Goal: Task Accomplishment & Management: Complete application form

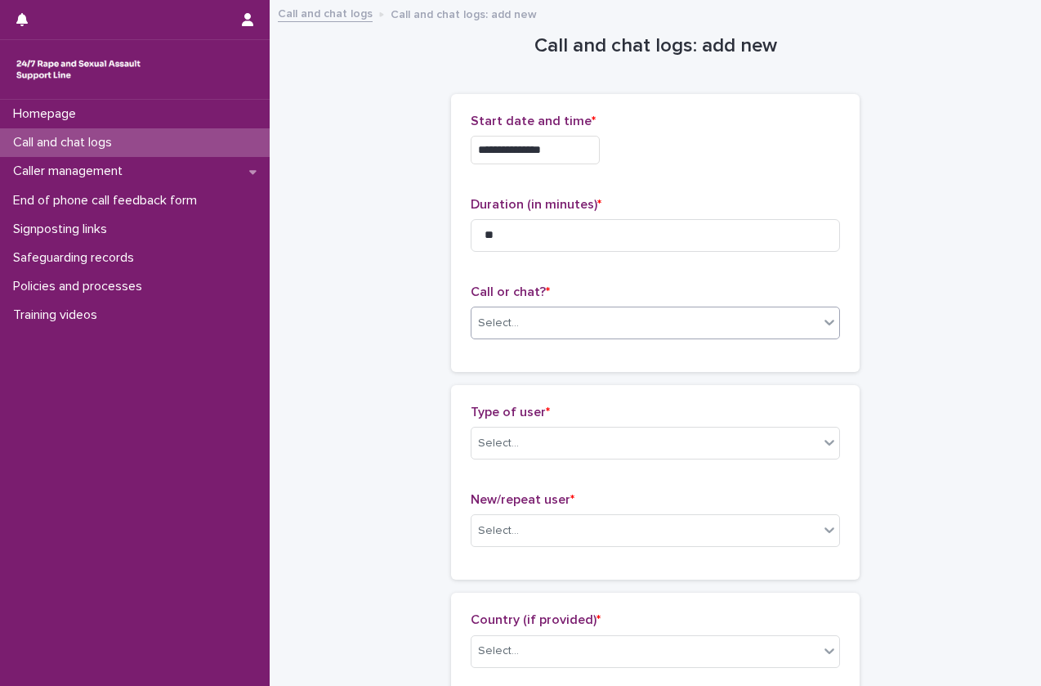
type input "**"
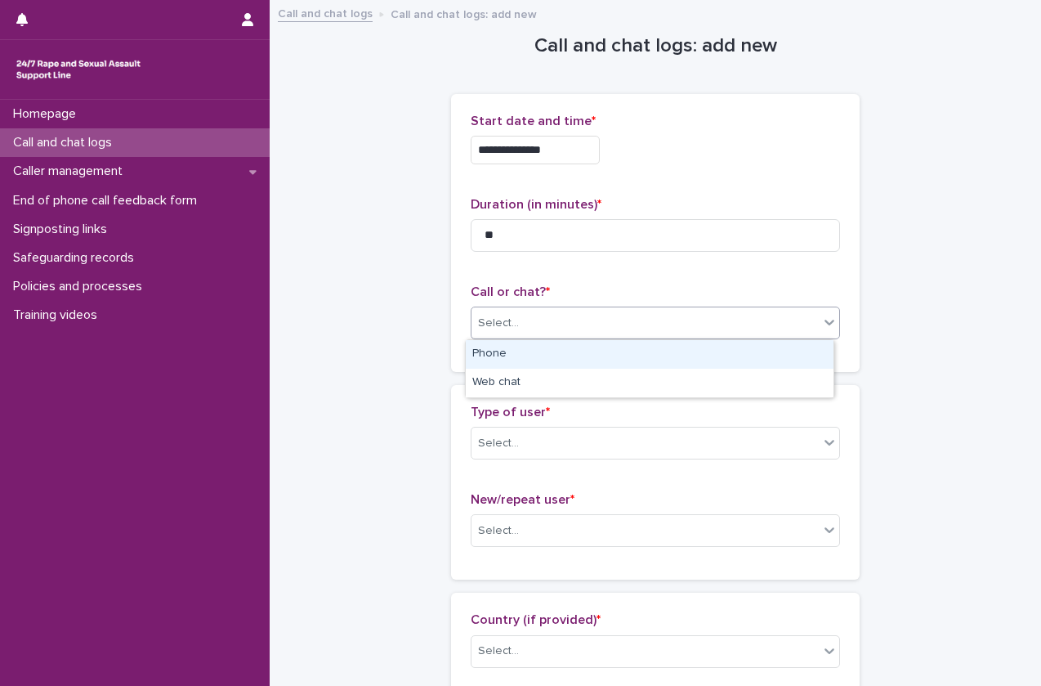
click at [524, 337] on div "Select..." at bounding box center [655, 322] width 369 height 33
click at [524, 348] on div "Phone" at bounding box center [650, 354] width 368 height 29
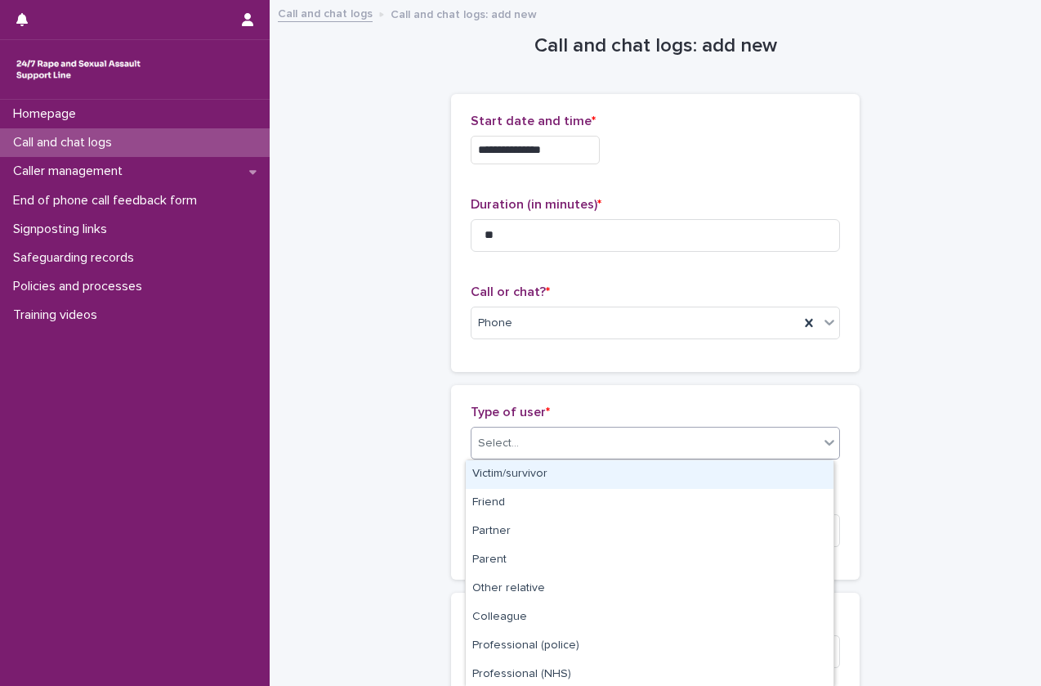
click at [513, 427] on div "Select..." at bounding box center [655, 443] width 369 height 33
click at [511, 467] on div "Victim/survivor" at bounding box center [650, 474] width 368 height 29
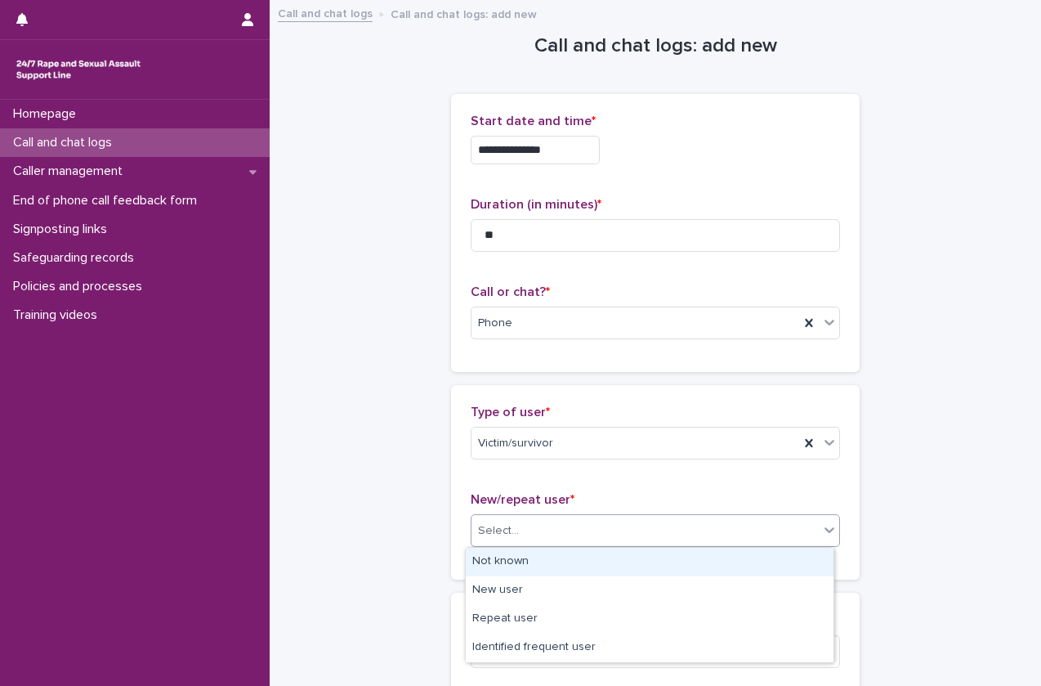
click at [512, 514] on div "Select..." at bounding box center [655, 530] width 369 height 33
click at [508, 570] on div "Not known" at bounding box center [650, 562] width 368 height 29
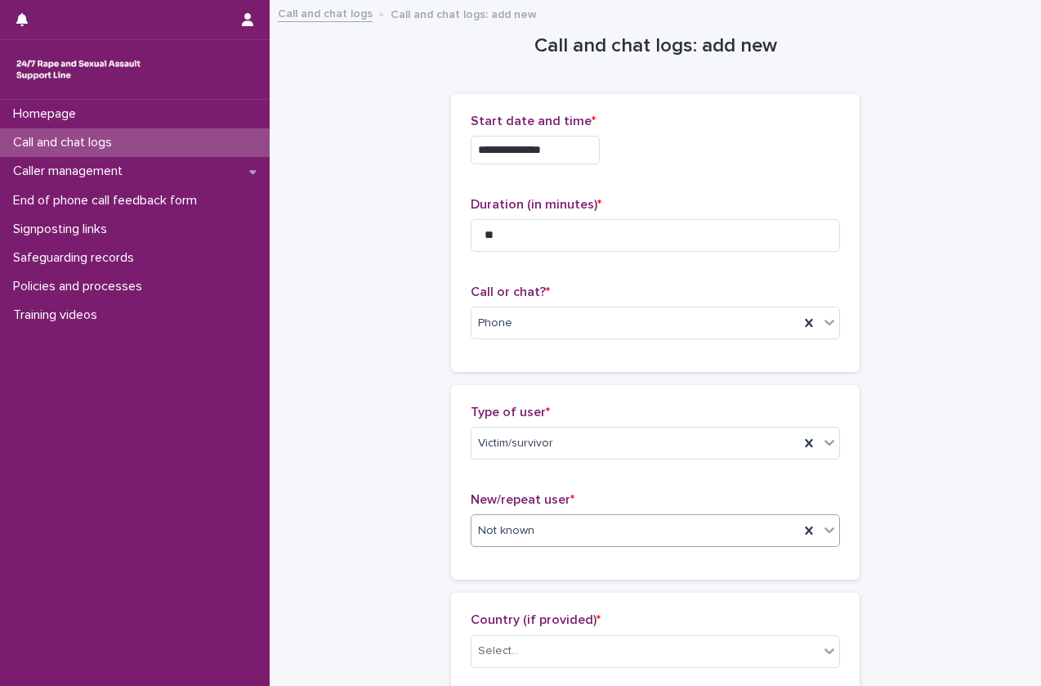
scroll to position [183, 0]
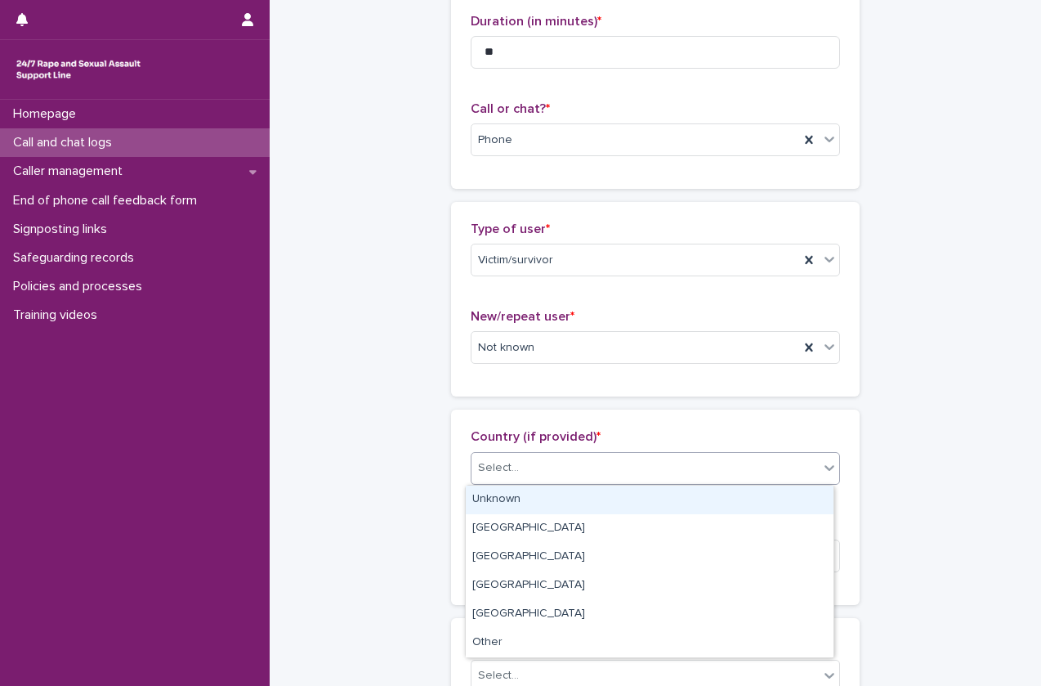
click at [521, 470] on div "Select..." at bounding box center [645, 467] width 347 height 27
click at [519, 495] on div "Unknown" at bounding box center [650, 499] width 368 height 29
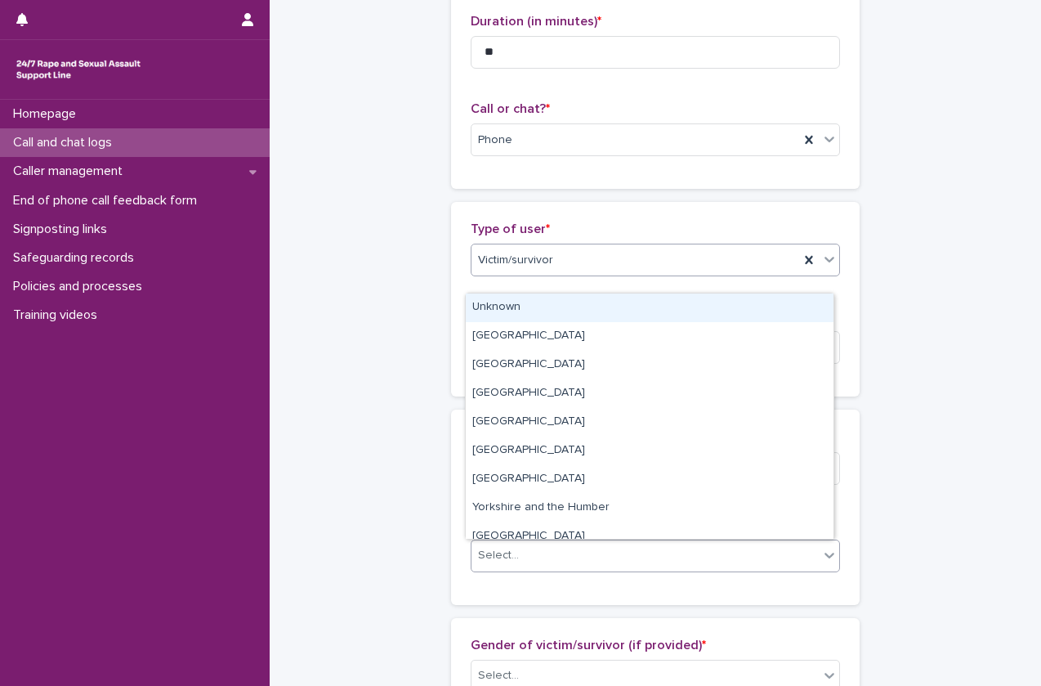
drag, startPoint x: 516, startPoint y: 551, endPoint x: 601, endPoint y: 275, distance: 289.0
click at [595, 308] on div "Unknown" at bounding box center [650, 307] width 368 height 29
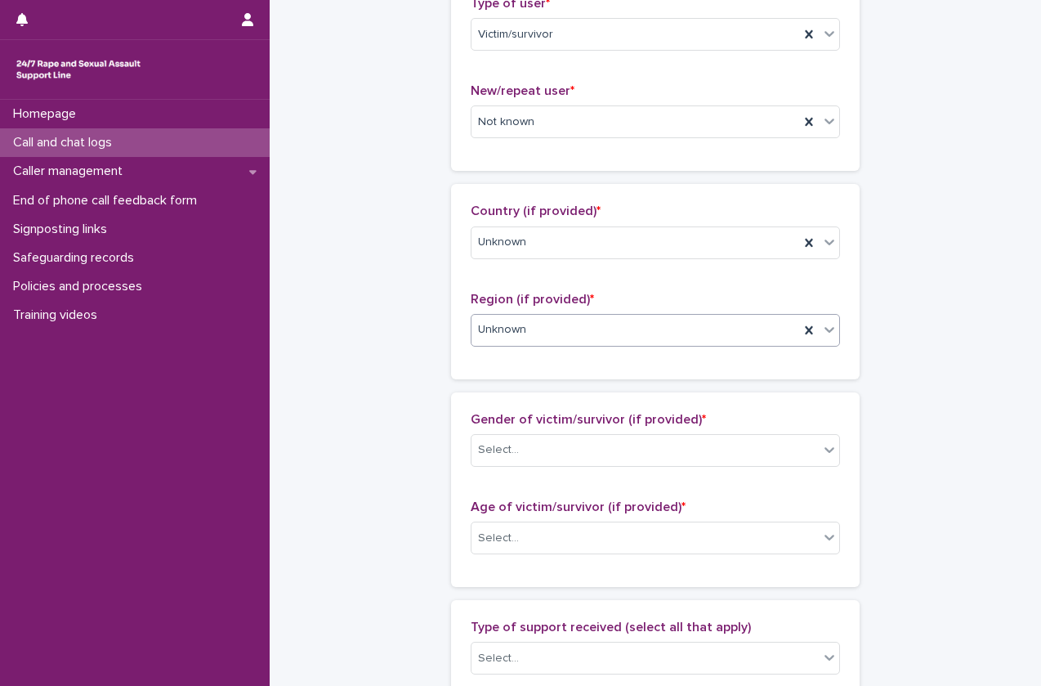
scroll to position [411, 0]
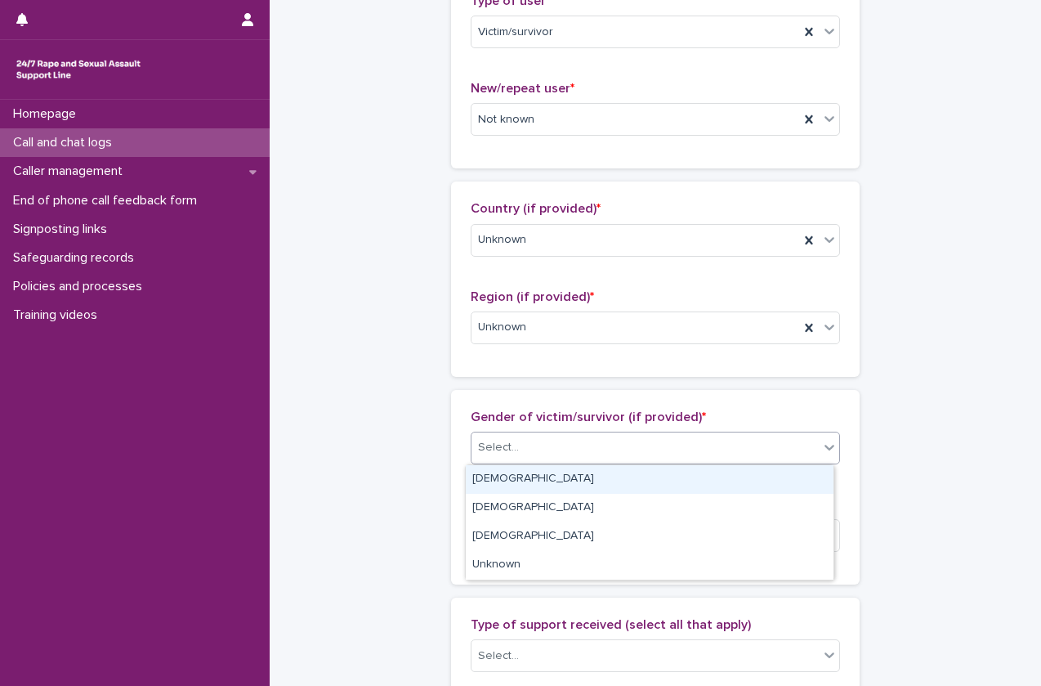
click at [576, 451] on div "Select..." at bounding box center [645, 447] width 347 height 27
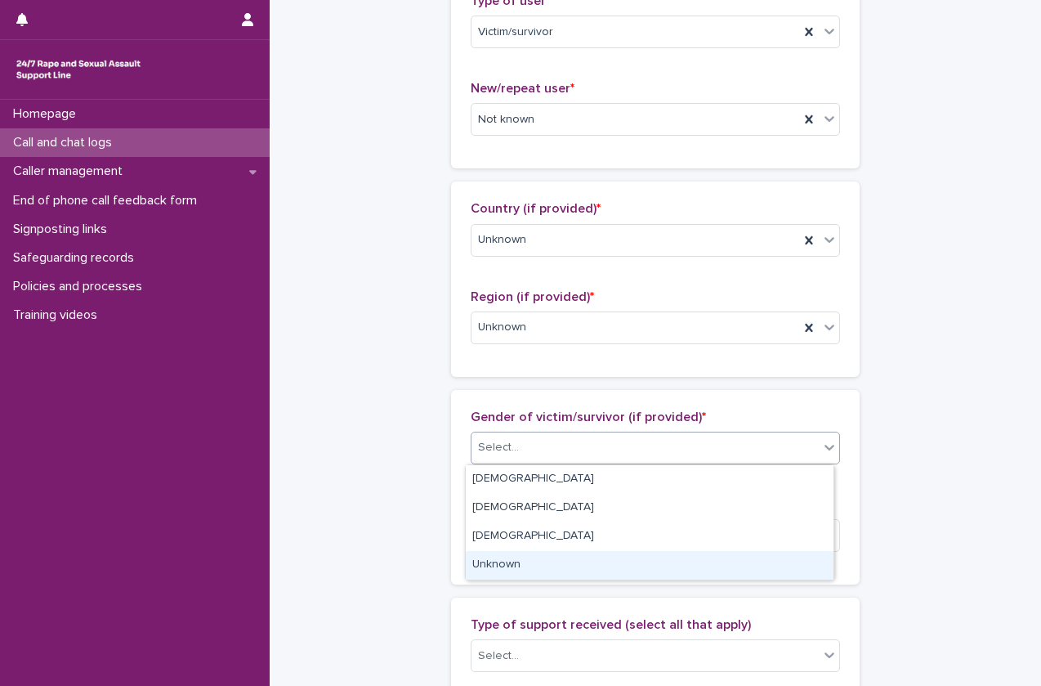
click at [575, 575] on div "Unknown" at bounding box center [650, 565] width 368 height 29
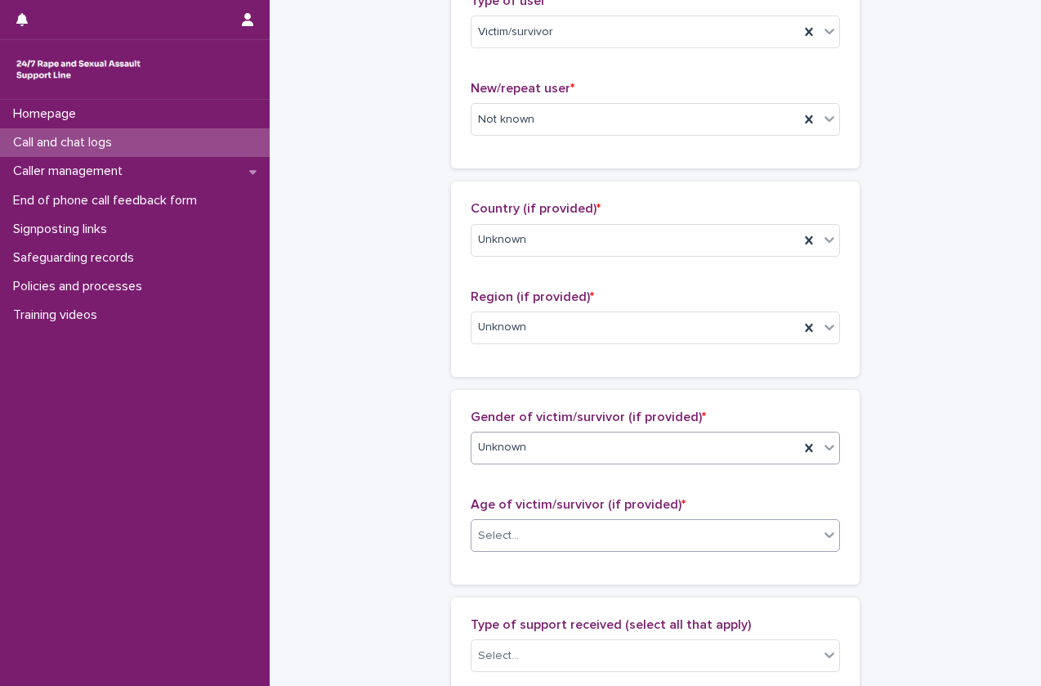
click at [576, 539] on div "Select..." at bounding box center [645, 535] width 347 height 27
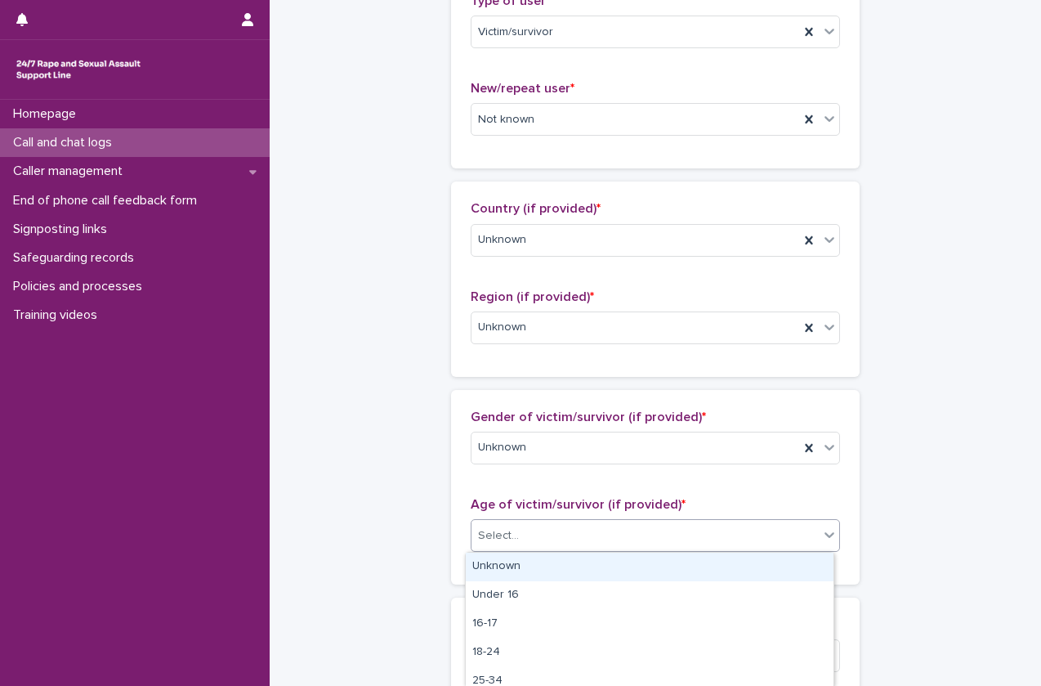
click at [575, 563] on div "Unknown" at bounding box center [650, 566] width 368 height 29
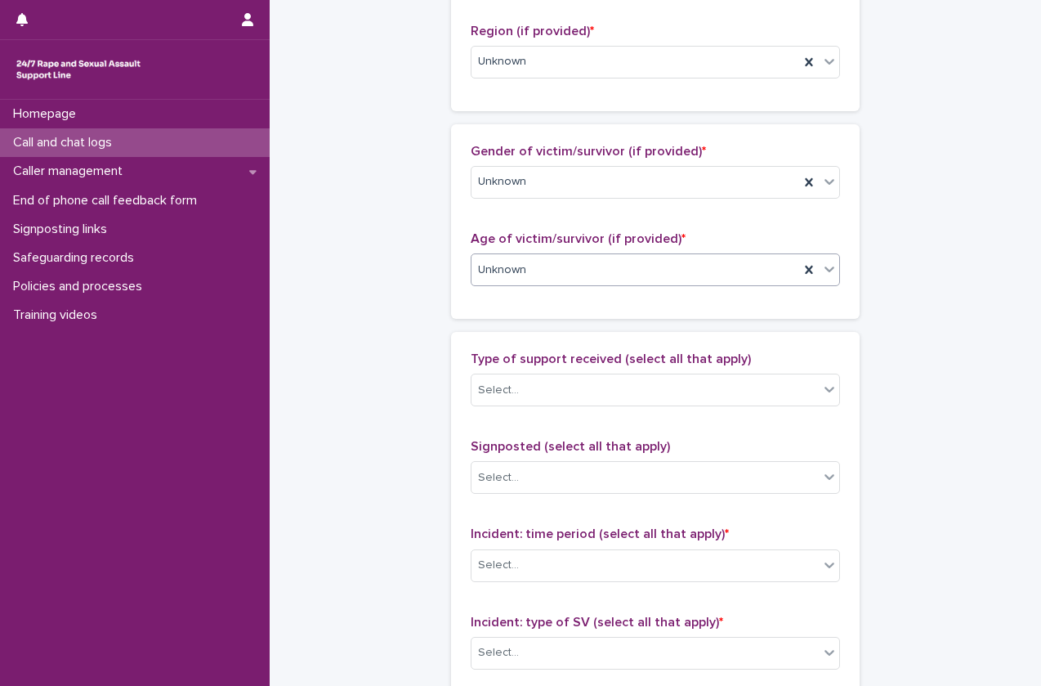
scroll to position [677, 0]
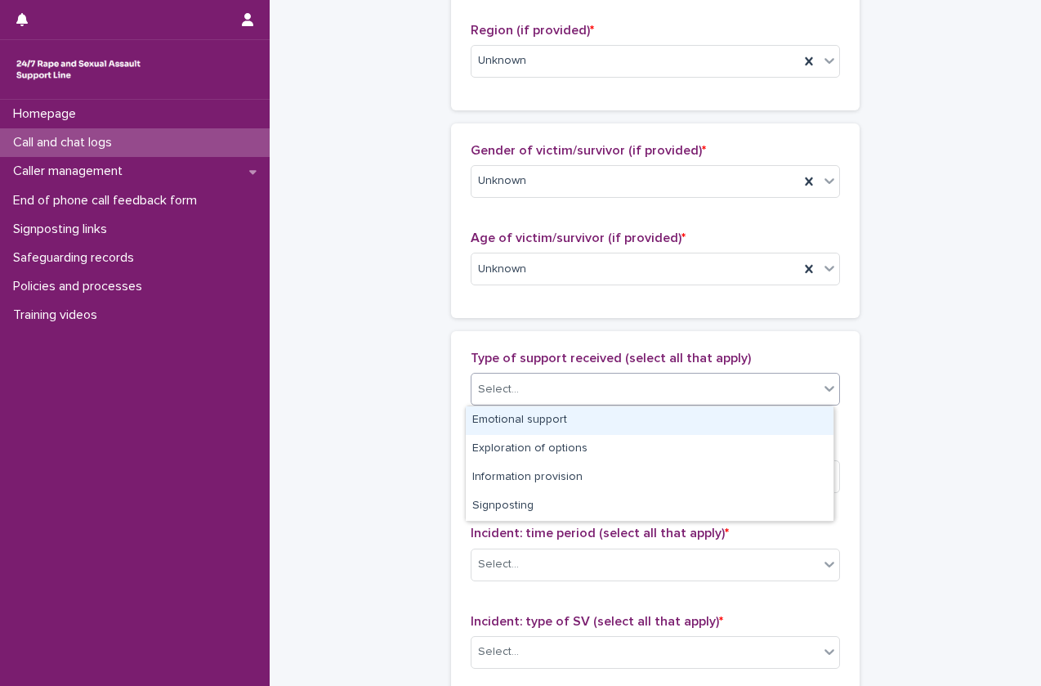
click at [588, 390] on div "Select..." at bounding box center [645, 389] width 347 height 27
click at [582, 414] on div "Emotional support" at bounding box center [650, 420] width 368 height 29
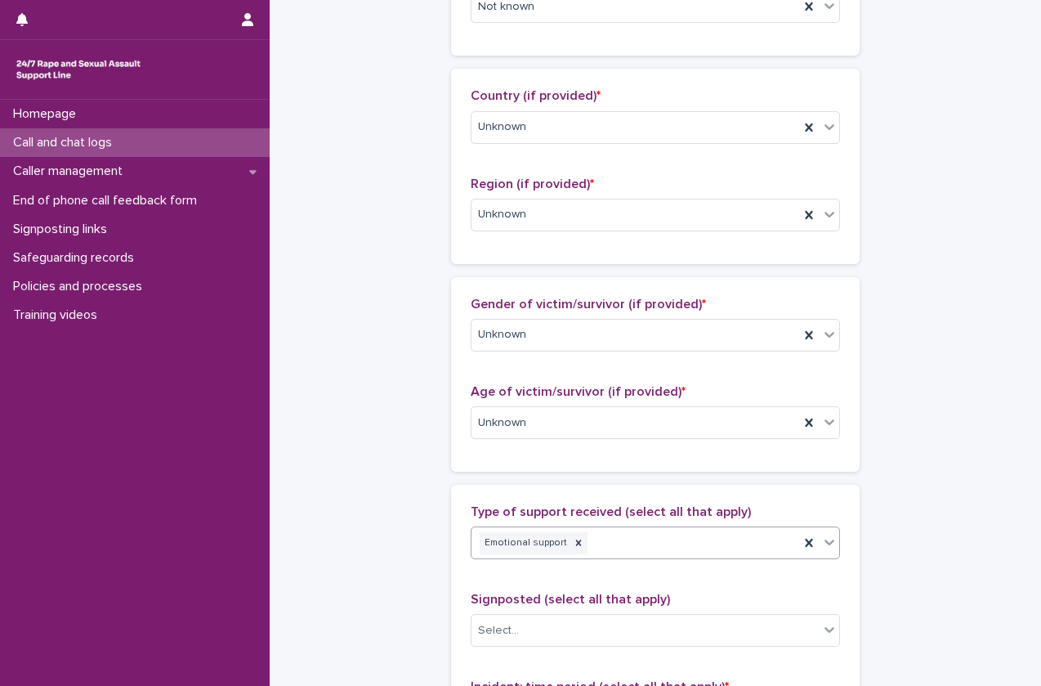
scroll to position [880, 0]
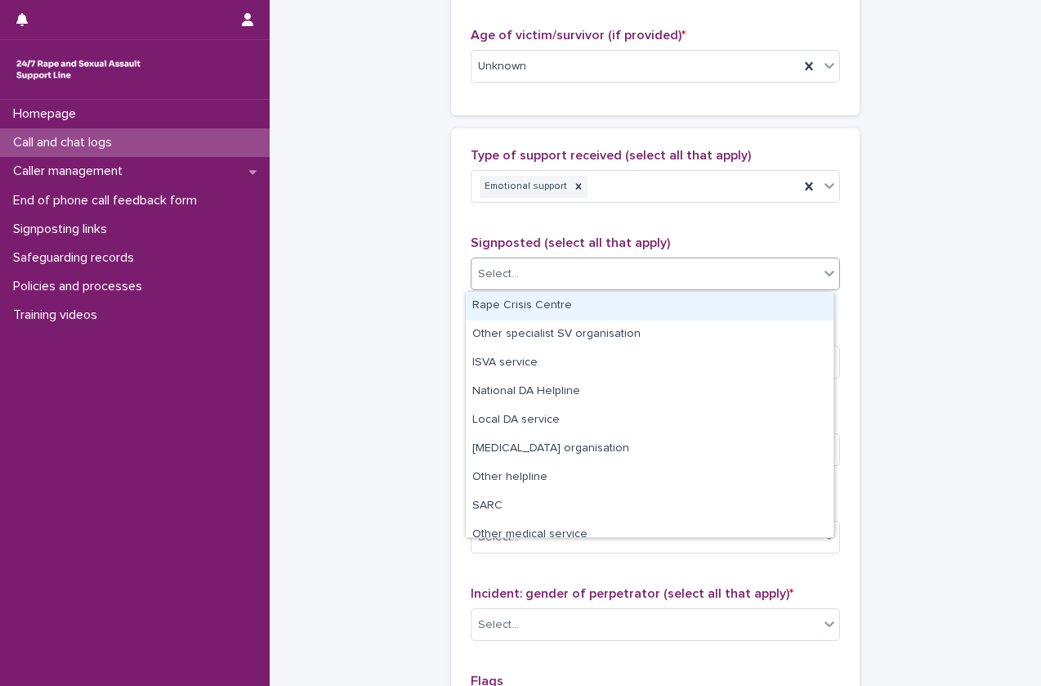
click at [607, 271] on div "Select..." at bounding box center [645, 274] width 347 height 27
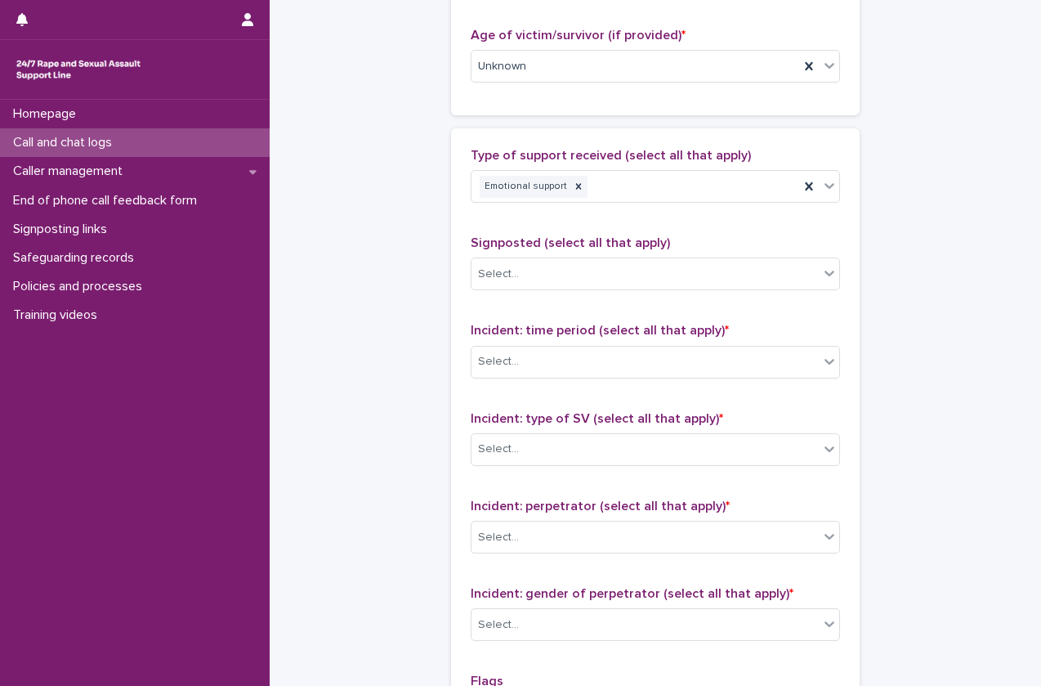
click at [436, 360] on div "**********" at bounding box center [655, 5] width 739 height 1769
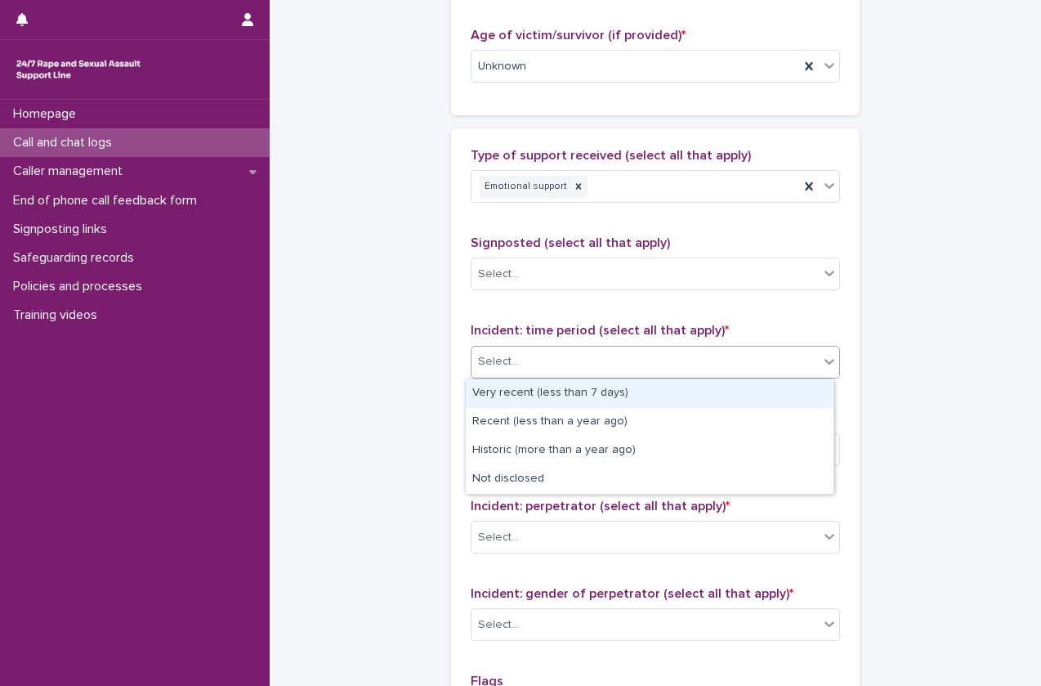
click at [551, 370] on div "Select..." at bounding box center [645, 361] width 347 height 27
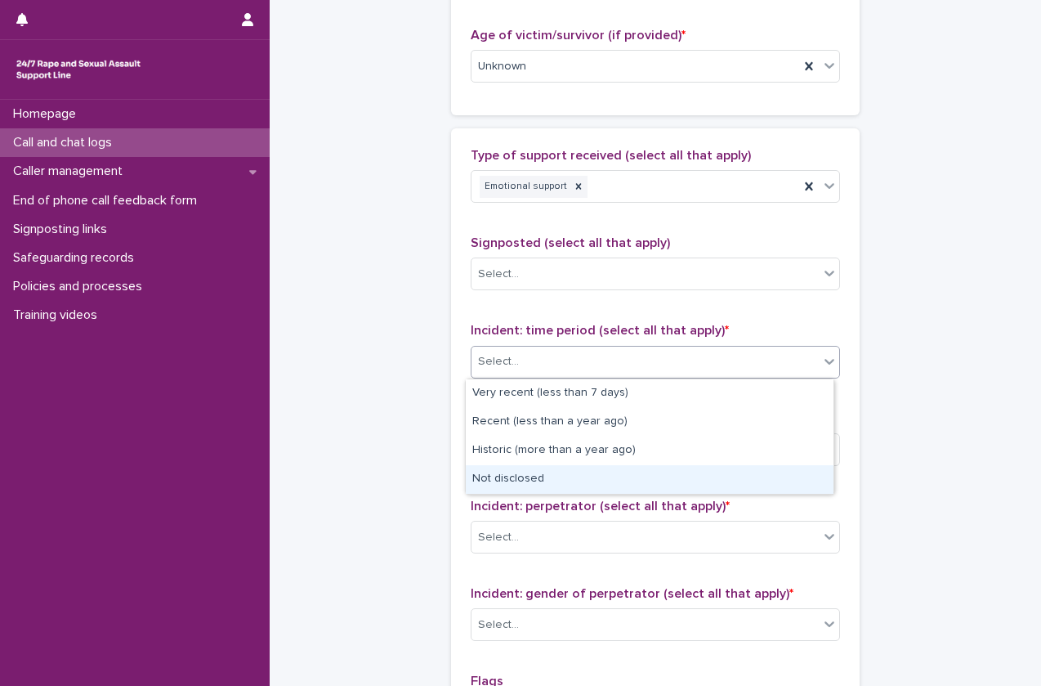
click at [531, 486] on div "Not disclosed" at bounding box center [650, 479] width 368 height 29
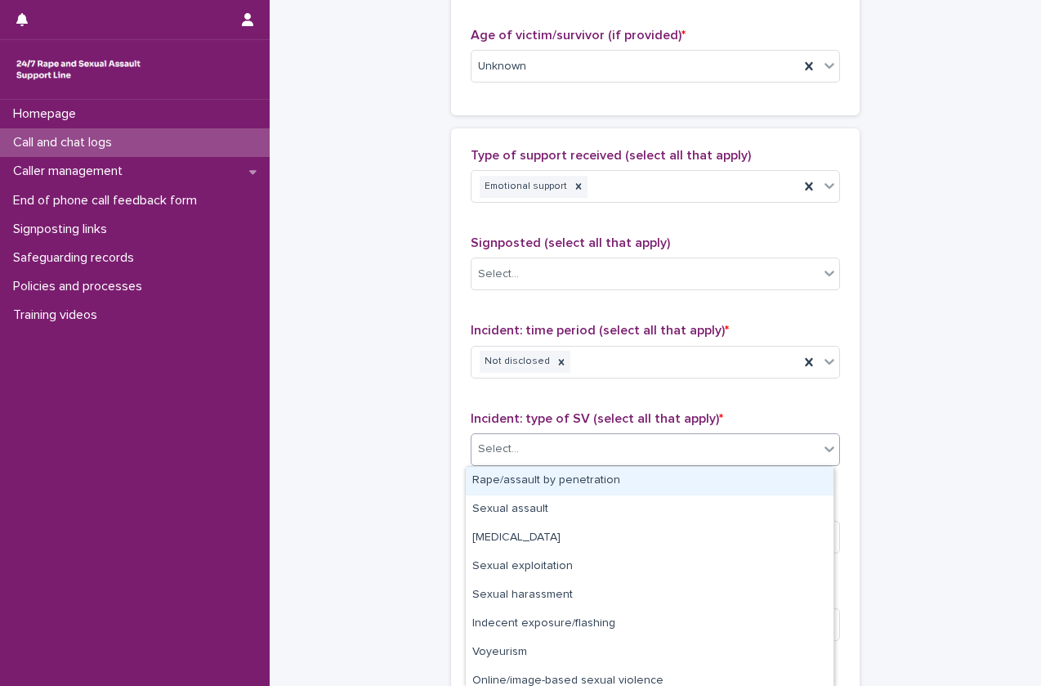
click at [563, 450] on div "Select..." at bounding box center [645, 449] width 347 height 27
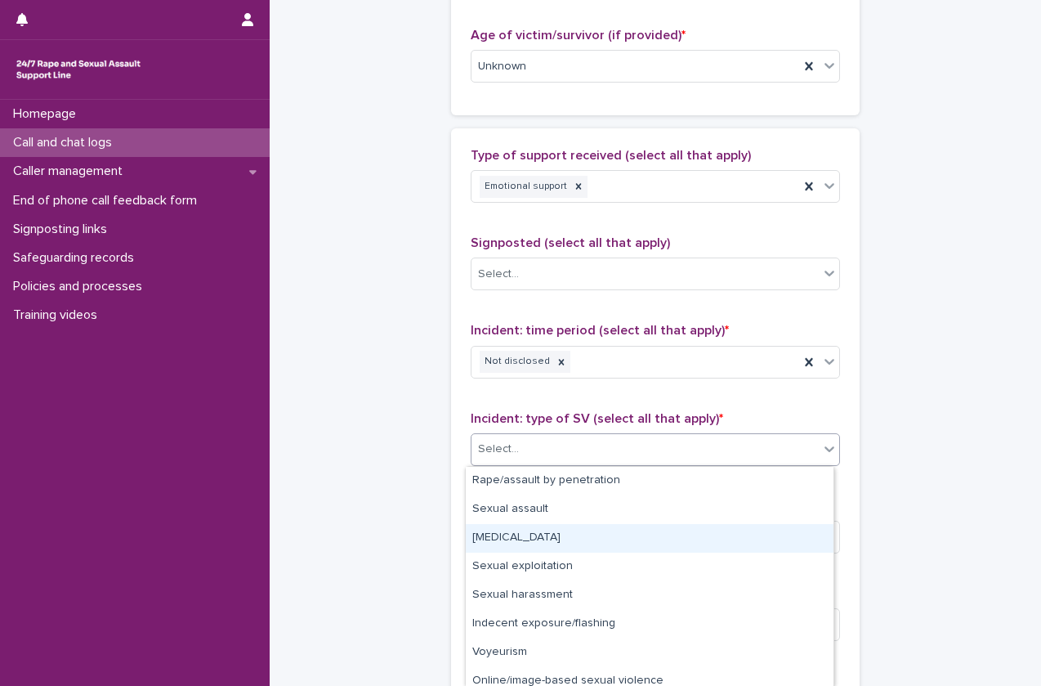
scroll to position [66, 0]
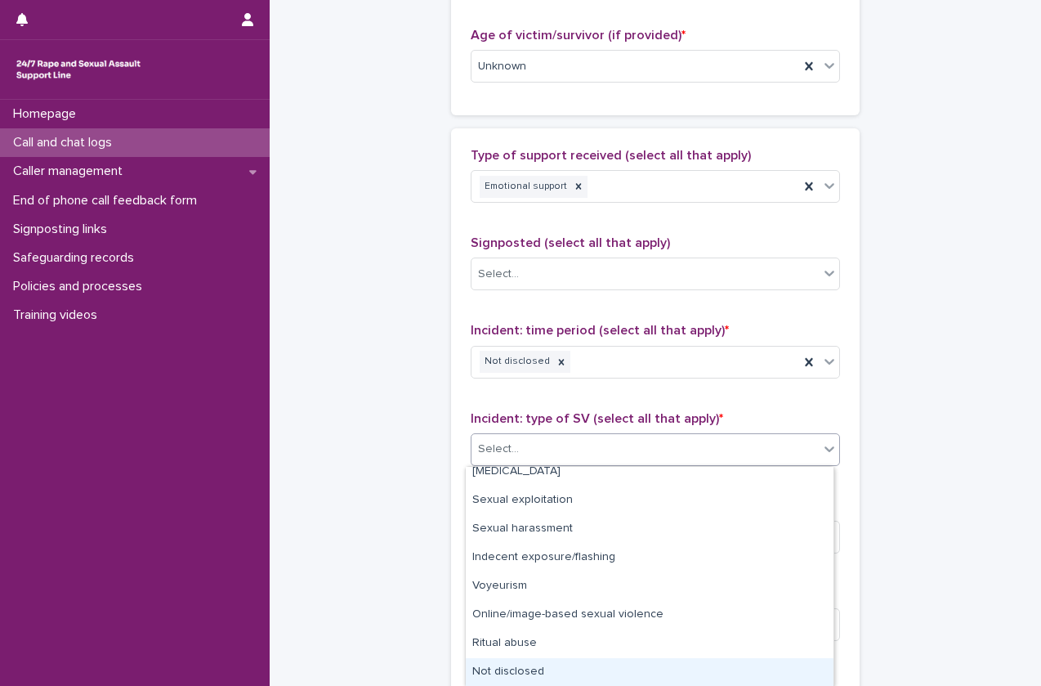
click at [533, 678] on div "Not disclosed" at bounding box center [650, 672] width 368 height 29
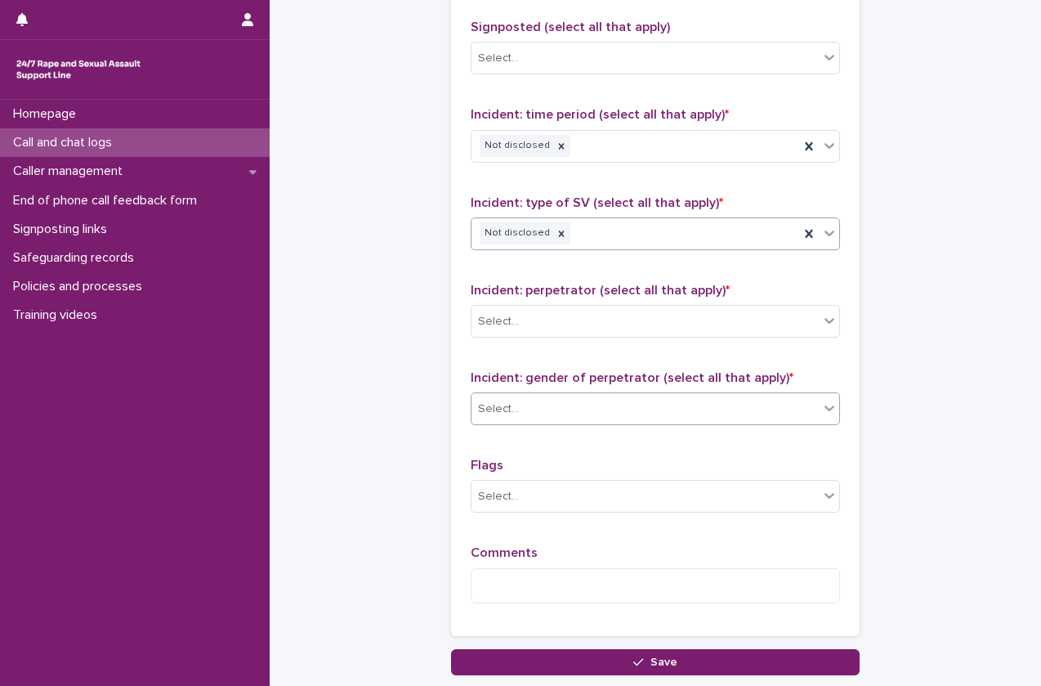
scroll to position [1097, 0]
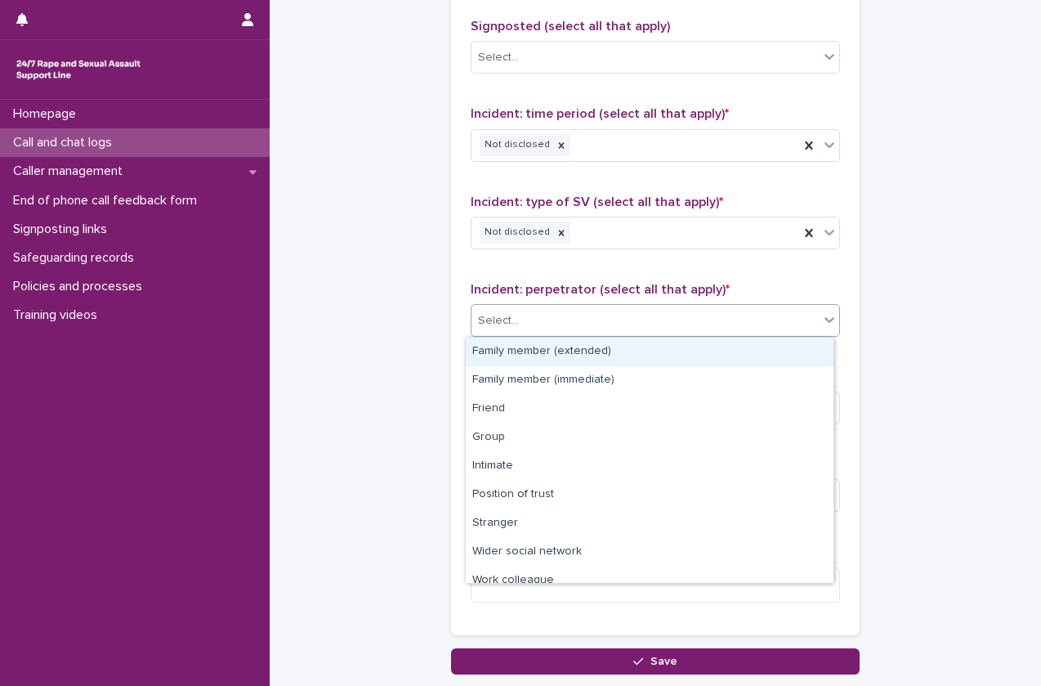
click at [592, 309] on div "Select..." at bounding box center [645, 320] width 347 height 27
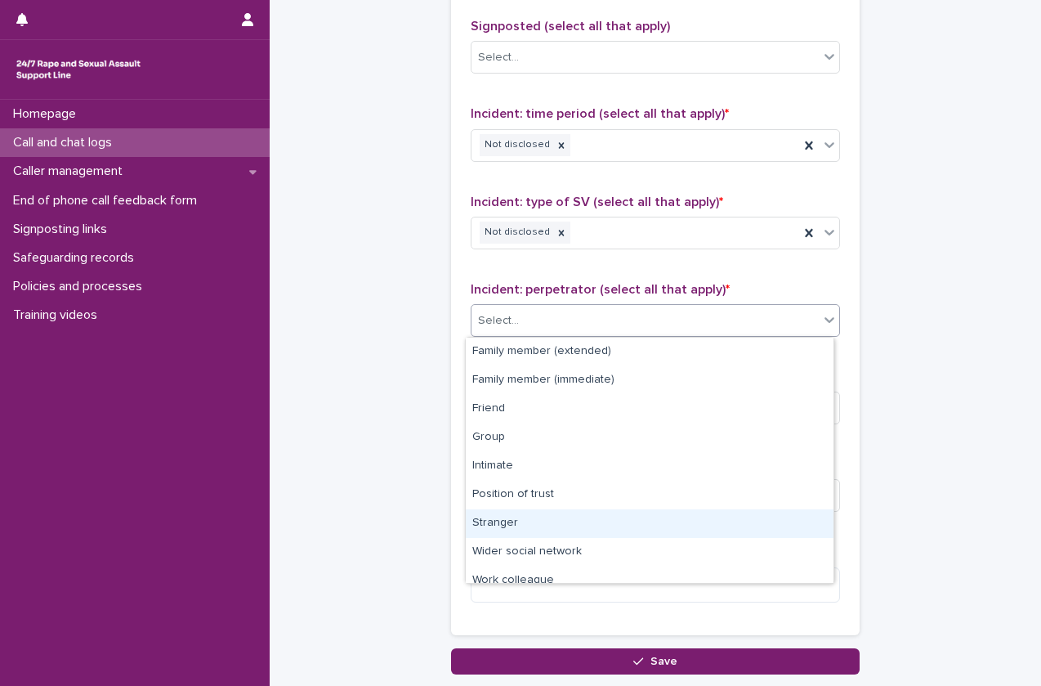
scroll to position [69, 0]
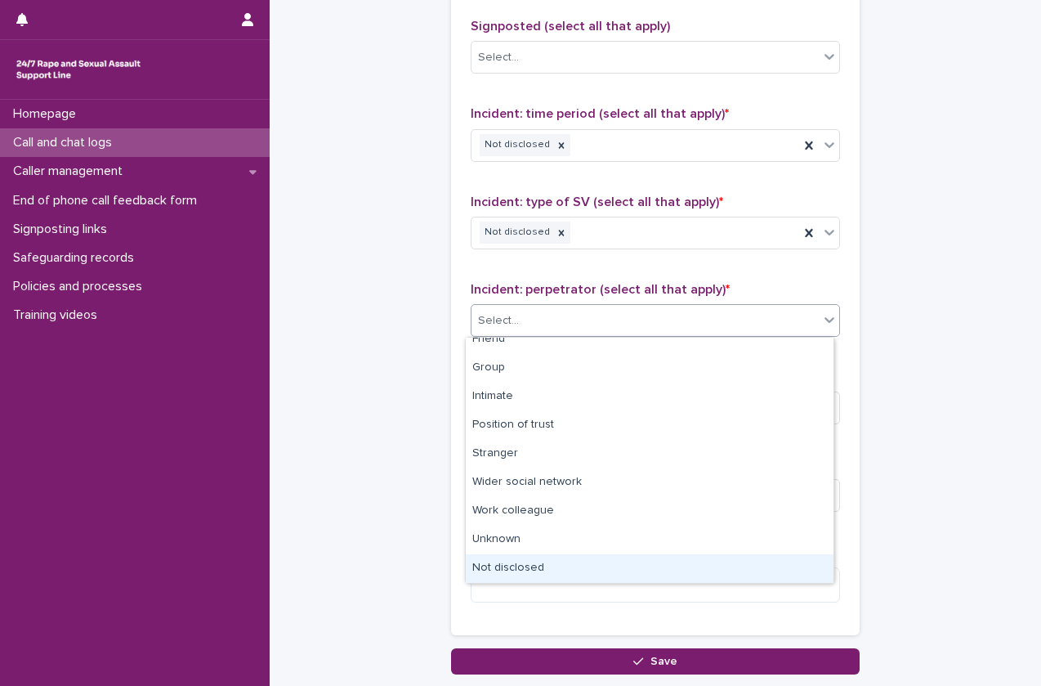
click at [535, 576] on div "Not disclosed" at bounding box center [650, 568] width 368 height 29
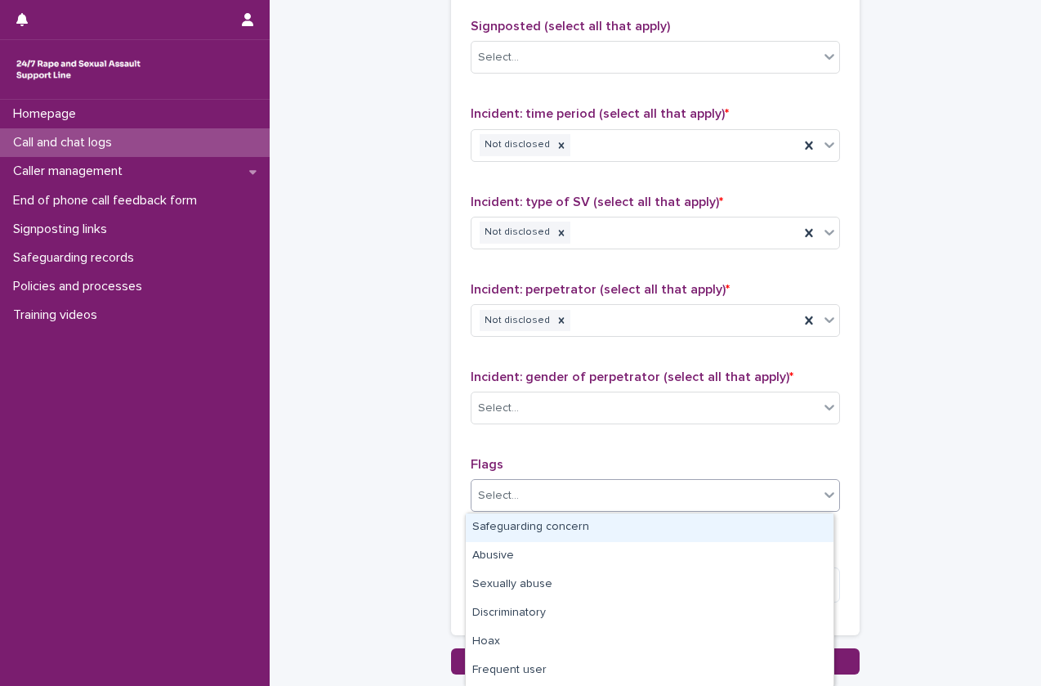
click at [560, 486] on div "Select..." at bounding box center [645, 495] width 347 height 27
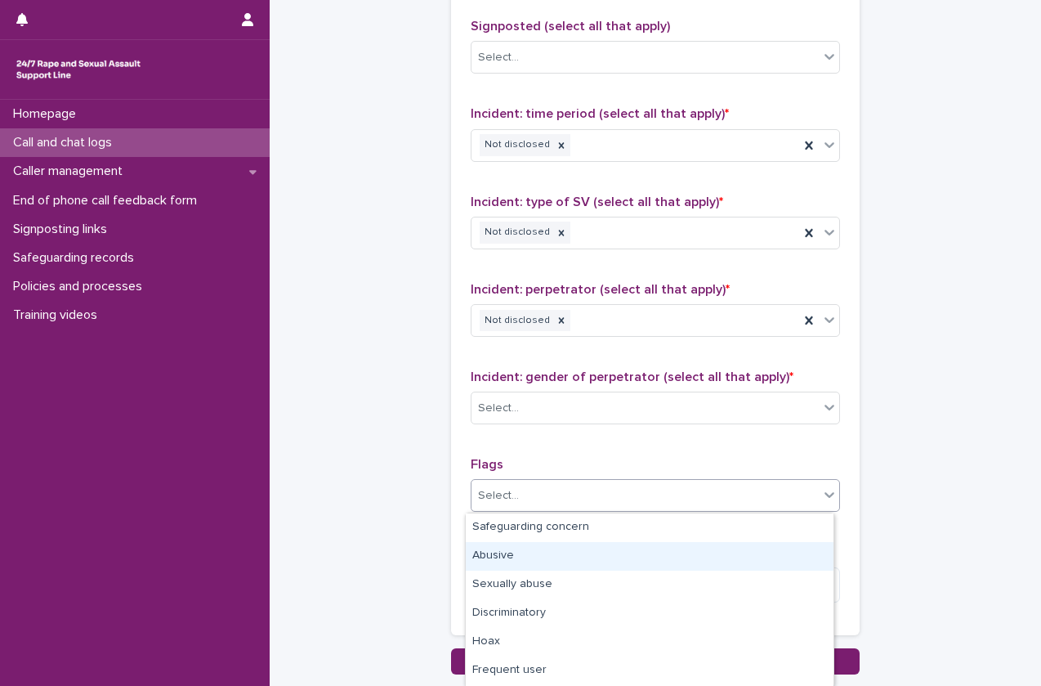
scroll to position [169, 0]
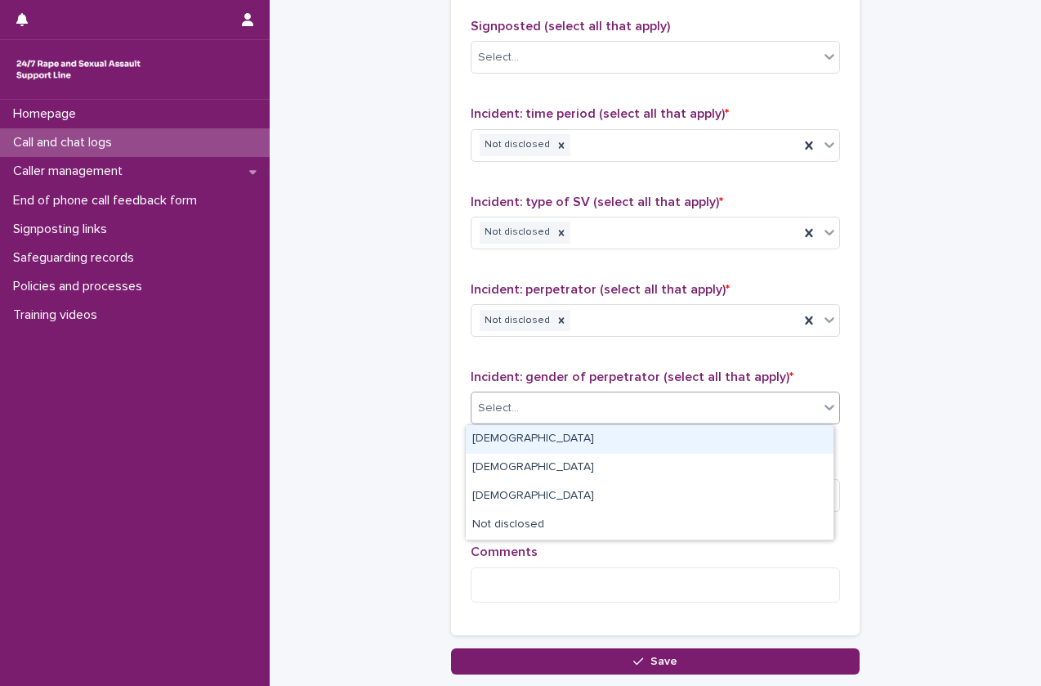
click at [538, 408] on div "Select..." at bounding box center [645, 408] width 347 height 27
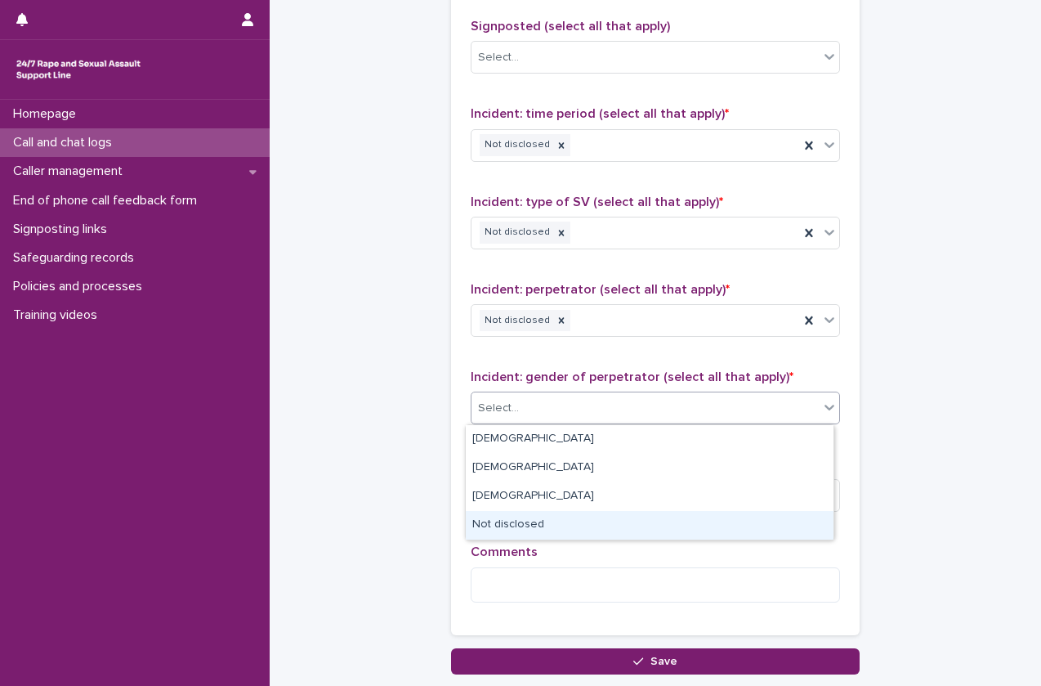
click at [525, 519] on div "Not disclosed" at bounding box center [650, 525] width 368 height 29
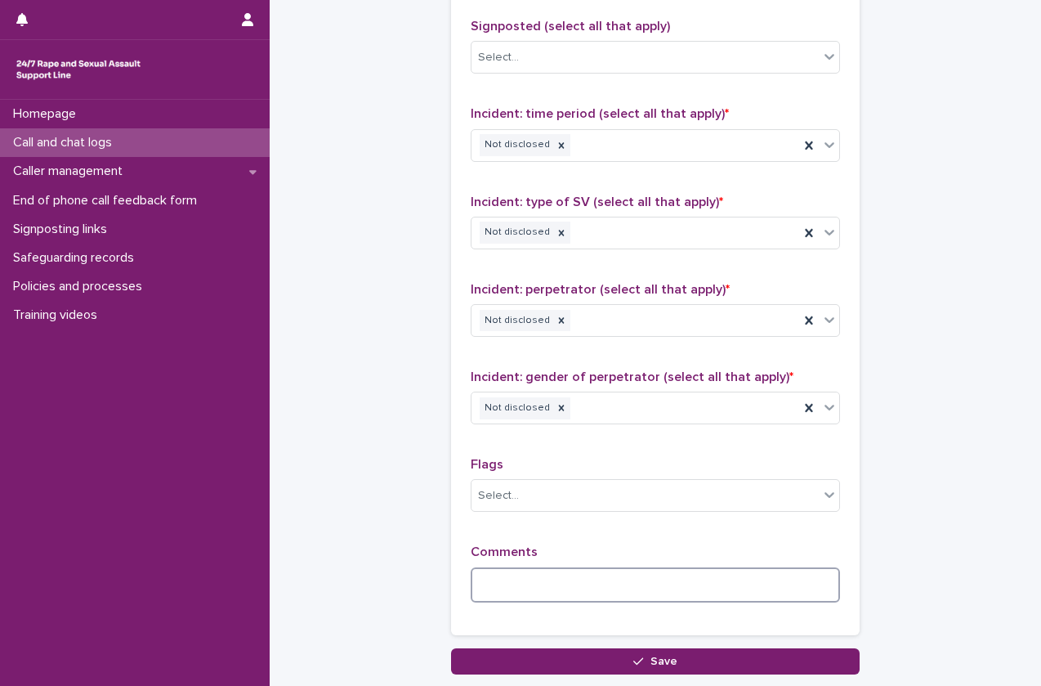
click at [513, 596] on textarea at bounding box center [655, 584] width 369 height 35
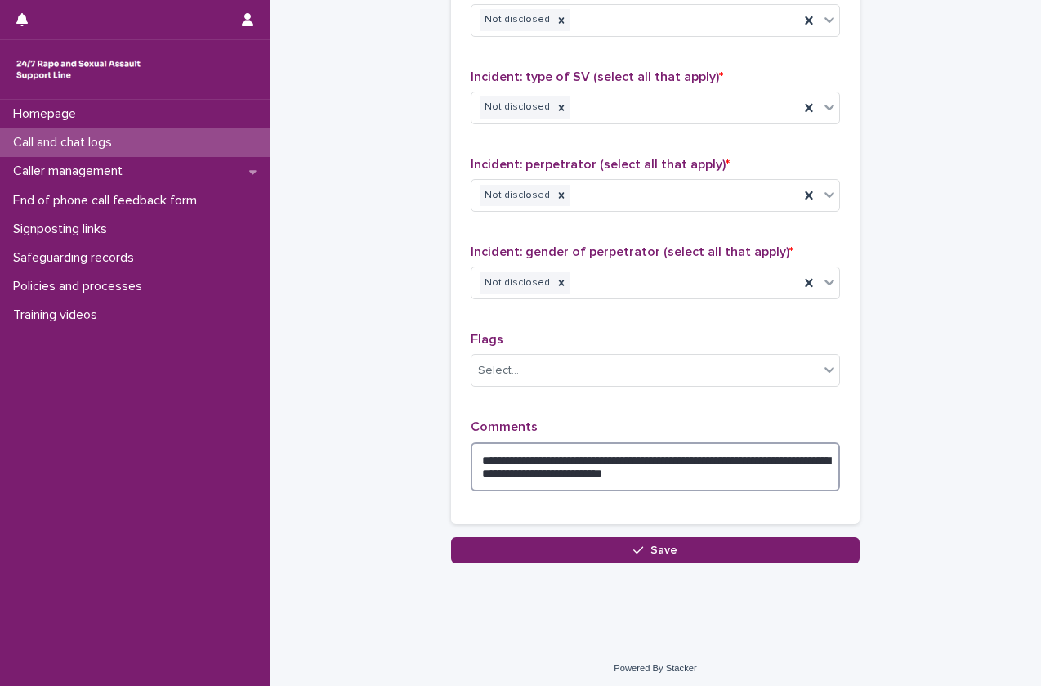
scroll to position [1227, 0]
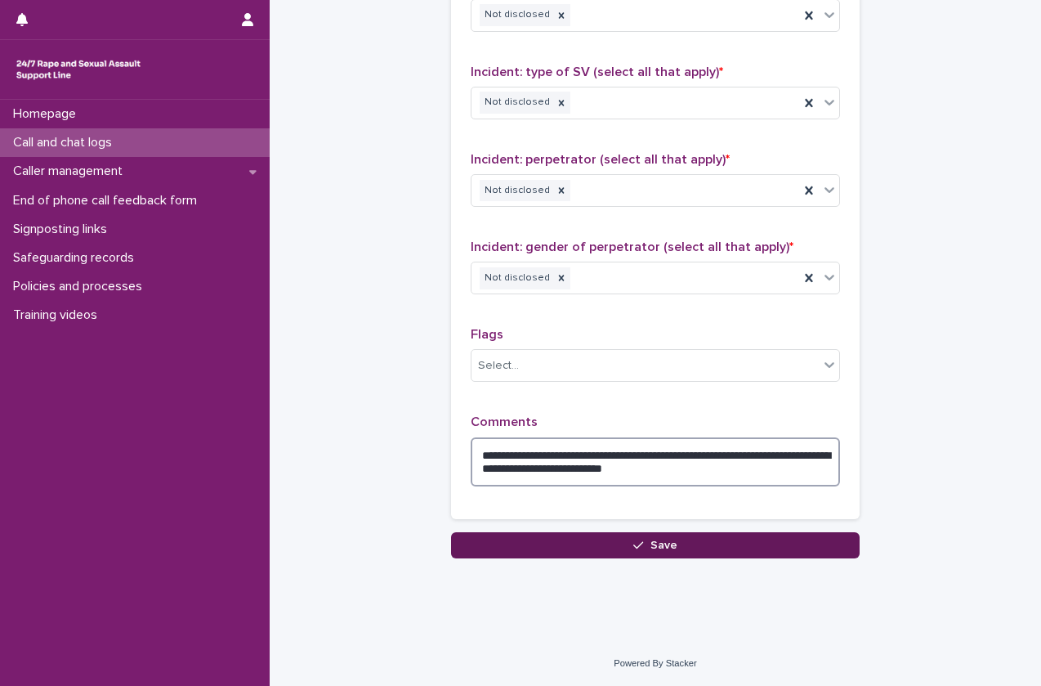
type textarea "**********"
click at [576, 537] on button "Save" at bounding box center [655, 545] width 409 height 26
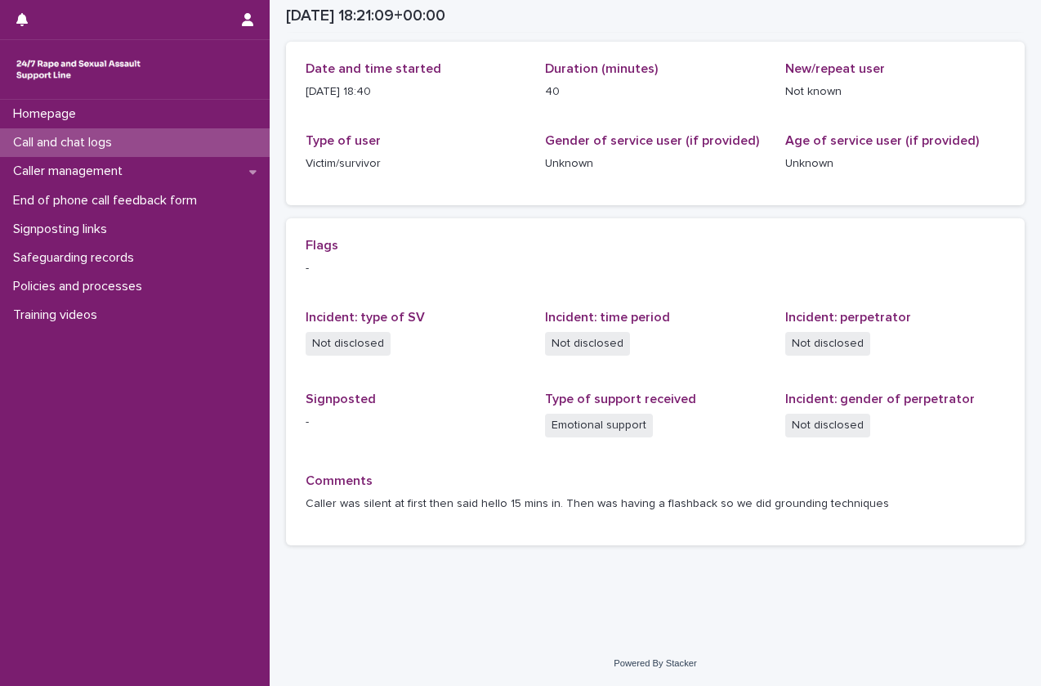
scroll to position [182, 0]
click at [85, 130] on div "Call and chat logs" at bounding box center [135, 142] width 270 height 29
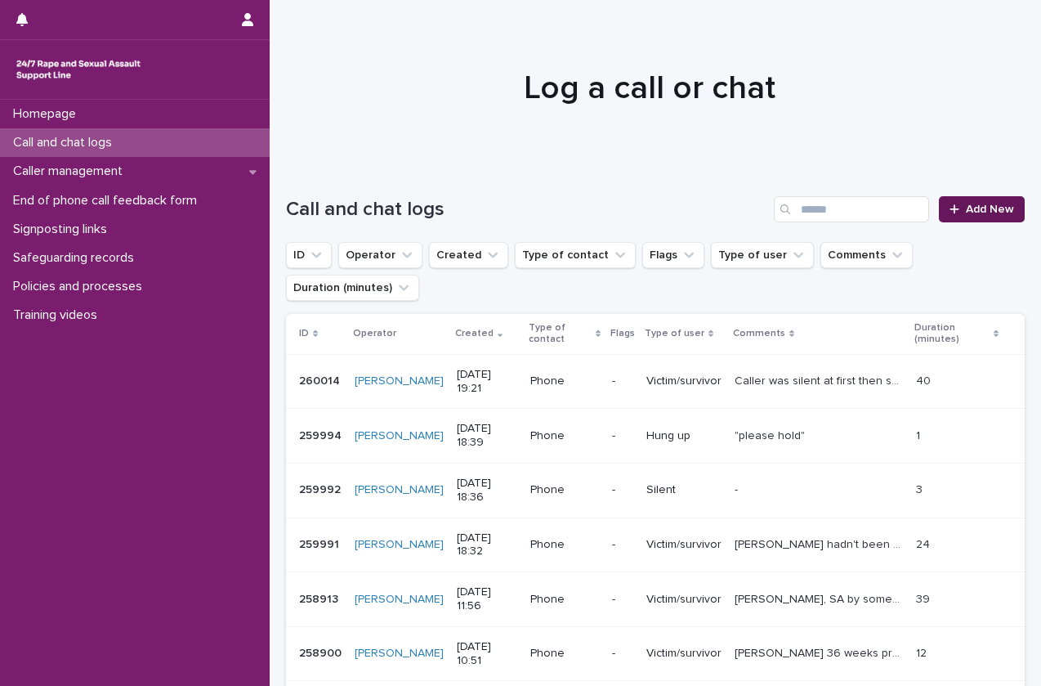
click at [963, 200] on link "Add New" at bounding box center [982, 209] width 86 height 26
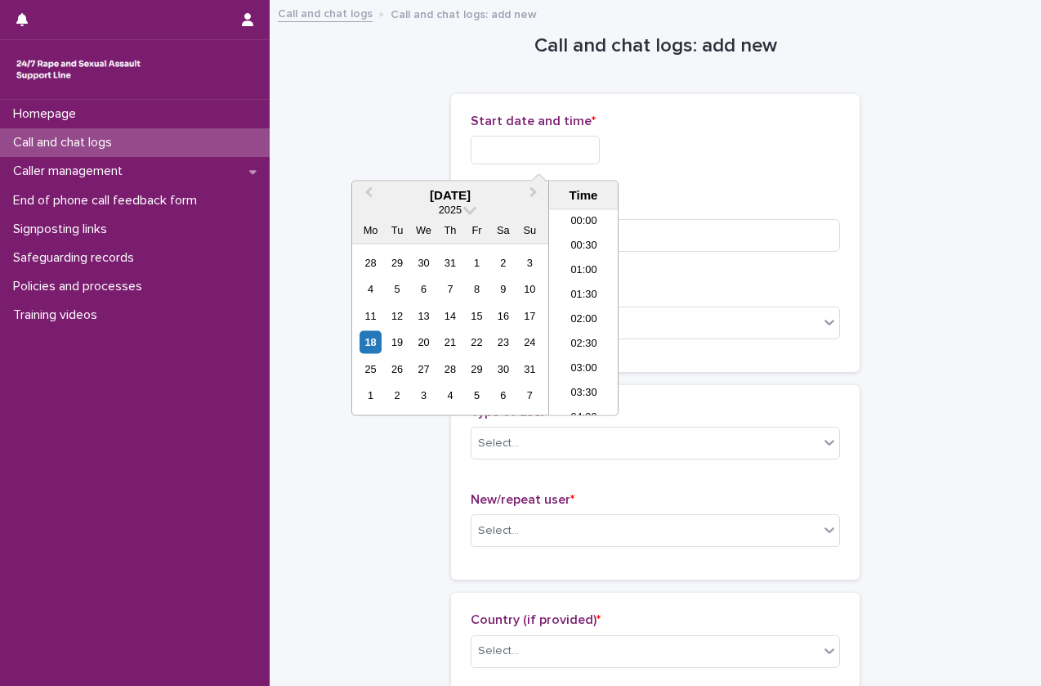
scroll to position [841, 0]
click at [576, 161] on input "text" at bounding box center [535, 150] width 129 height 29
click at [588, 315] on li "19:00" at bounding box center [583, 313] width 69 height 25
click at [569, 155] on input "**********" at bounding box center [535, 150] width 129 height 29
type input "**********"
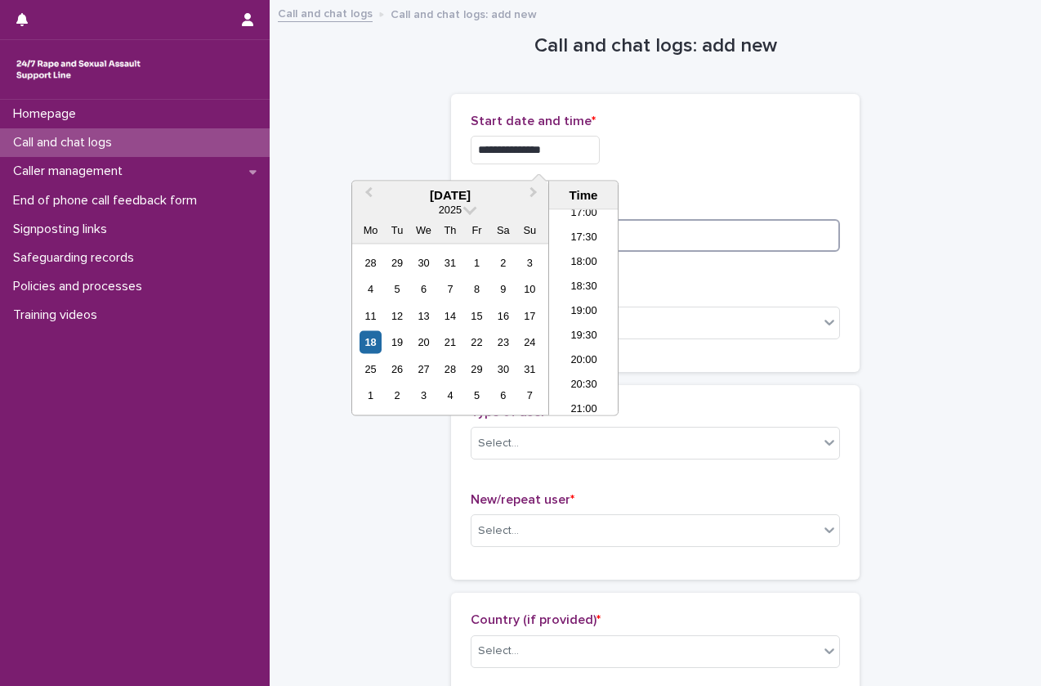
click at [708, 237] on input at bounding box center [655, 235] width 369 height 33
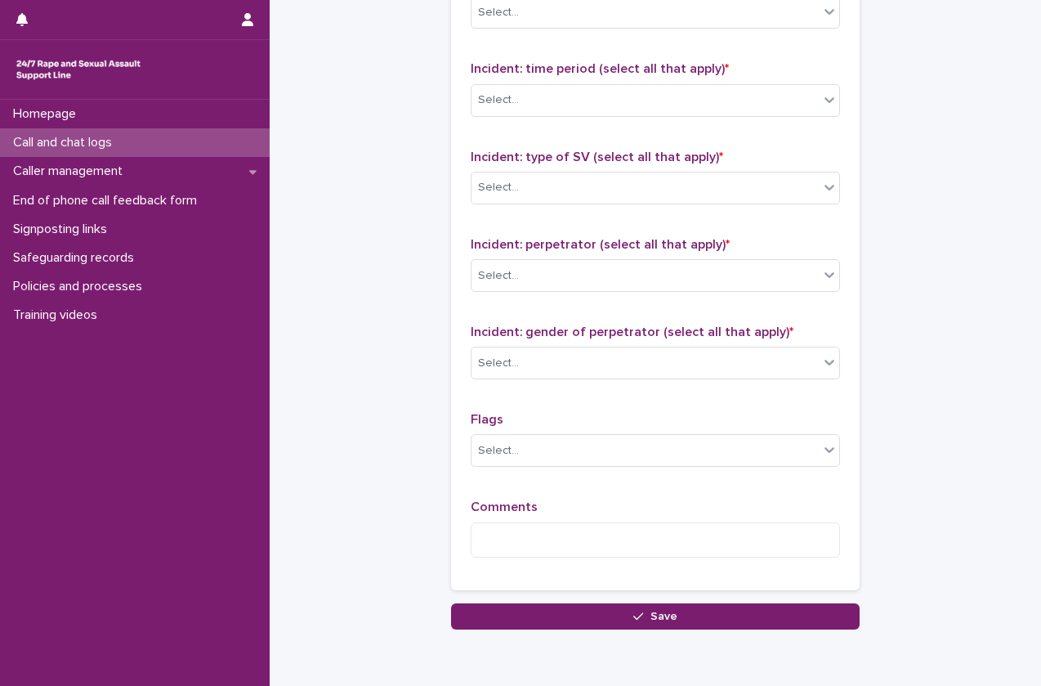
scroll to position [1213, 0]
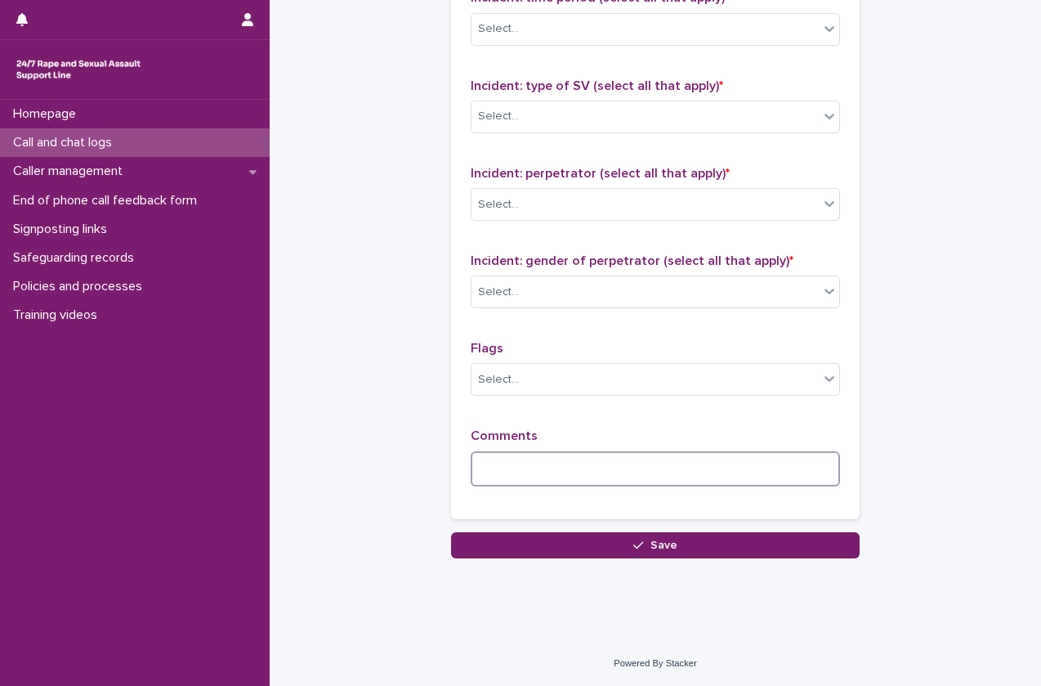
click at [704, 461] on textarea at bounding box center [655, 468] width 369 height 35
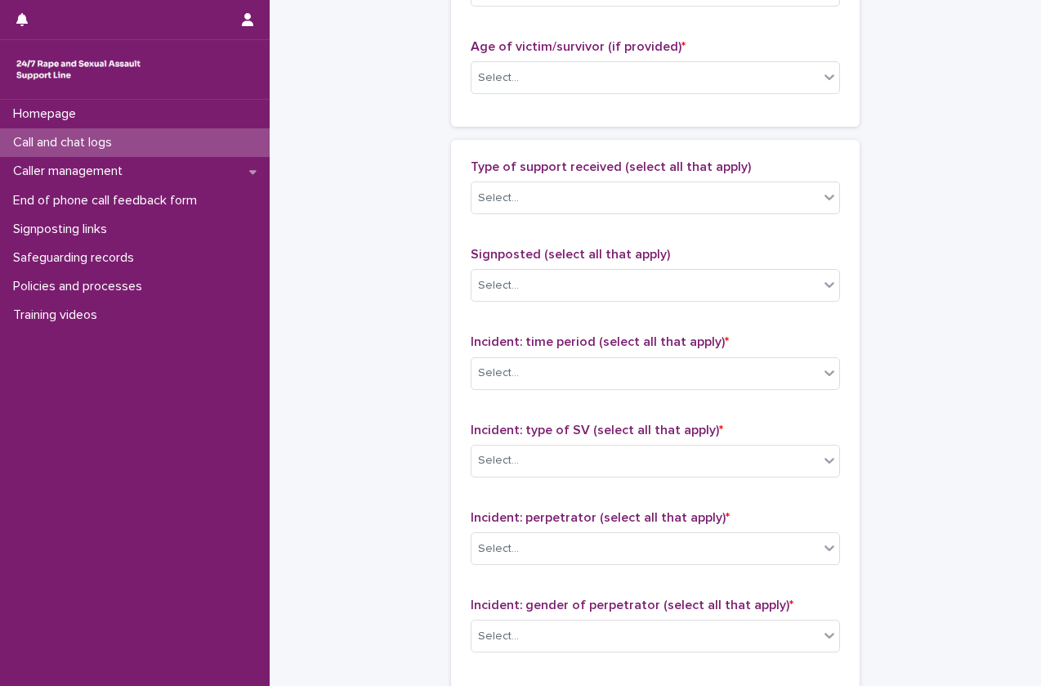
scroll to position [862, 0]
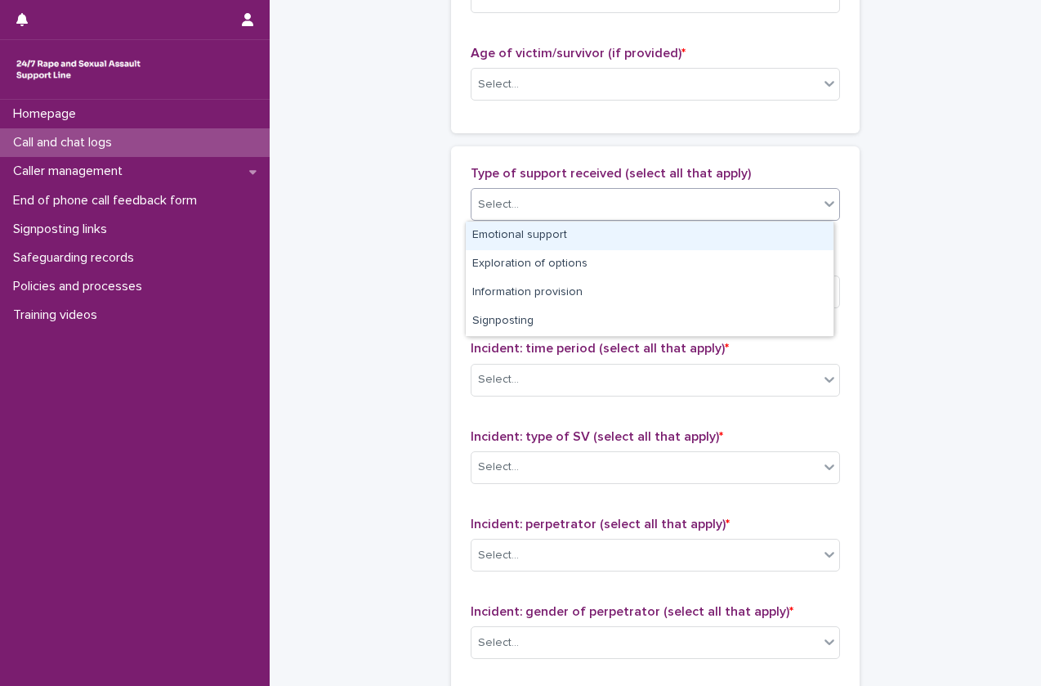
click at [507, 202] on div "Select..." at bounding box center [498, 204] width 41 height 17
click at [515, 234] on div "Emotional support" at bounding box center [650, 235] width 368 height 29
click at [592, 214] on div "Emotional support" at bounding box center [636, 204] width 328 height 29
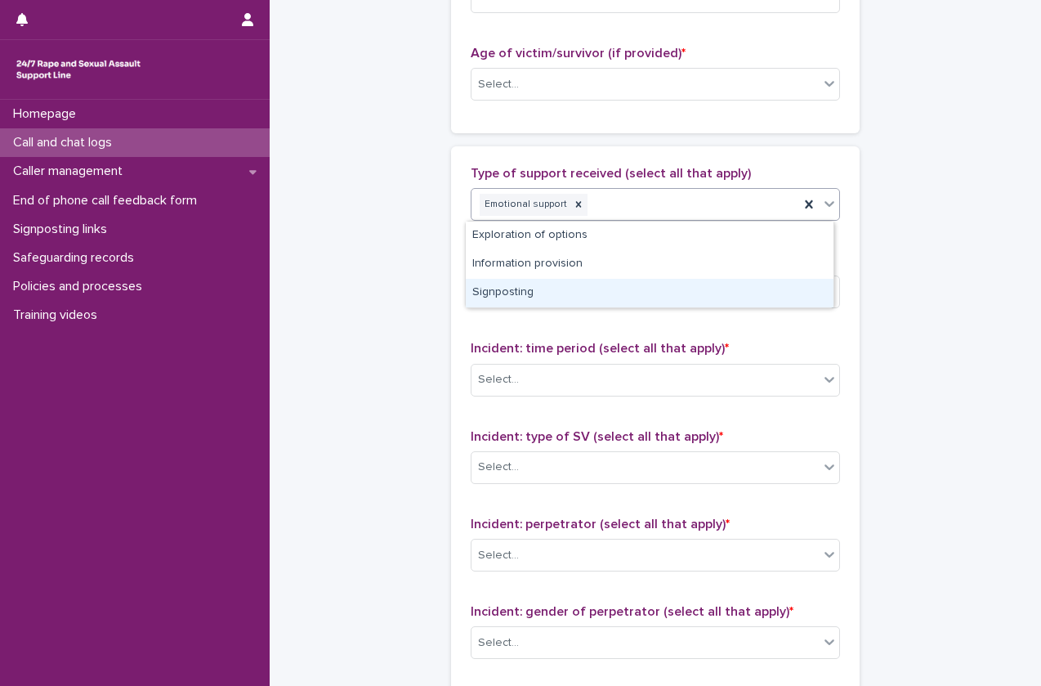
click at [595, 289] on div "Signposting" at bounding box center [650, 293] width 368 height 29
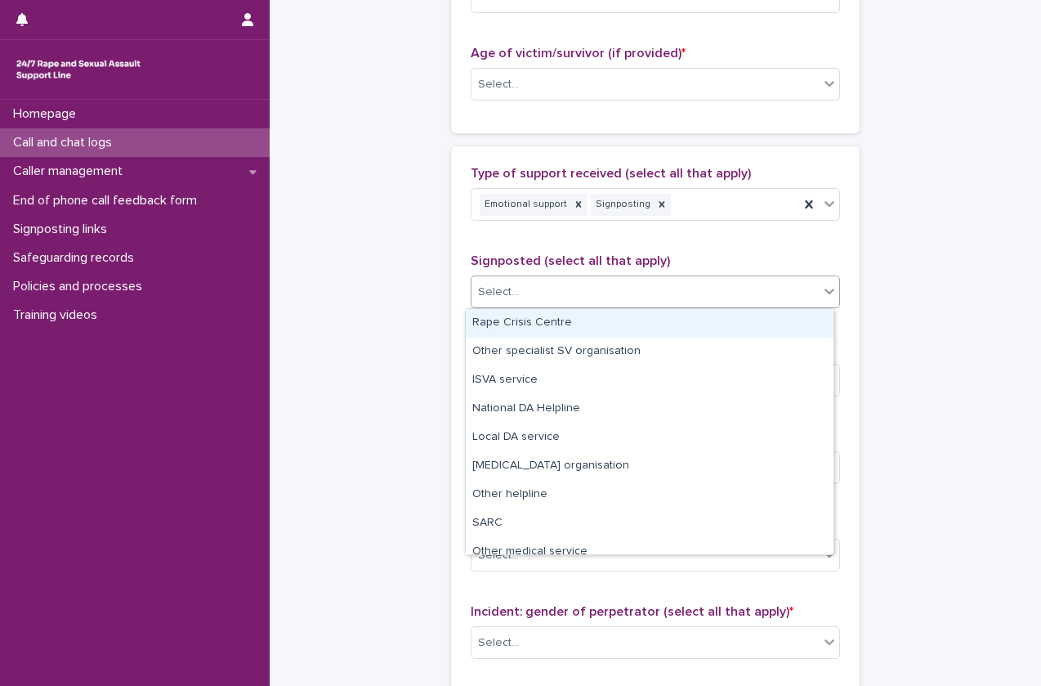
click at [597, 284] on div "Select..." at bounding box center [645, 292] width 347 height 27
click at [601, 324] on div "Rape Crisis Centre" at bounding box center [650, 323] width 368 height 29
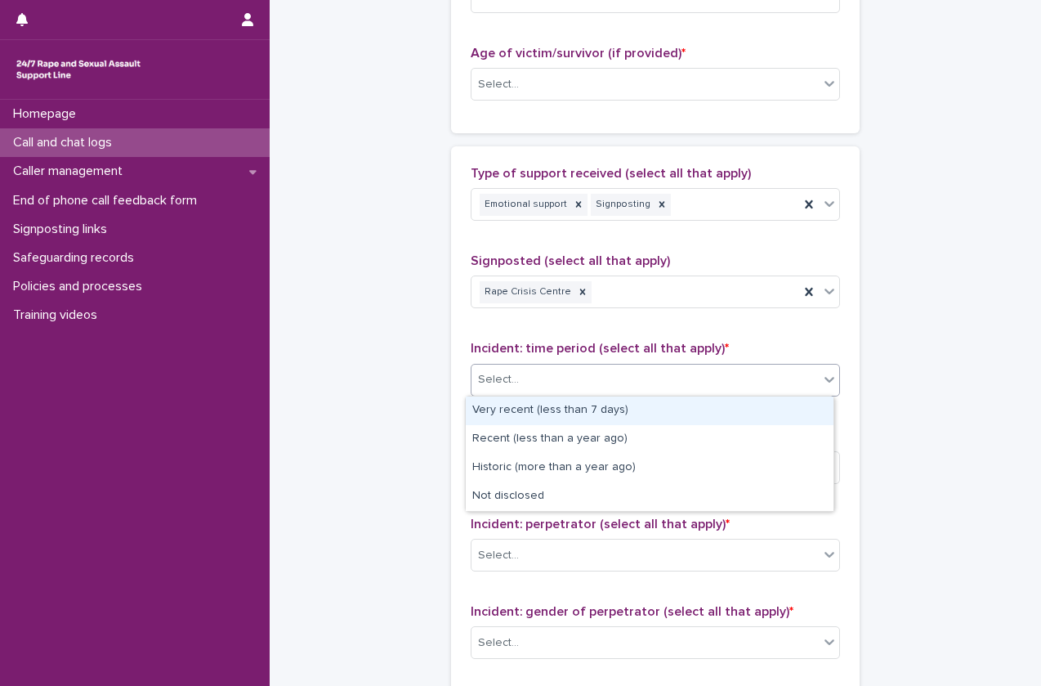
click at [606, 368] on div "Select..." at bounding box center [645, 379] width 347 height 27
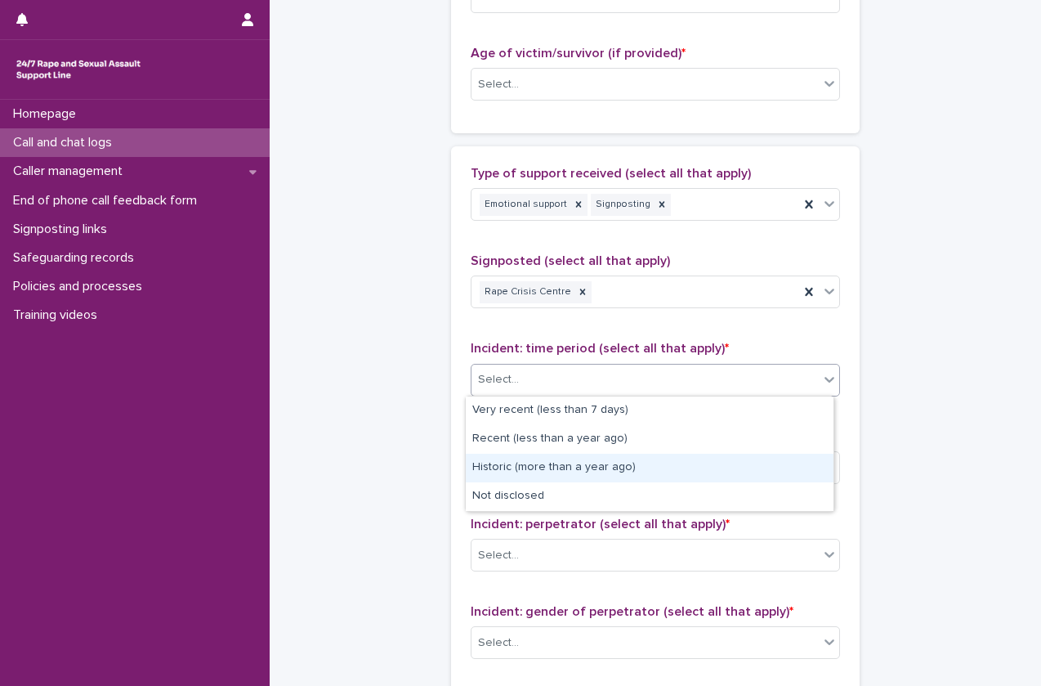
click at [619, 477] on div "Historic (more than a year ago)" at bounding box center [650, 468] width 368 height 29
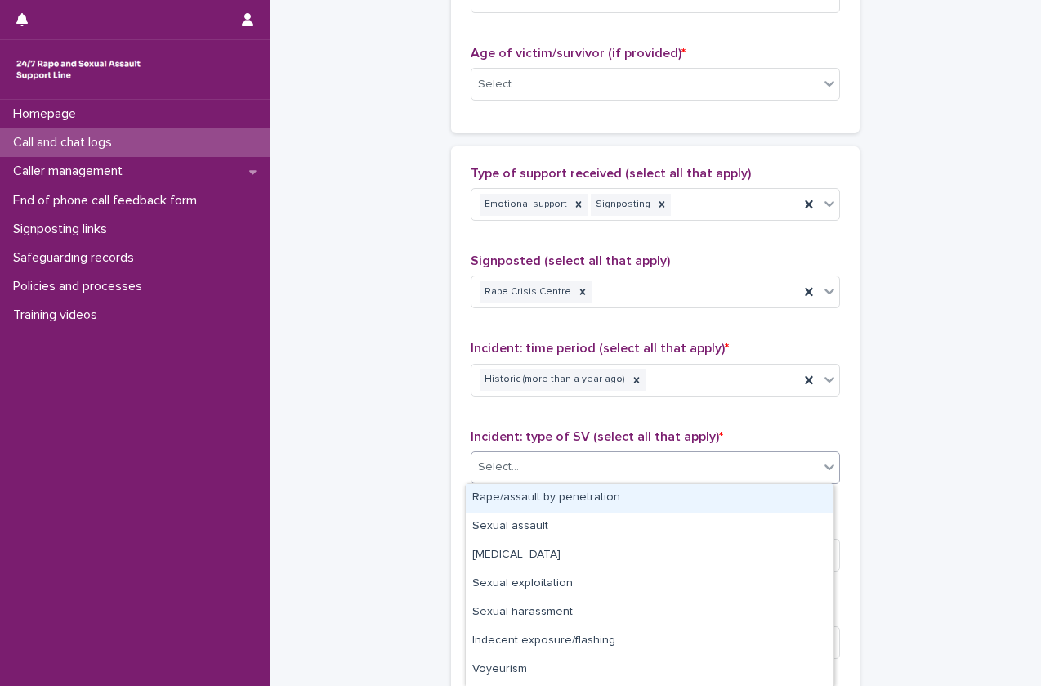
click at [620, 475] on div "Select..." at bounding box center [645, 467] width 347 height 27
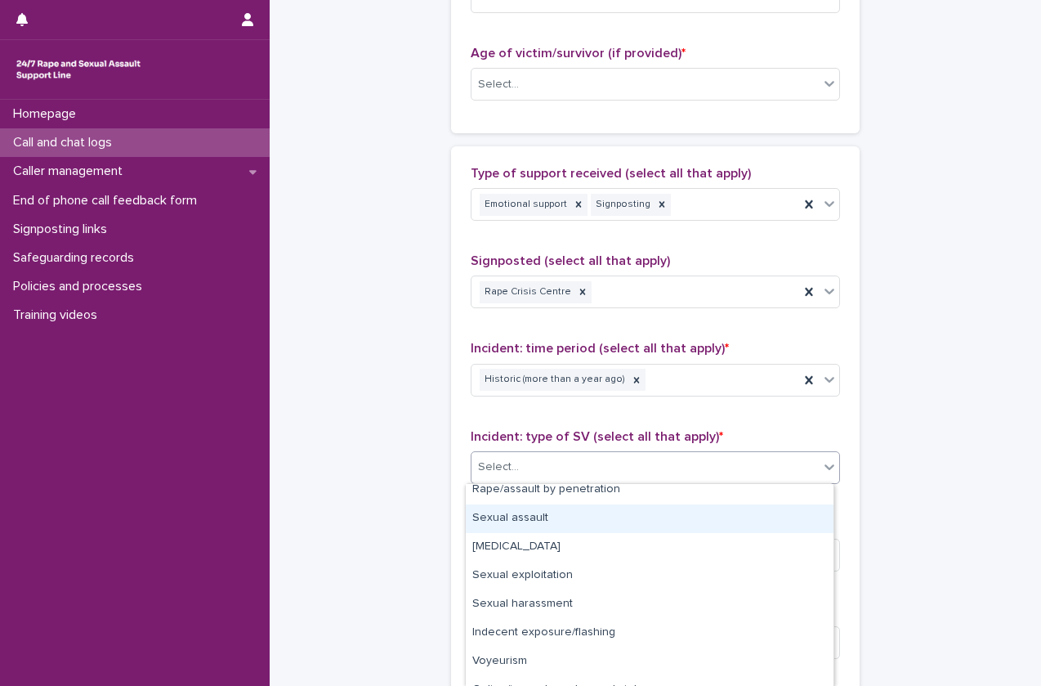
scroll to position [0, 0]
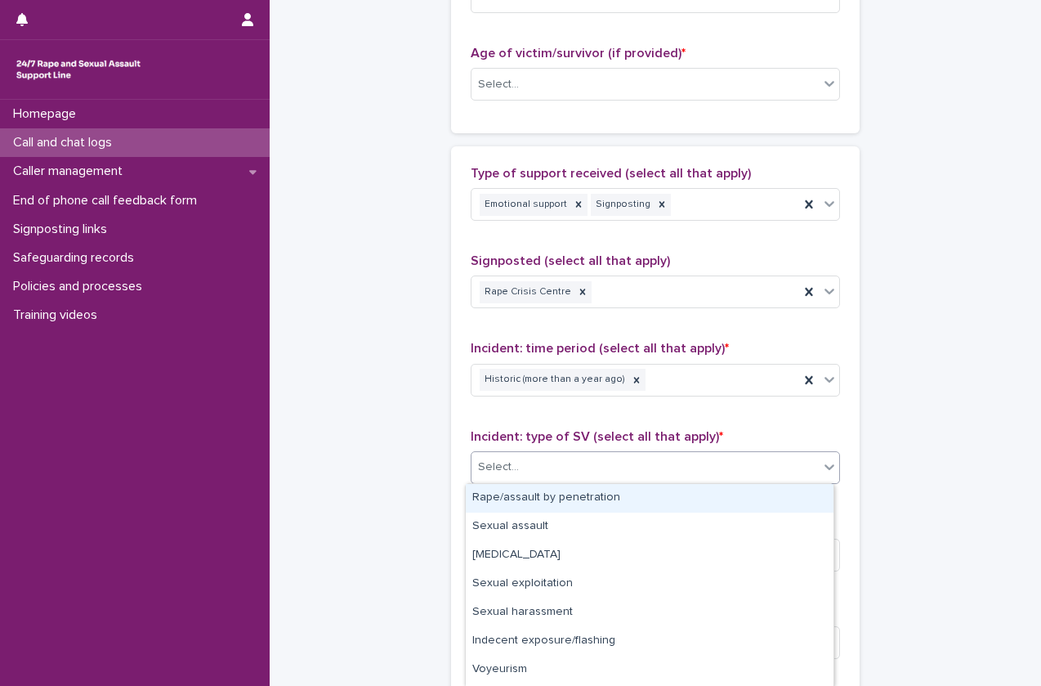
drag, startPoint x: 623, startPoint y: 513, endPoint x: 621, endPoint y: 503, distance: 9.9
click at [621, 503] on div "Rape/assault by penetration" at bounding box center [650, 498] width 368 height 29
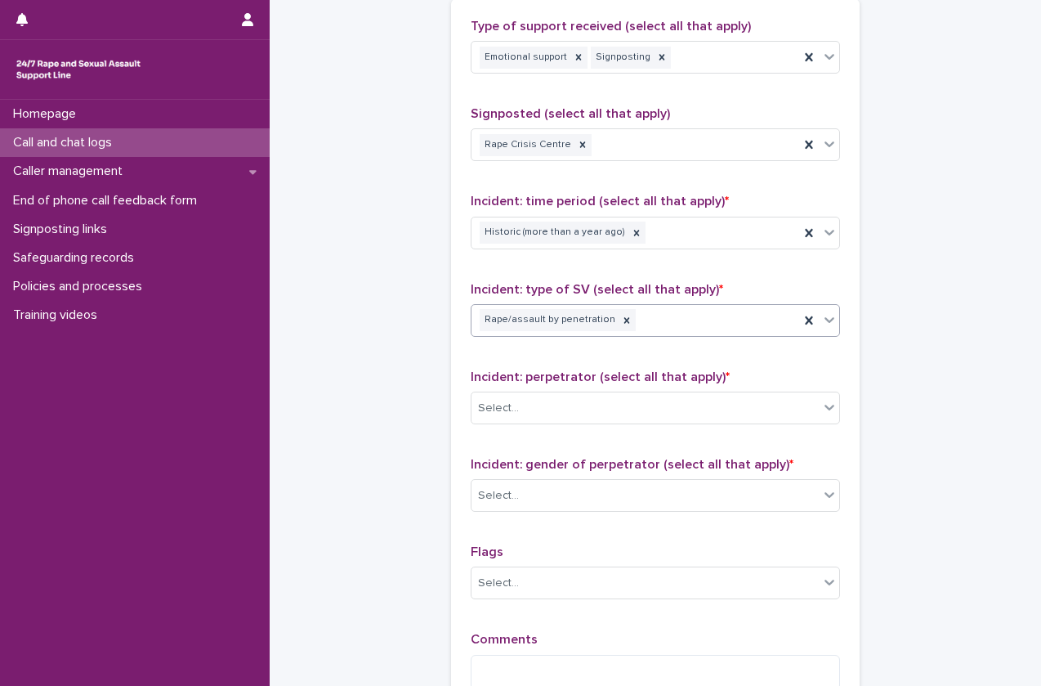
scroll to position [1010, 0]
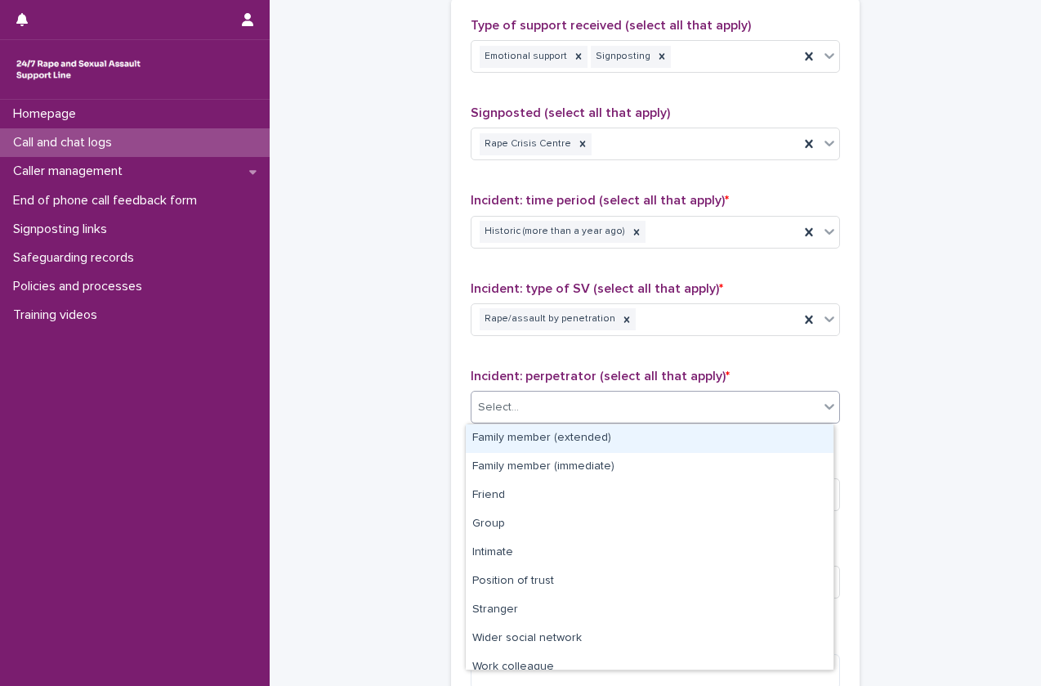
click at [606, 397] on div "Select..." at bounding box center [645, 407] width 347 height 27
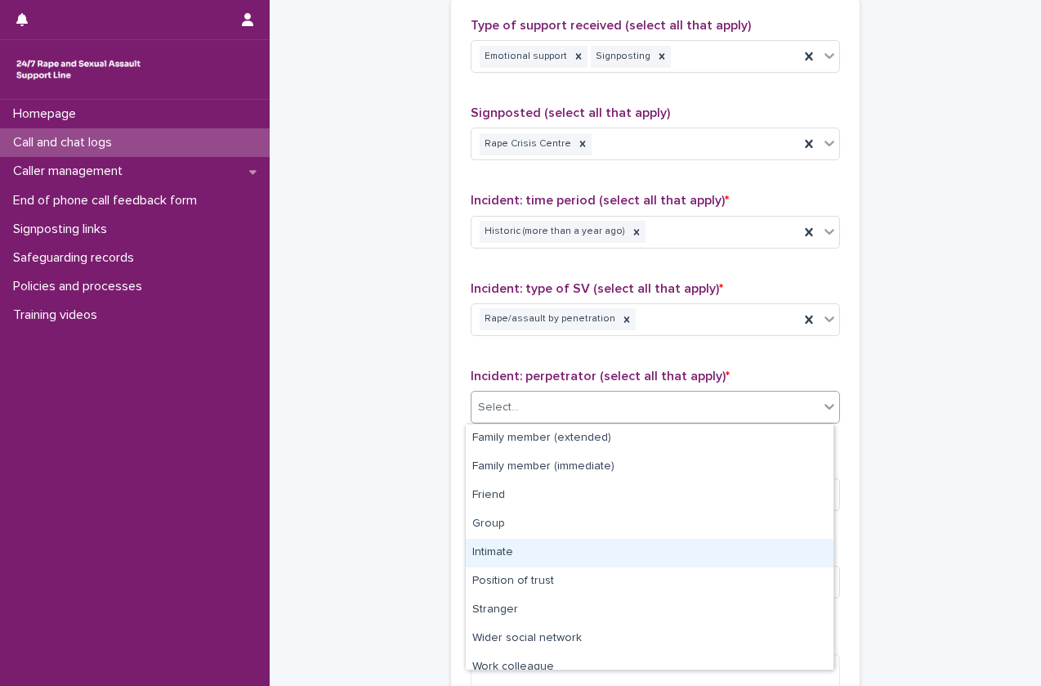
scroll to position [69, 0]
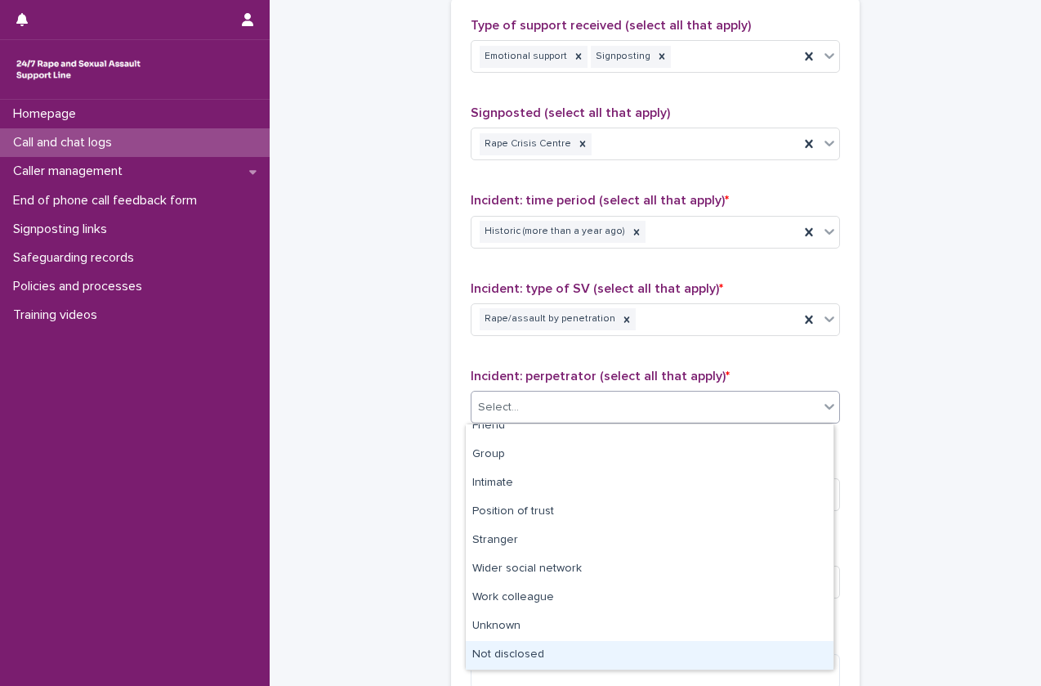
click at [640, 666] on div "Not disclosed" at bounding box center [650, 655] width 368 height 29
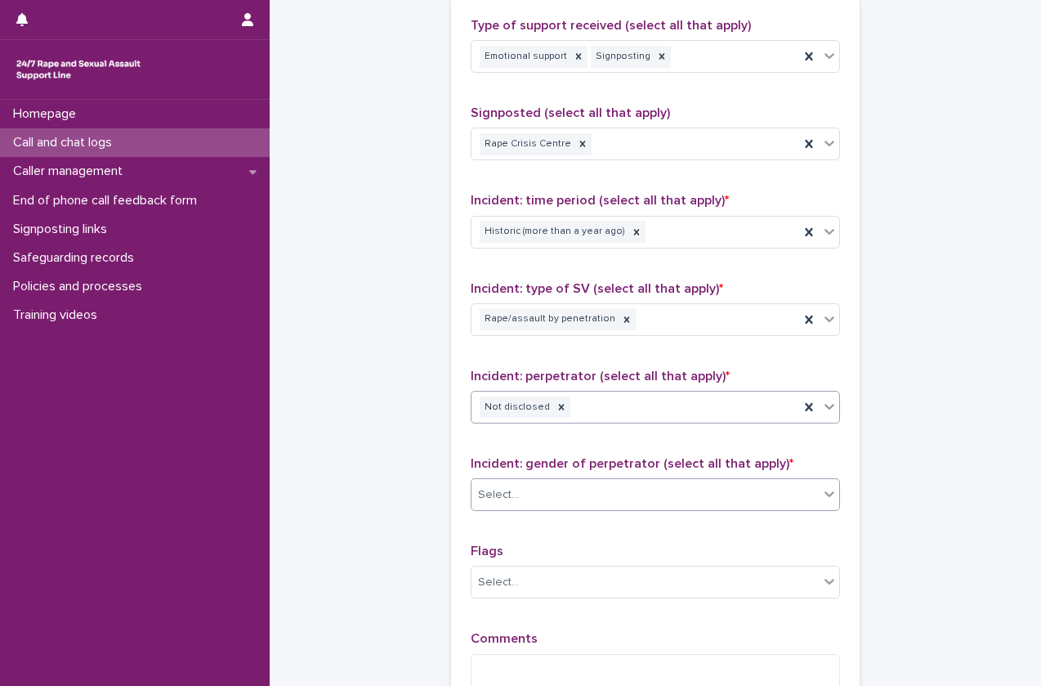
click at [631, 499] on div "Select..." at bounding box center [645, 494] width 347 height 27
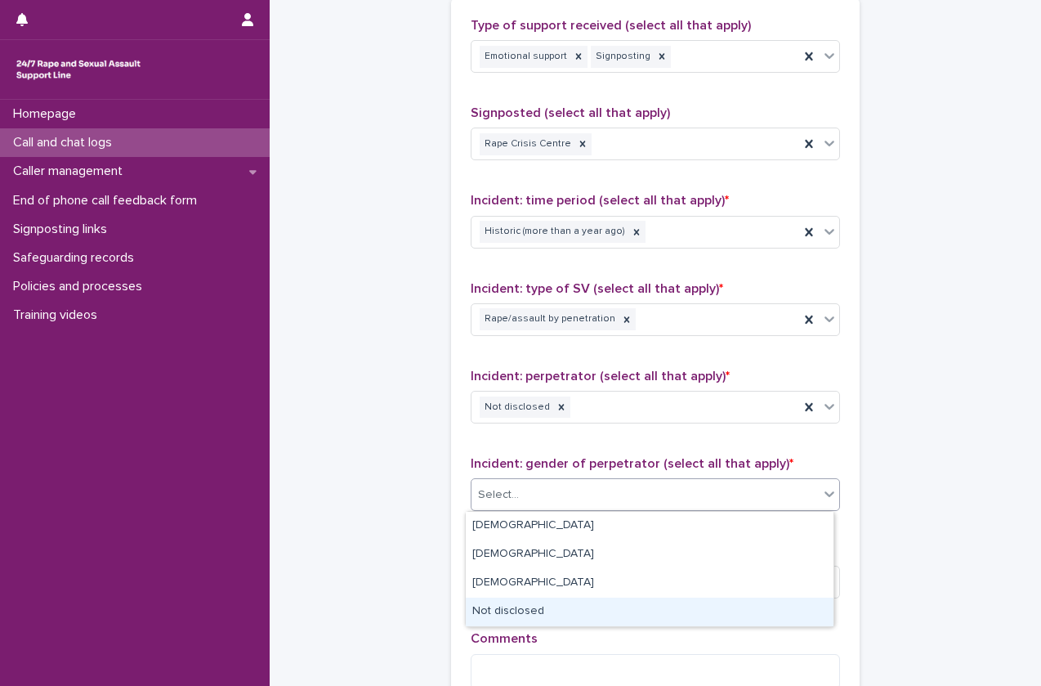
click at [650, 622] on div "Not disclosed" at bounding box center [650, 611] width 368 height 29
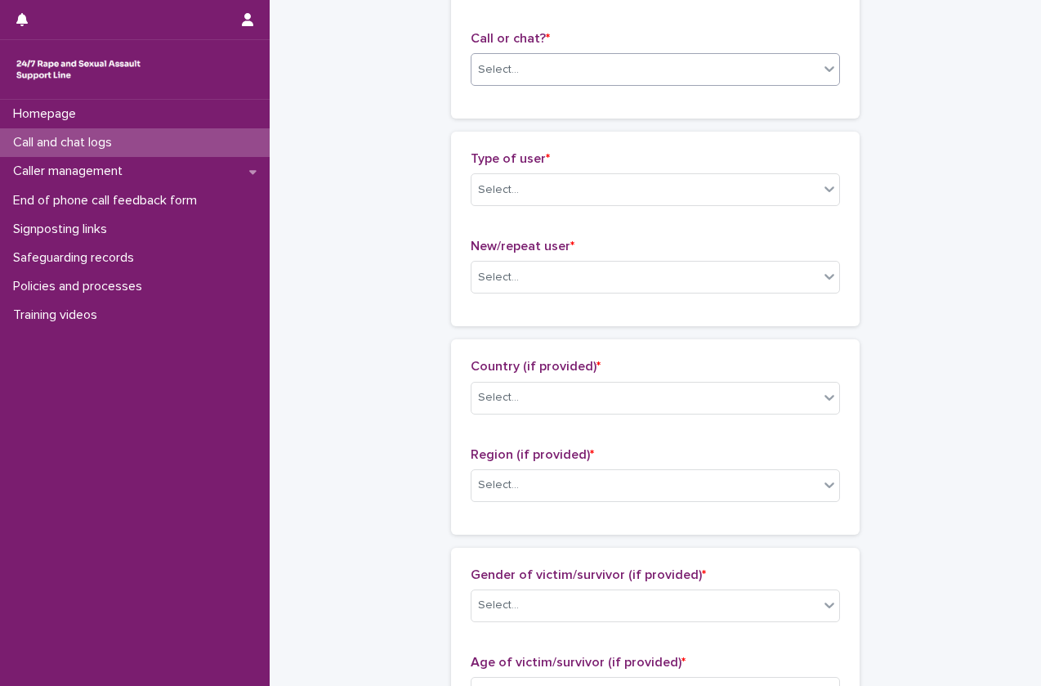
scroll to position [0, 0]
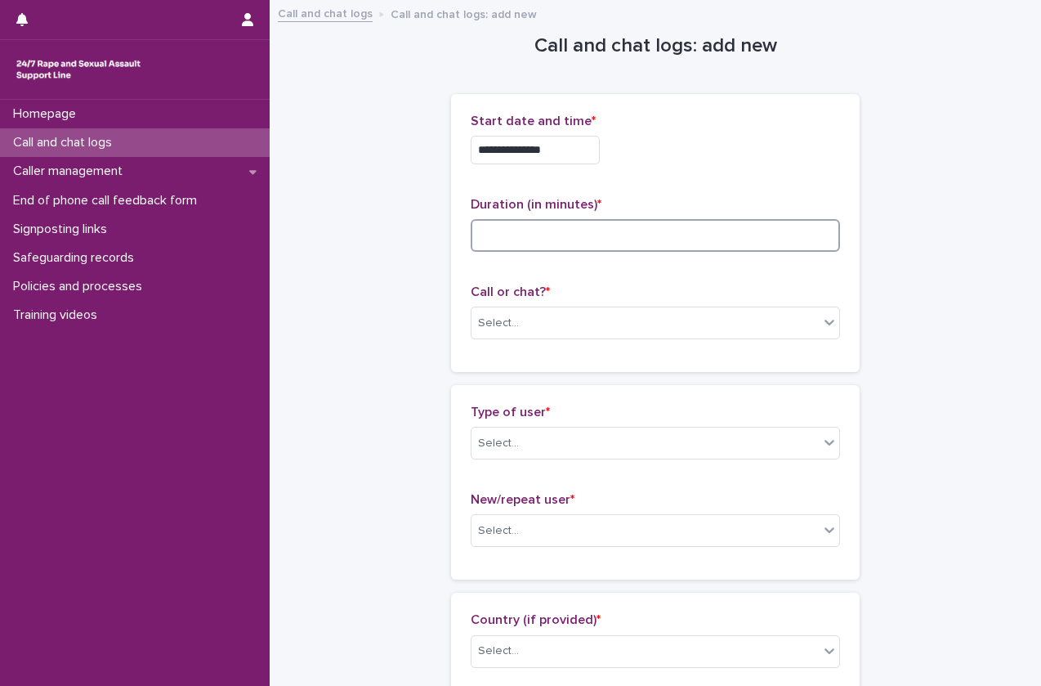
click at [580, 241] on input at bounding box center [655, 235] width 369 height 33
type input "**"
click at [600, 306] on div "Select..." at bounding box center [655, 322] width 369 height 33
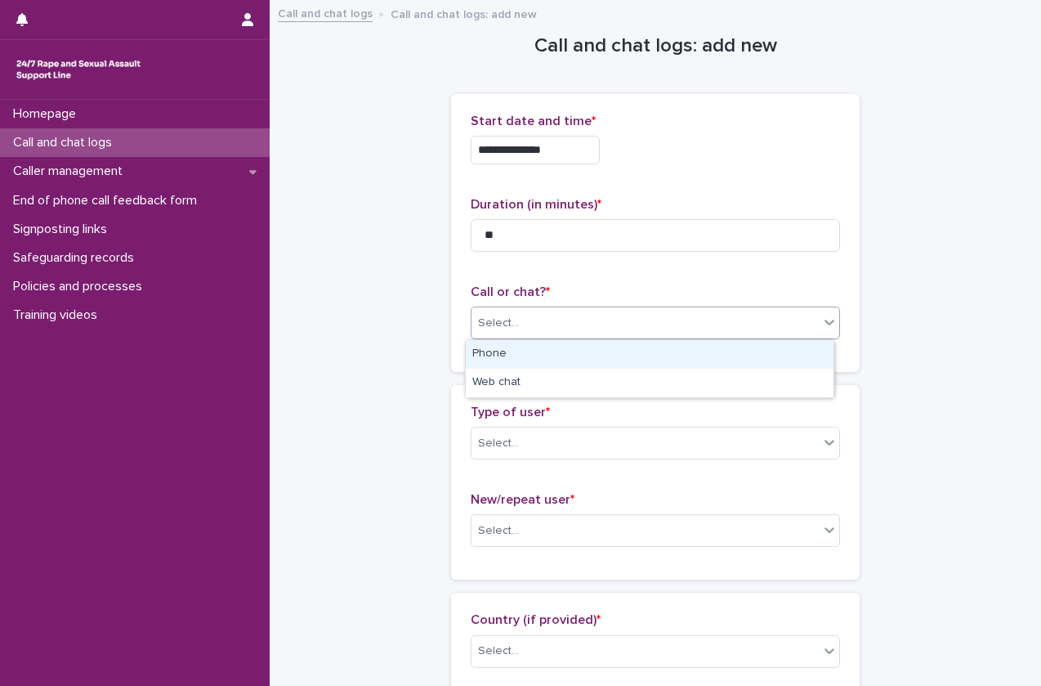
click at [603, 359] on div "Phone" at bounding box center [650, 354] width 368 height 29
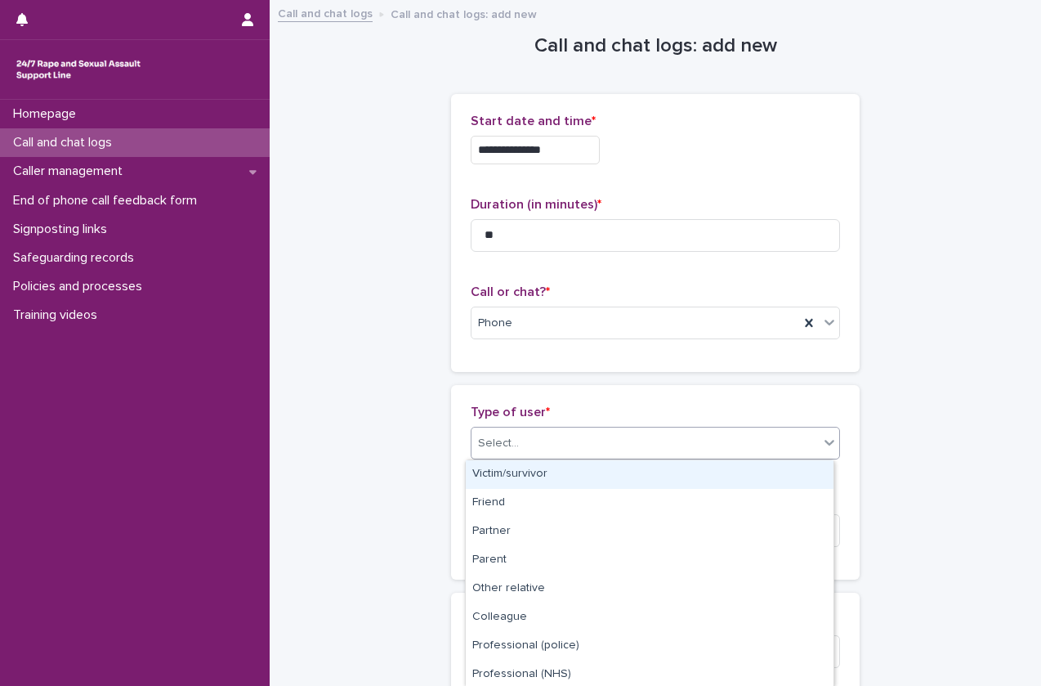
click at [613, 458] on div "Select..." at bounding box center [655, 443] width 369 height 33
click at [617, 466] on div "Victim/survivor" at bounding box center [650, 474] width 368 height 29
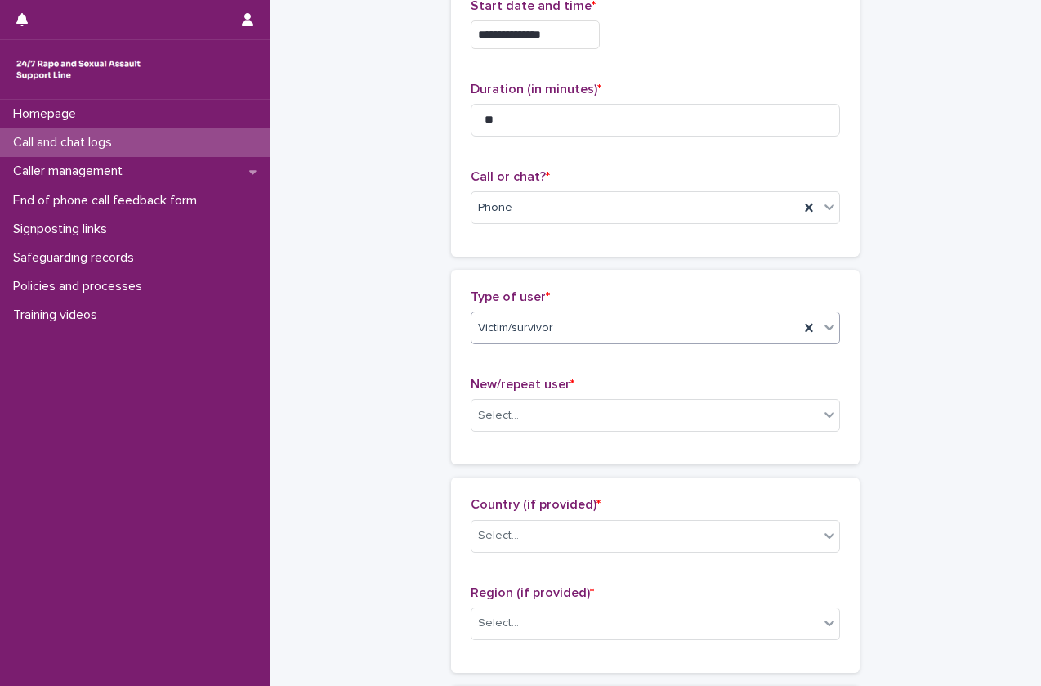
scroll to position [118, 0]
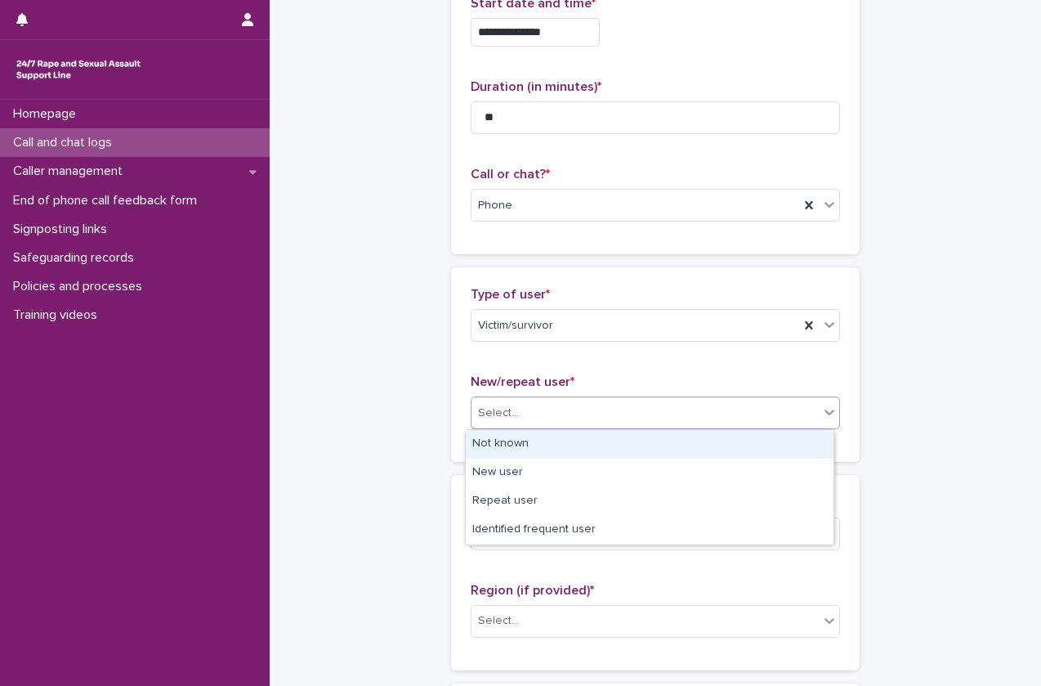
click at [610, 406] on div "Select..." at bounding box center [645, 413] width 347 height 27
click at [613, 447] on div "Not known" at bounding box center [650, 444] width 368 height 29
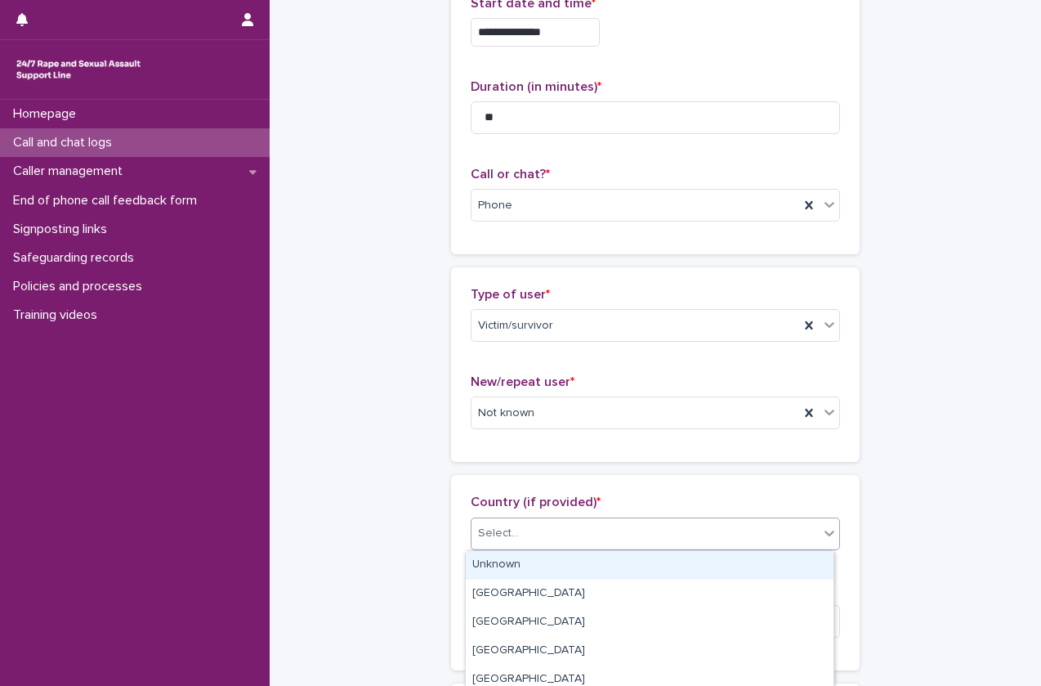
click at [625, 548] on div "Select..." at bounding box center [655, 533] width 369 height 33
click at [627, 567] on div "Unknown" at bounding box center [650, 565] width 368 height 29
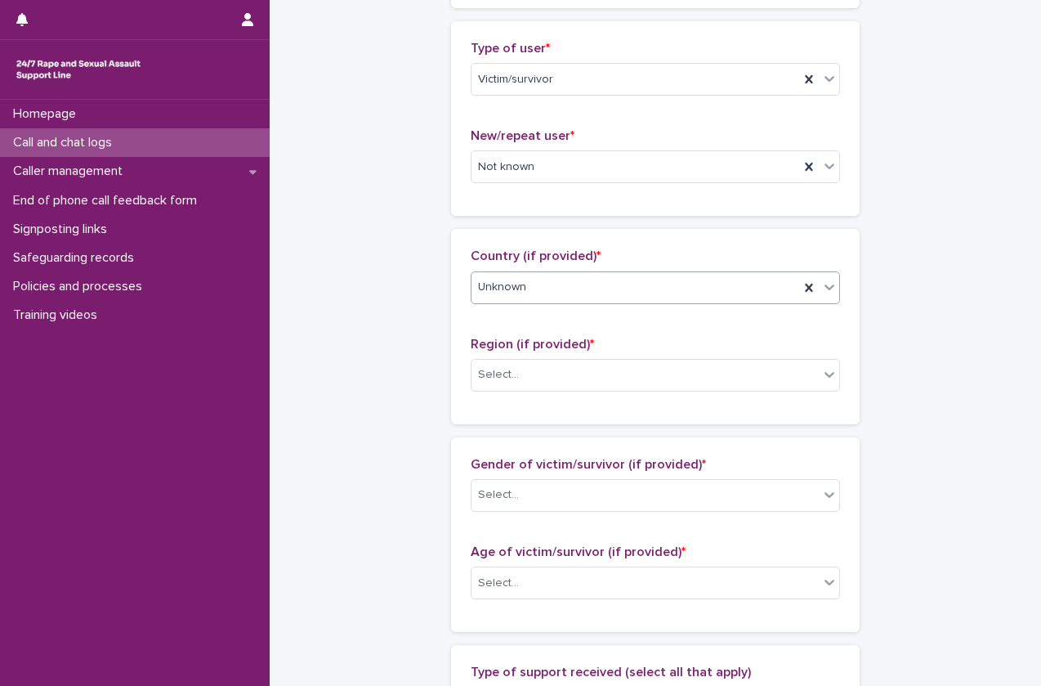
scroll to position [365, 0]
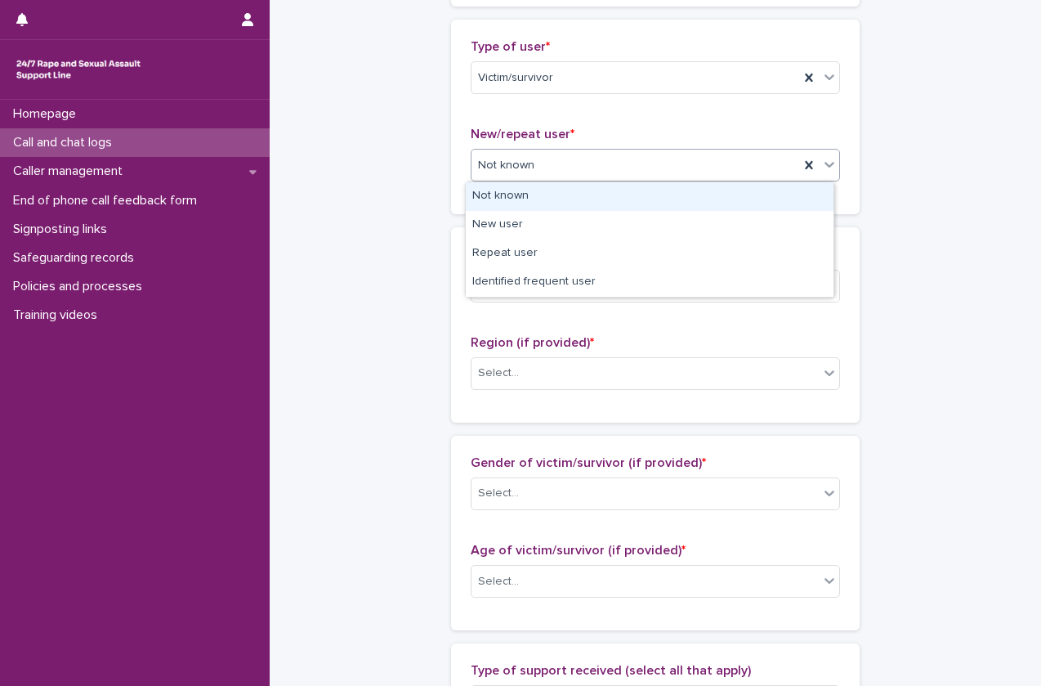
click at [583, 168] on div "Not known" at bounding box center [636, 165] width 328 height 27
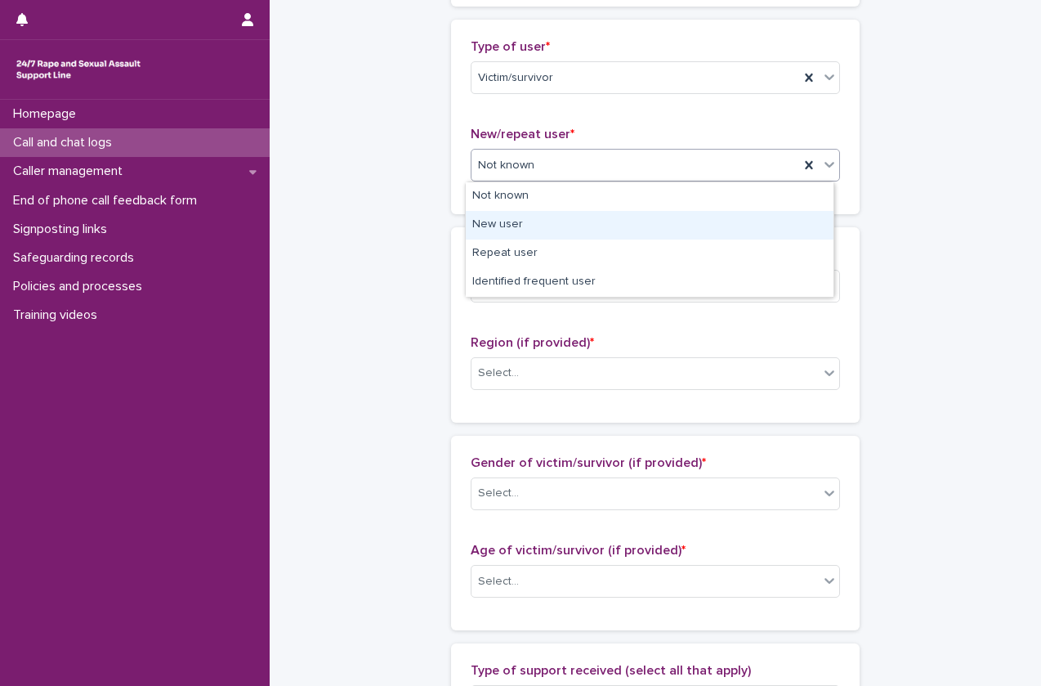
click at [576, 222] on div "New user" at bounding box center [650, 225] width 368 height 29
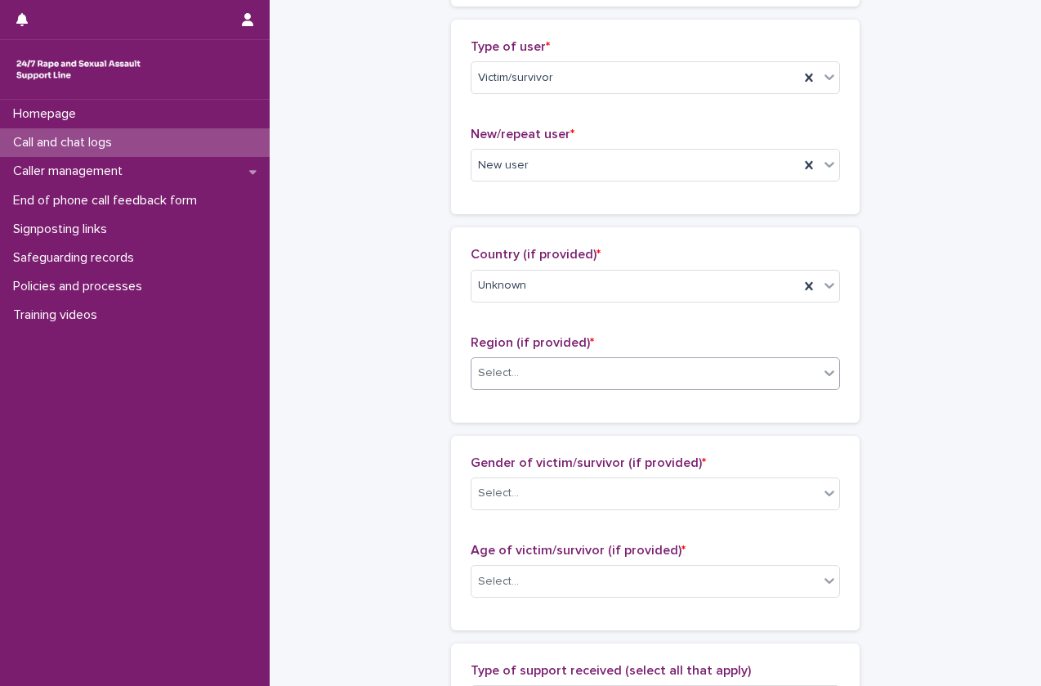
click at [584, 383] on div "Region (if provided) * Select..." at bounding box center [655, 369] width 369 height 68
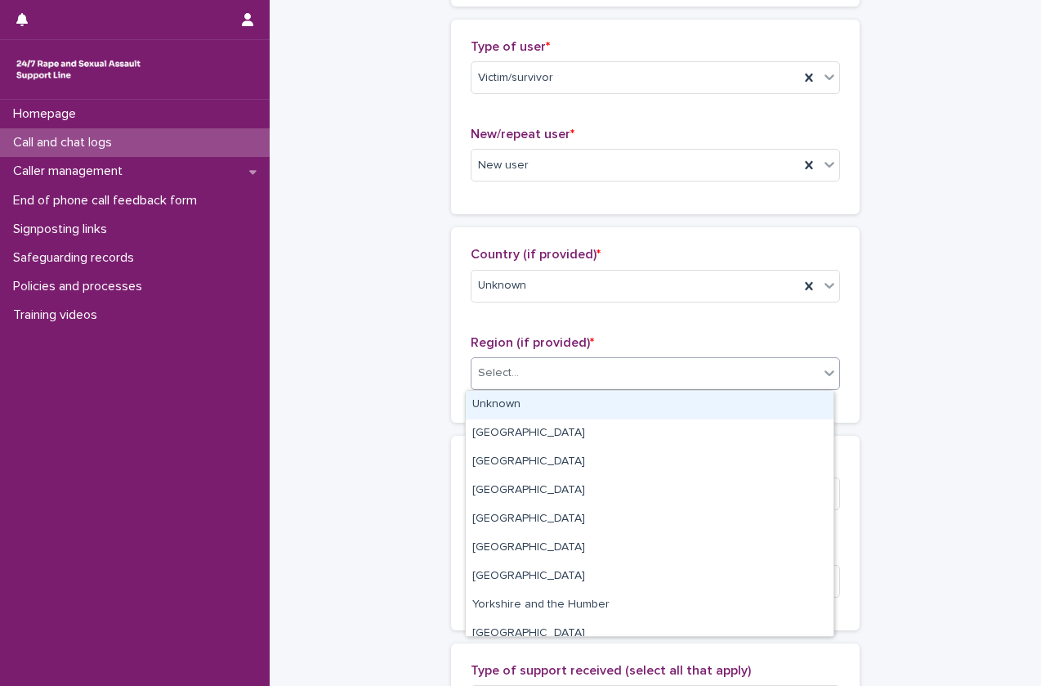
click at [584, 383] on div "Select..." at bounding box center [645, 373] width 347 height 27
drag, startPoint x: 584, startPoint y: 404, endPoint x: 589, endPoint y: 453, distance: 49.4
click at [588, 409] on div "Unknown" at bounding box center [650, 405] width 368 height 29
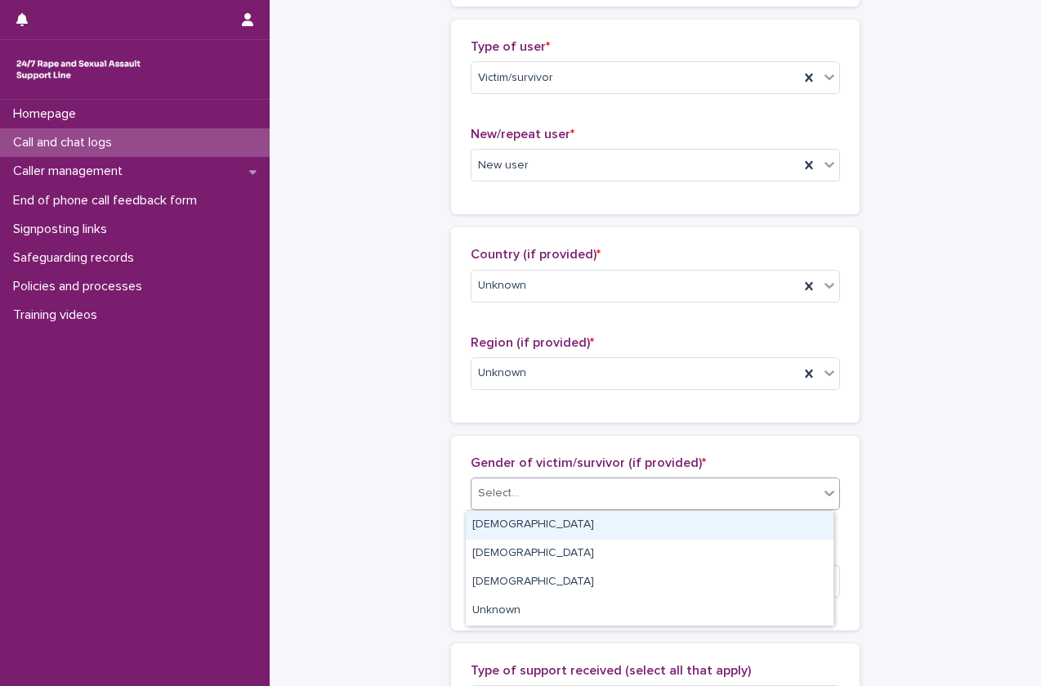
click at [593, 484] on div "Select..." at bounding box center [645, 493] width 347 height 27
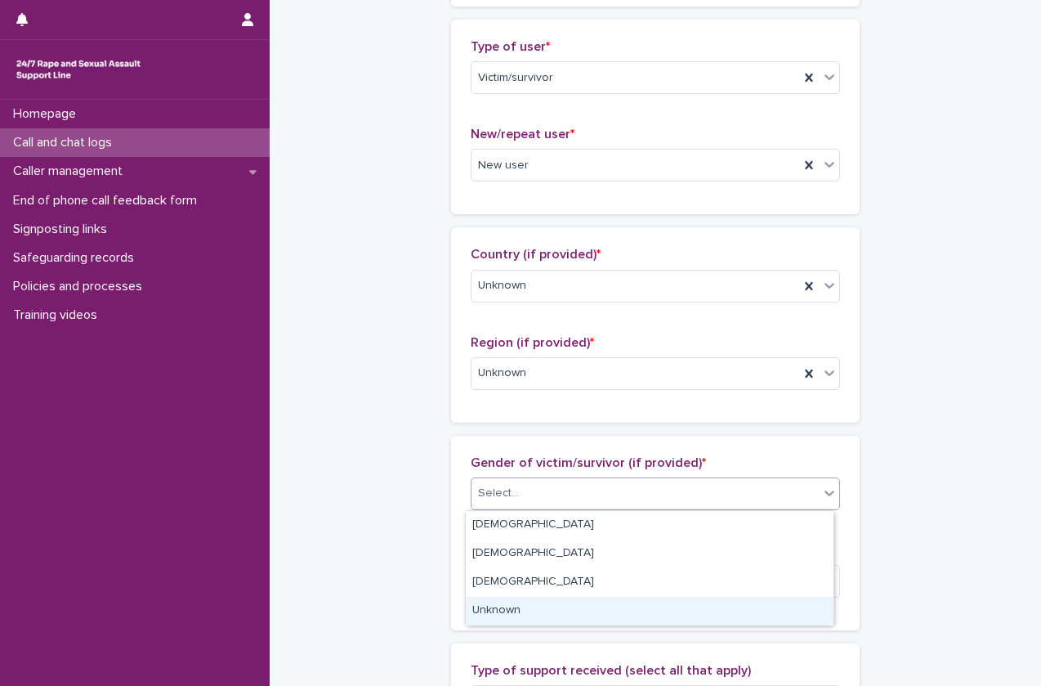
click at [611, 619] on div "Unknown" at bounding box center [650, 611] width 368 height 29
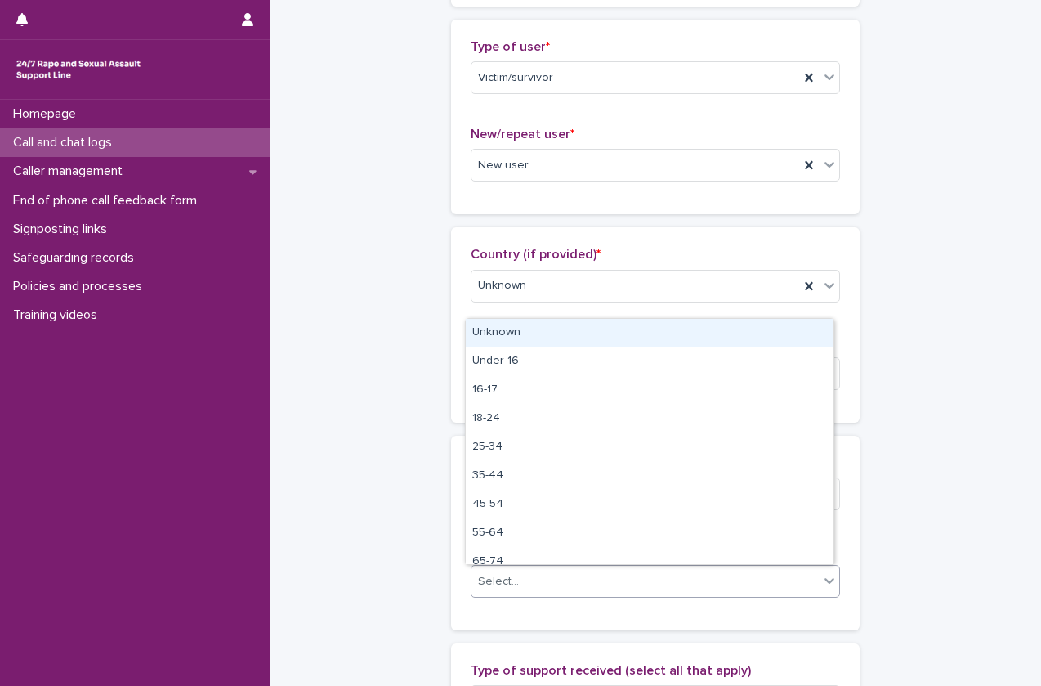
click at [610, 566] on div "Select..." at bounding box center [655, 581] width 369 height 33
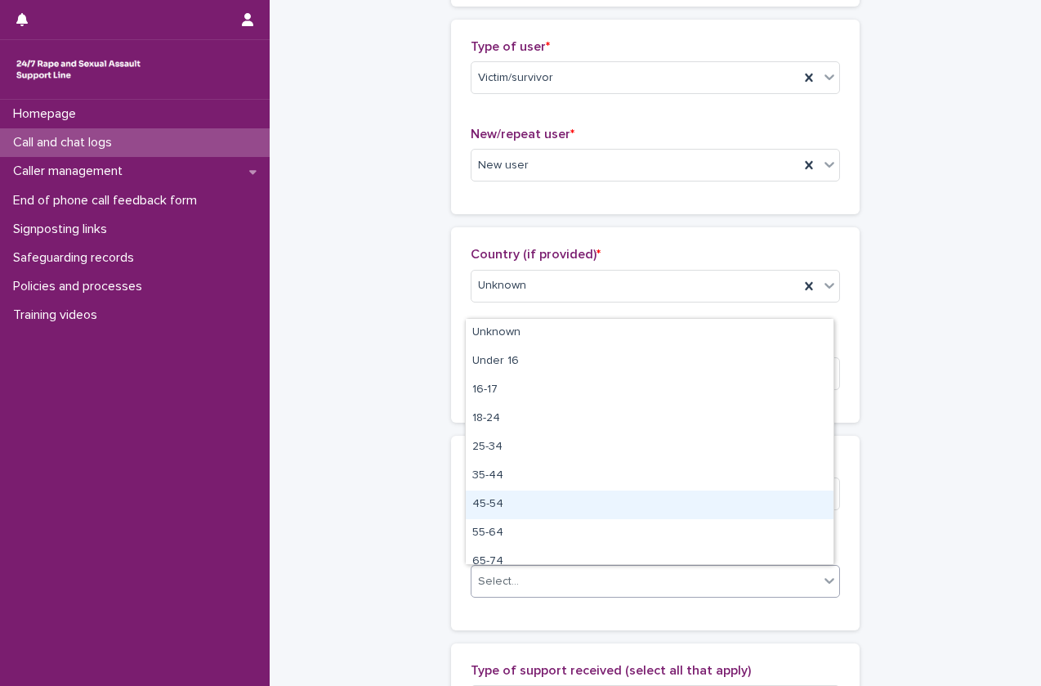
scroll to position [1, 0]
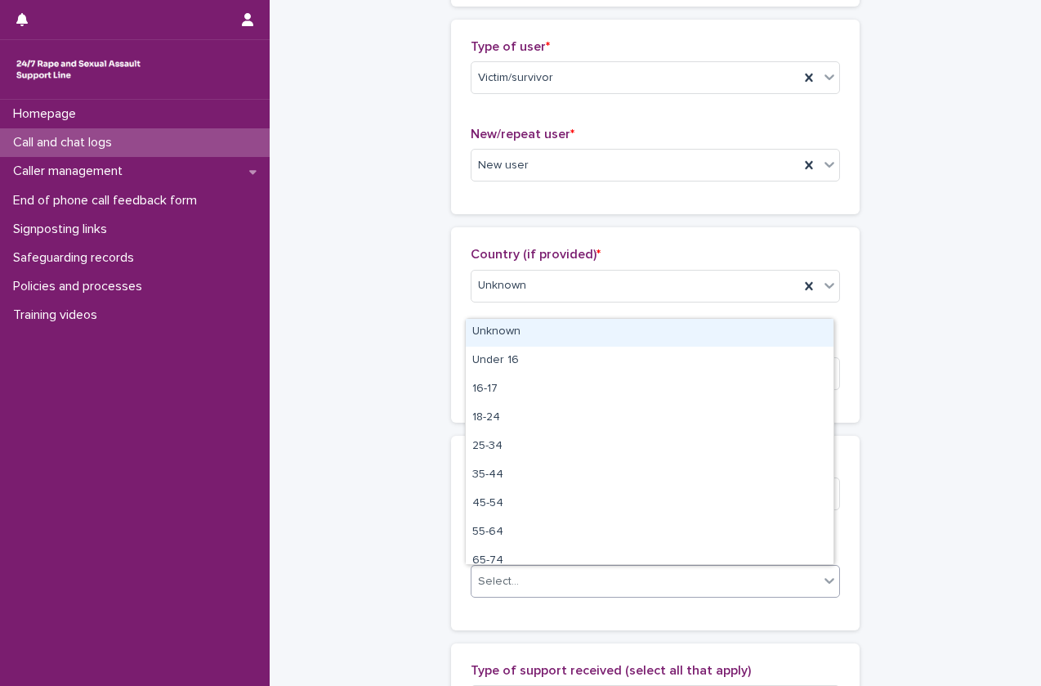
click at [573, 328] on div "Unknown" at bounding box center [650, 332] width 368 height 29
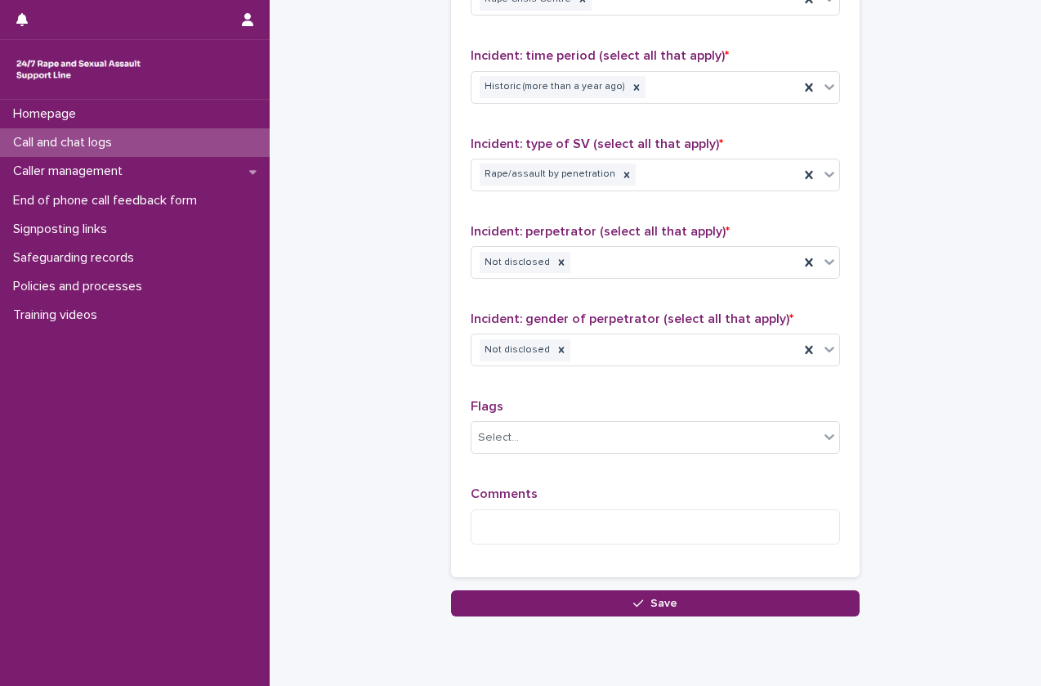
scroll to position [1176, 0]
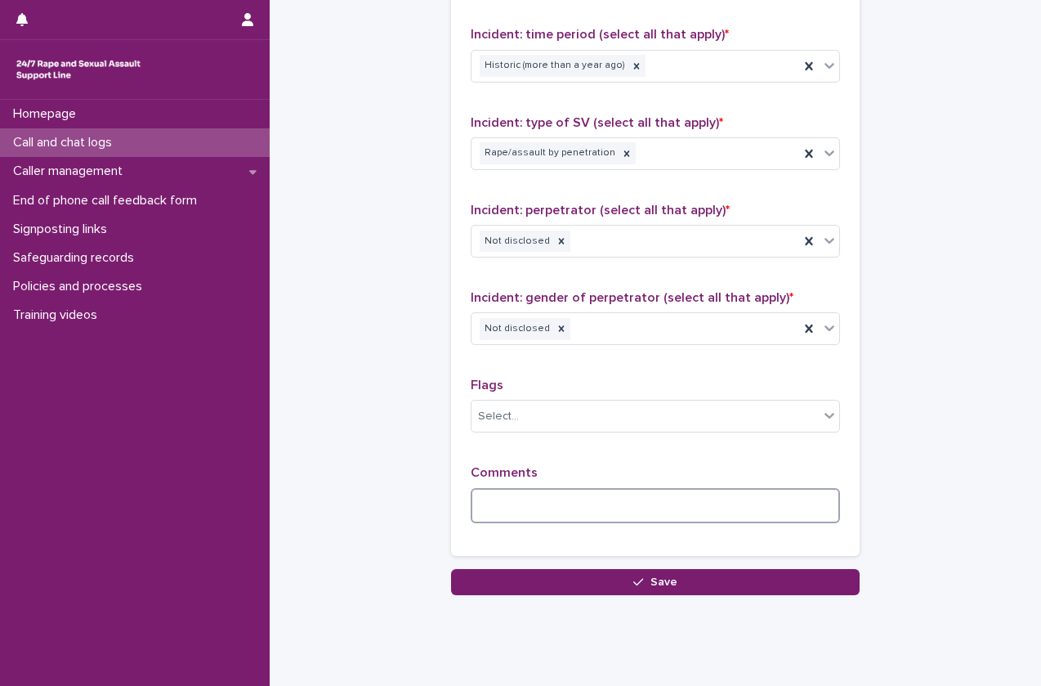
click at [592, 493] on textarea at bounding box center [655, 505] width 369 height 35
click at [557, 511] on textarea "**********" at bounding box center [655, 505] width 369 height 35
click at [641, 506] on textarea "**********" at bounding box center [655, 505] width 369 height 35
click at [635, 508] on textarea "**********" at bounding box center [655, 505] width 369 height 35
click at [803, 513] on textarea "**********" at bounding box center [655, 505] width 369 height 35
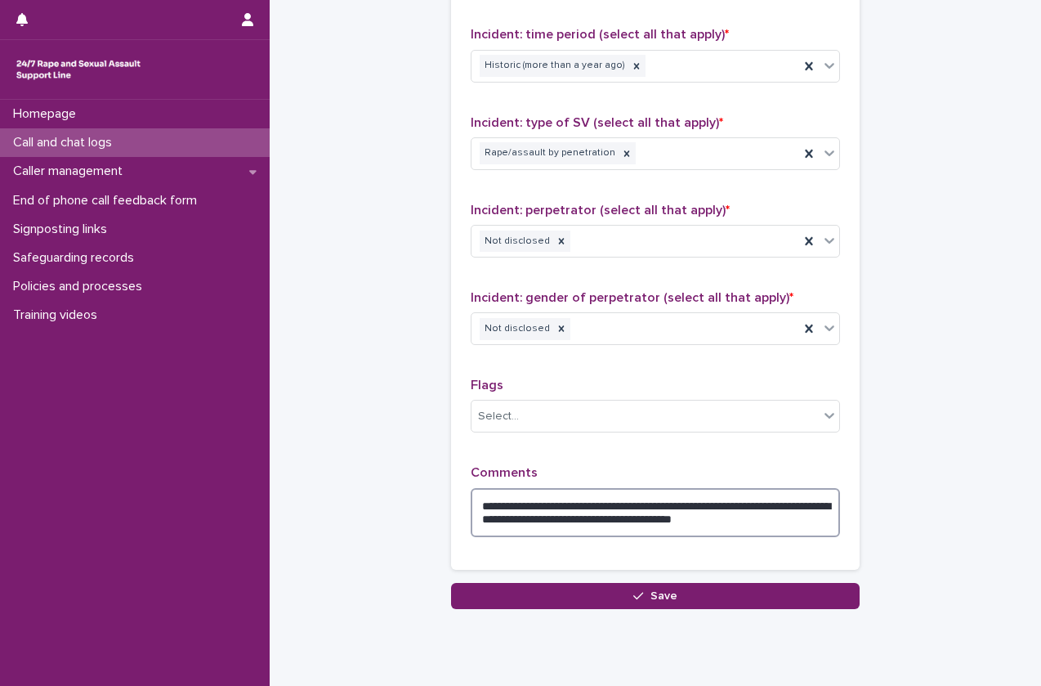
drag, startPoint x: 786, startPoint y: 522, endPoint x: 767, endPoint y: 516, distance: 19.6
click at [767, 516] on textarea "**********" at bounding box center [655, 512] width 369 height 49
click at [811, 510] on textarea "**********" at bounding box center [655, 512] width 369 height 49
drag, startPoint x: 809, startPoint y: 525, endPoint x: 749, endPoint y: 528, distance: 60.6
click at [749, 528] on textarea "**********" at bounding box center [655, 512] width 369 height 49
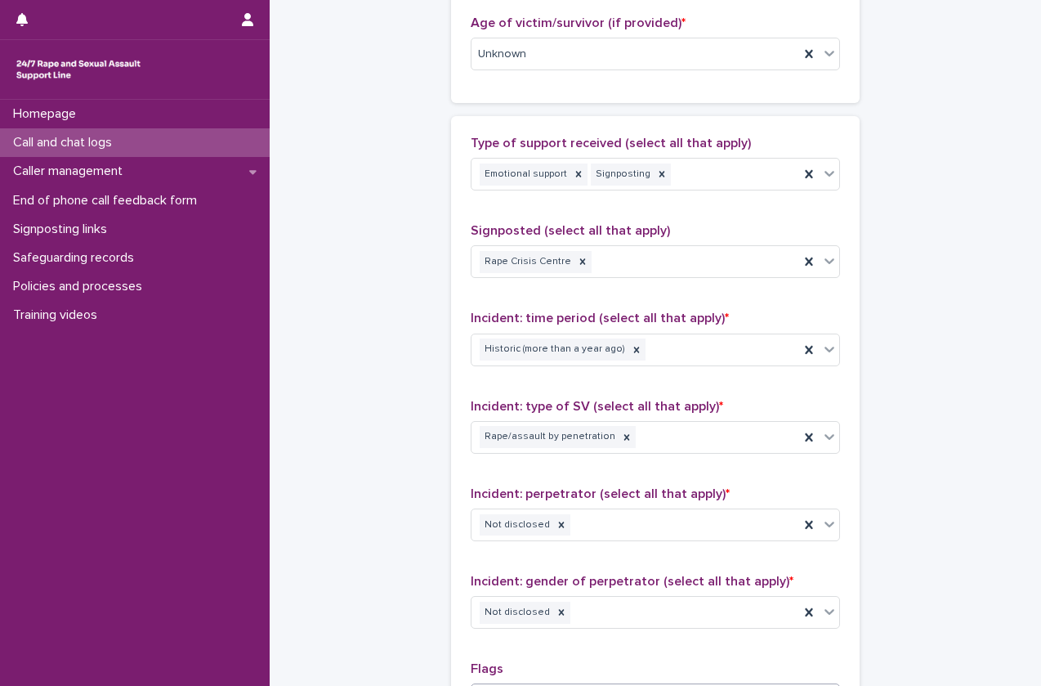
scroll to position [1240, 0]
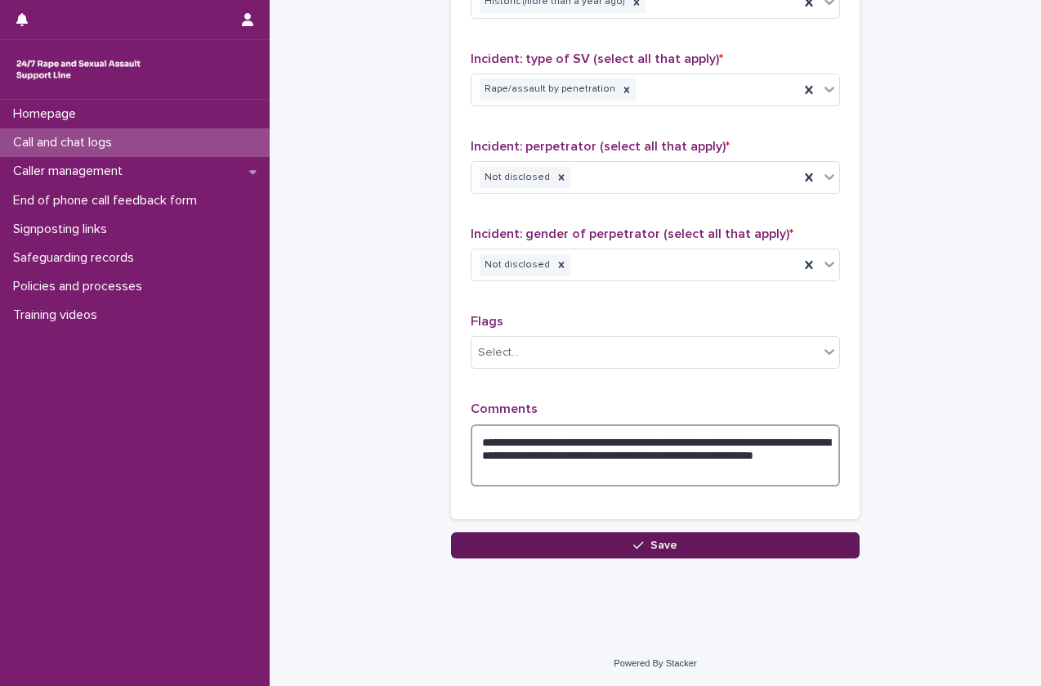
type textarea "**********"
click at [586, 540] on button "Save" at bounding box center [655, 545] width 409 height 26
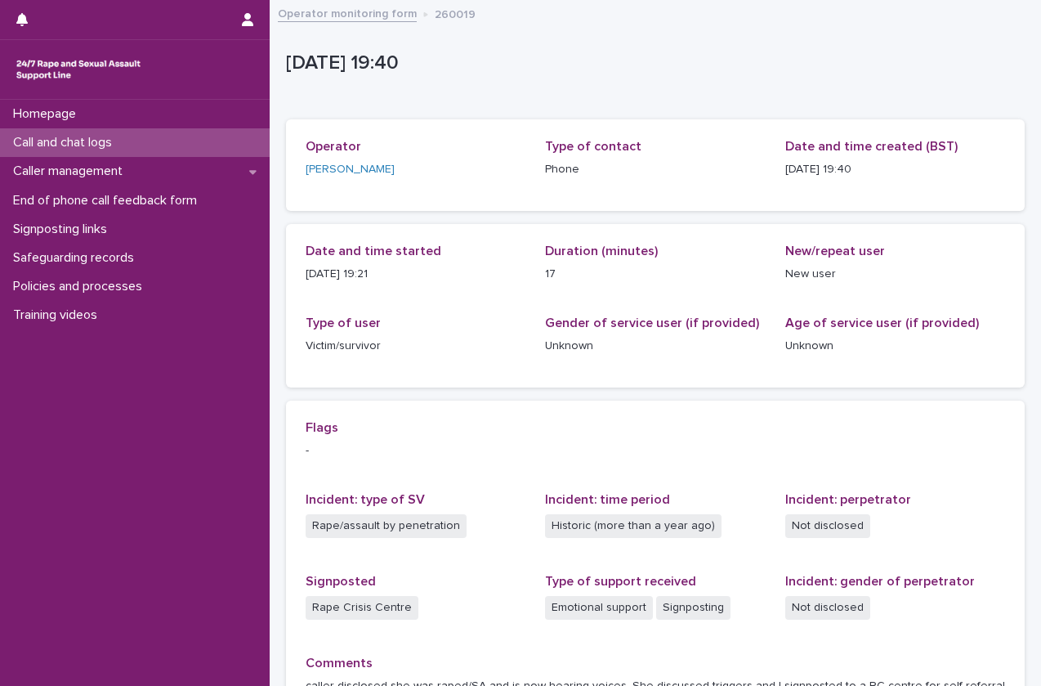
click at [205, 153] on div "Call and chat logs" at bounding box center [135, 142] width 270 height 29
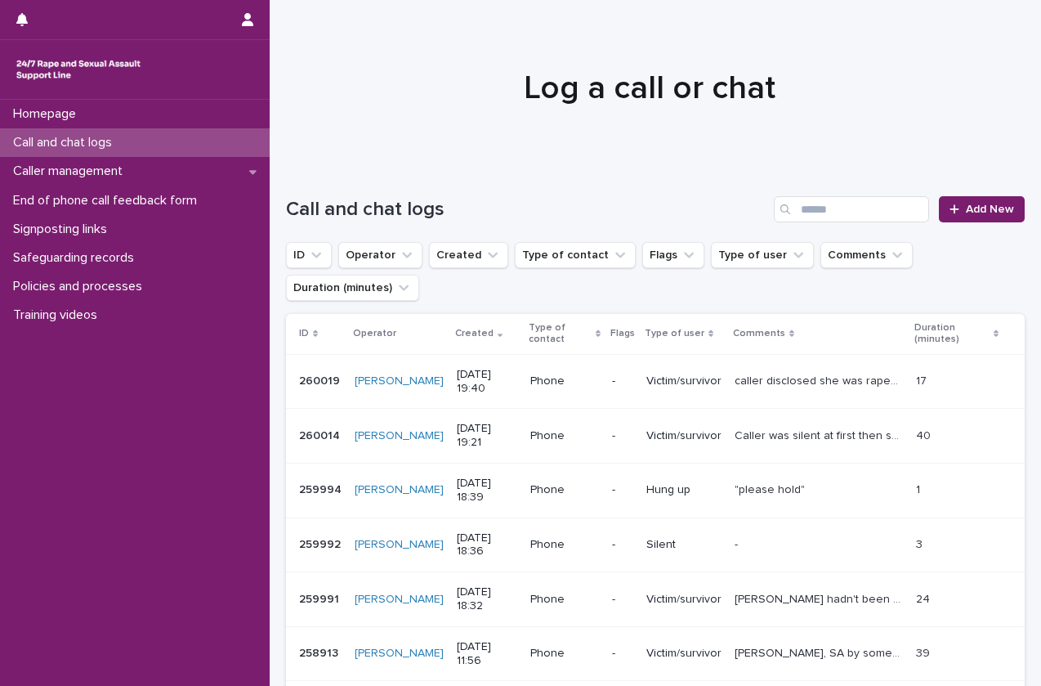
click at [950, 225] on div "Call and chat logs Add New" at bounding box center [655, 202] width 739 height 78
click at [955, 217] on link "Add New" at bounding box center [982, 209] width 86 height 26
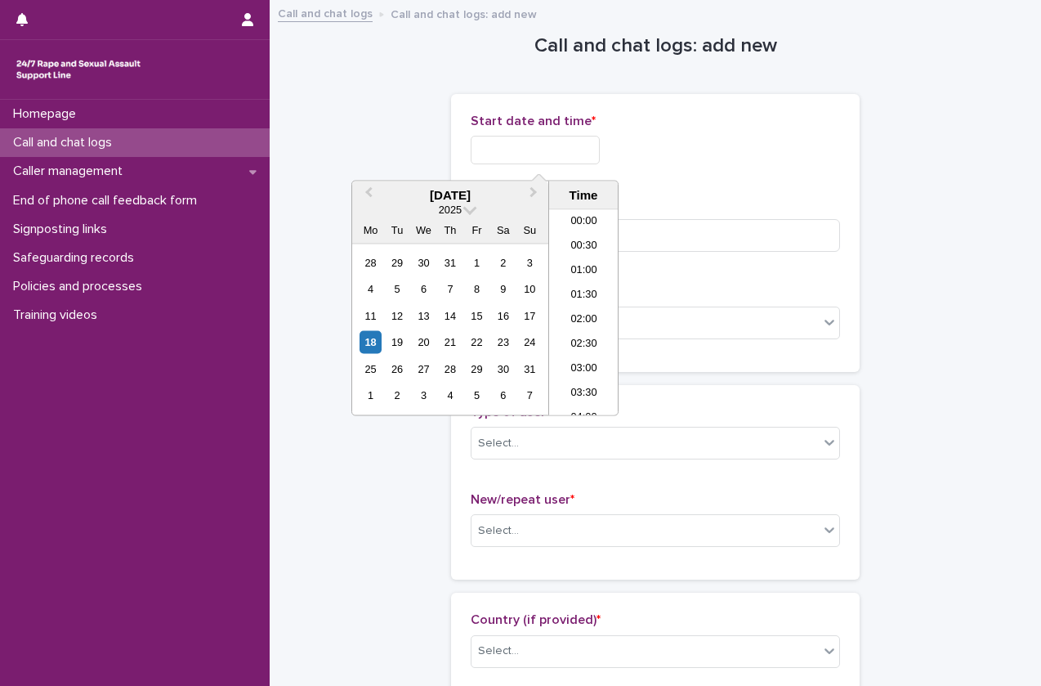
click at [556, 149] on input "text" at bounding box center [535, 150] width 129 height 29
click at [581, 306] on li "19:30" at bounding box center [583, 313] width 69 height 25
click at [543, 155] on input "**********" at bounding box center [535, 150] width 129 height 29
type input "**********"
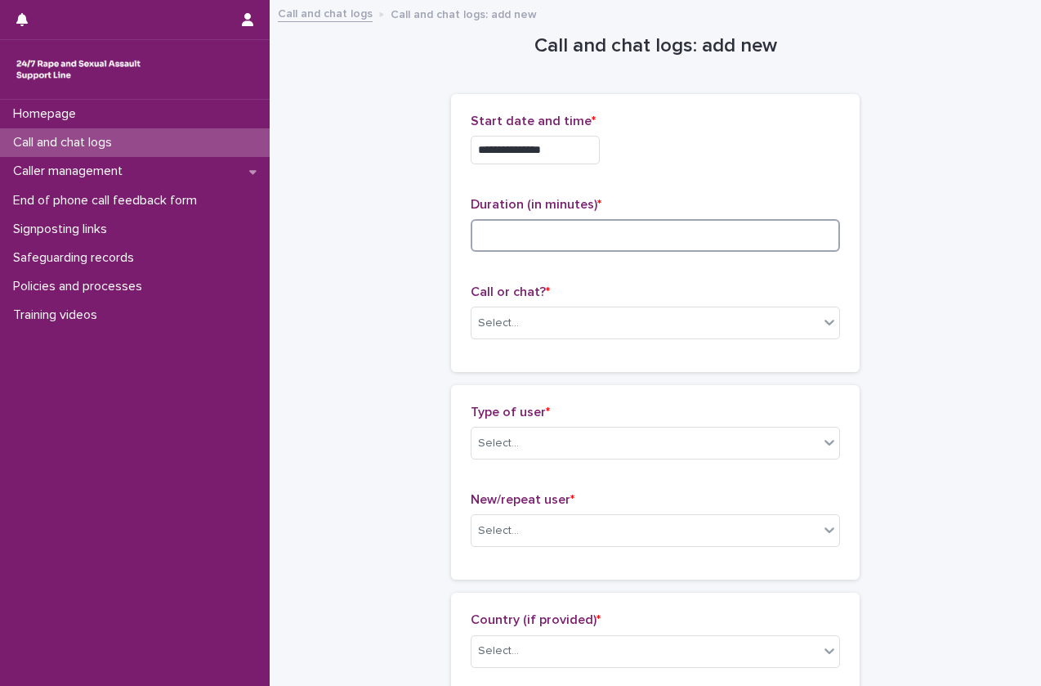
click at [768, 226] on input at bounding box center [655, 235] width 369 height 33
type input "*"
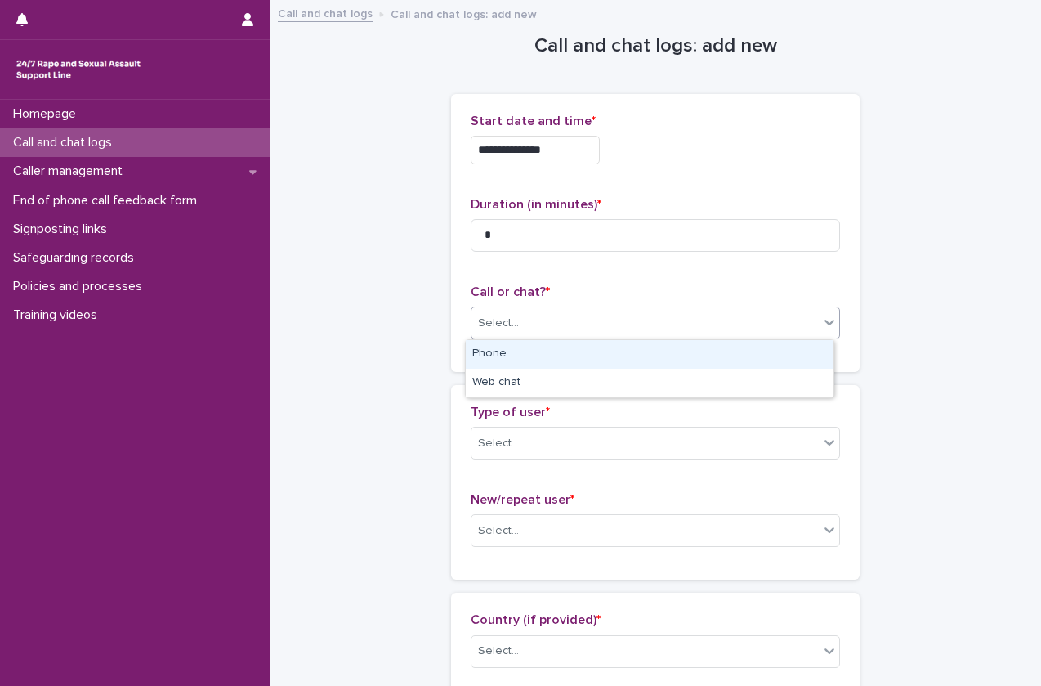
click at [692, 315] on div "Select..." at bounding box center [645, 323] width 347 height 27
click at [652, 355] on div "Phone" at bounding box center [650, 354] width 368 height 29
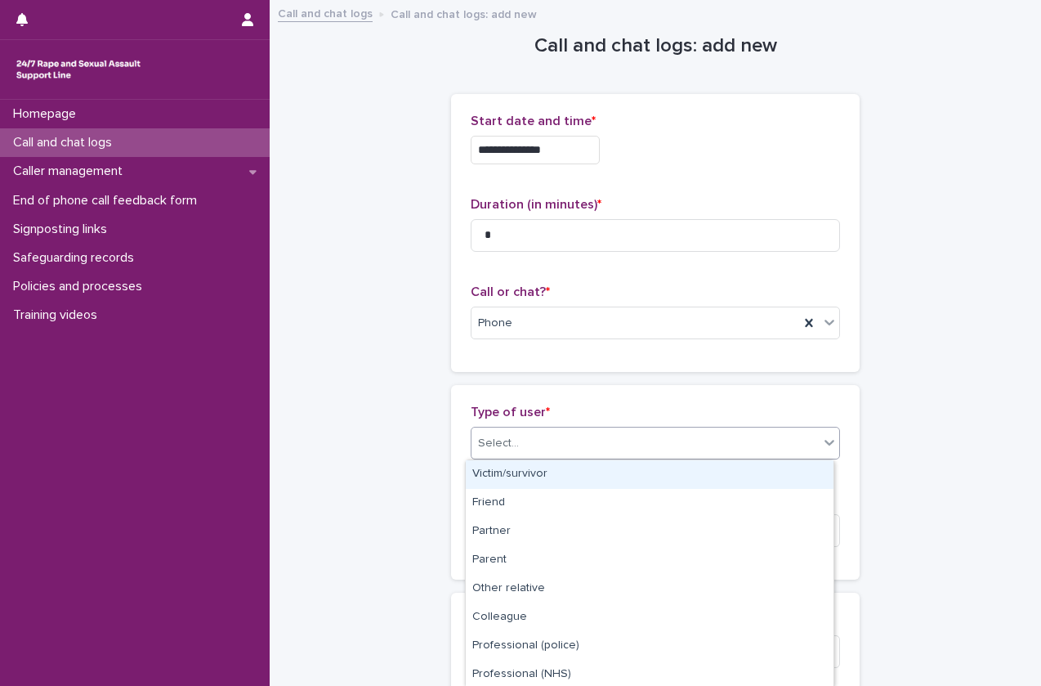
click at [619, 436] on div "Select..." at bounding box center [645, 443] width 347 height 27
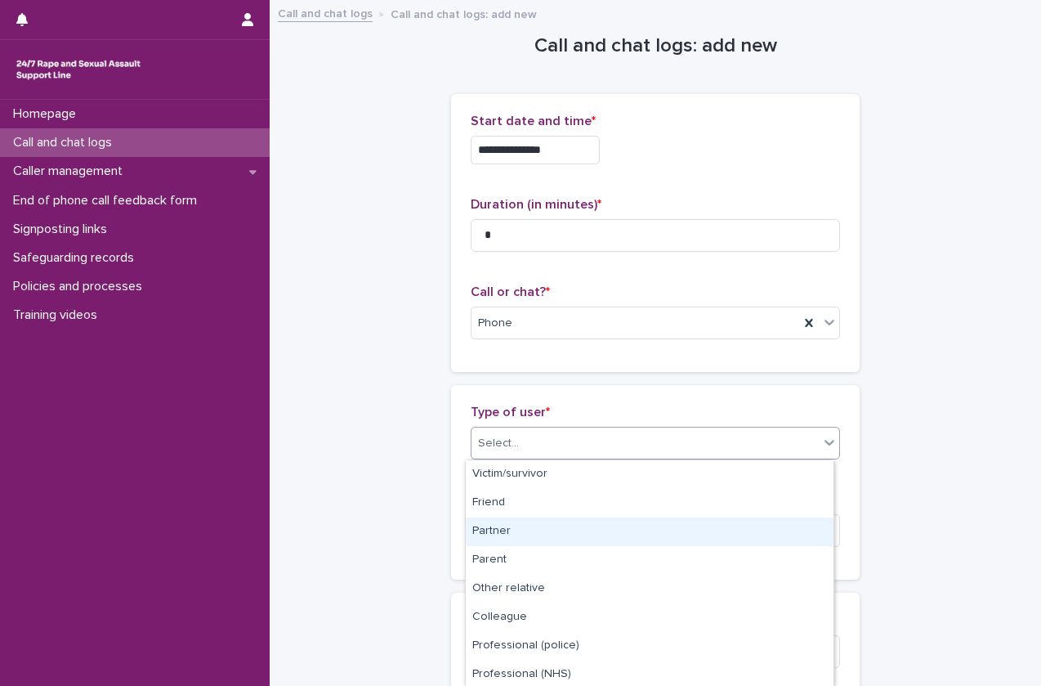
scroll to position [203, 0]
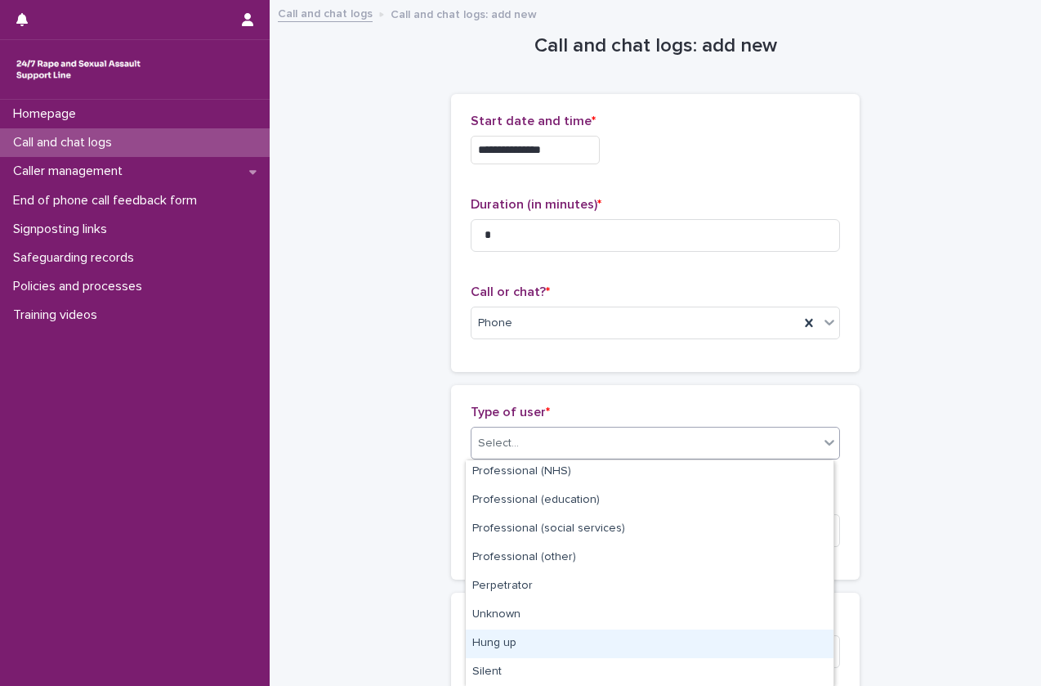
click at [532, 654] on div "Hung up" at bounding box center [650, 643] width 368 height 29
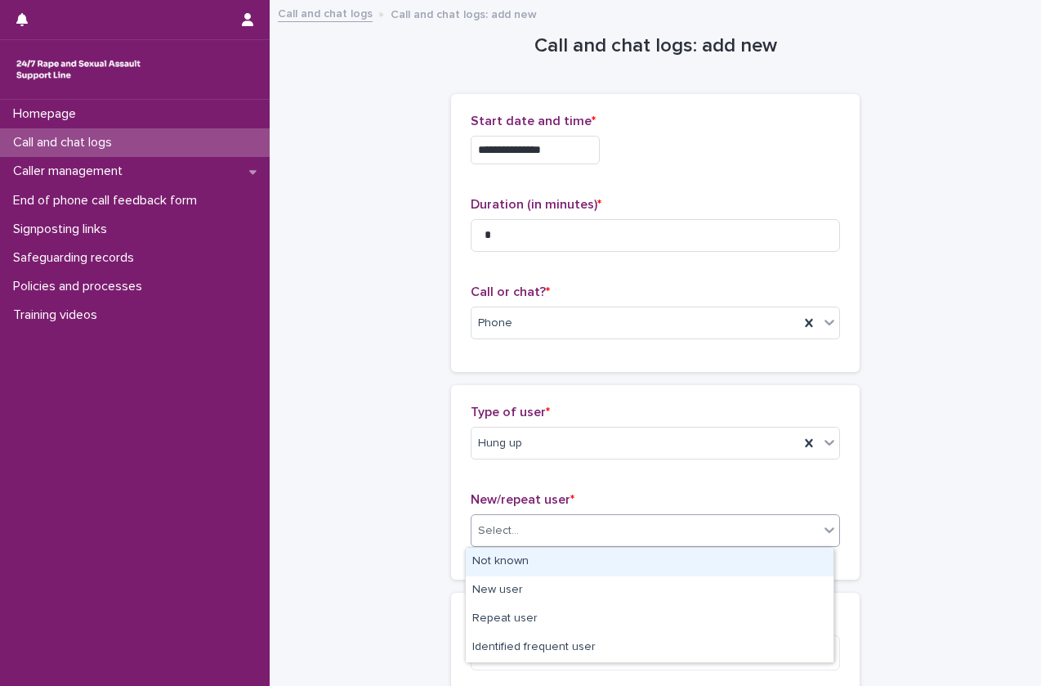
click at [587, 534] on div "Select..." at bounding box center [645, 530] width 347 height 27
click at [571, 563] on div "Not known" at bounding box center [650, 562] width 368 height 29
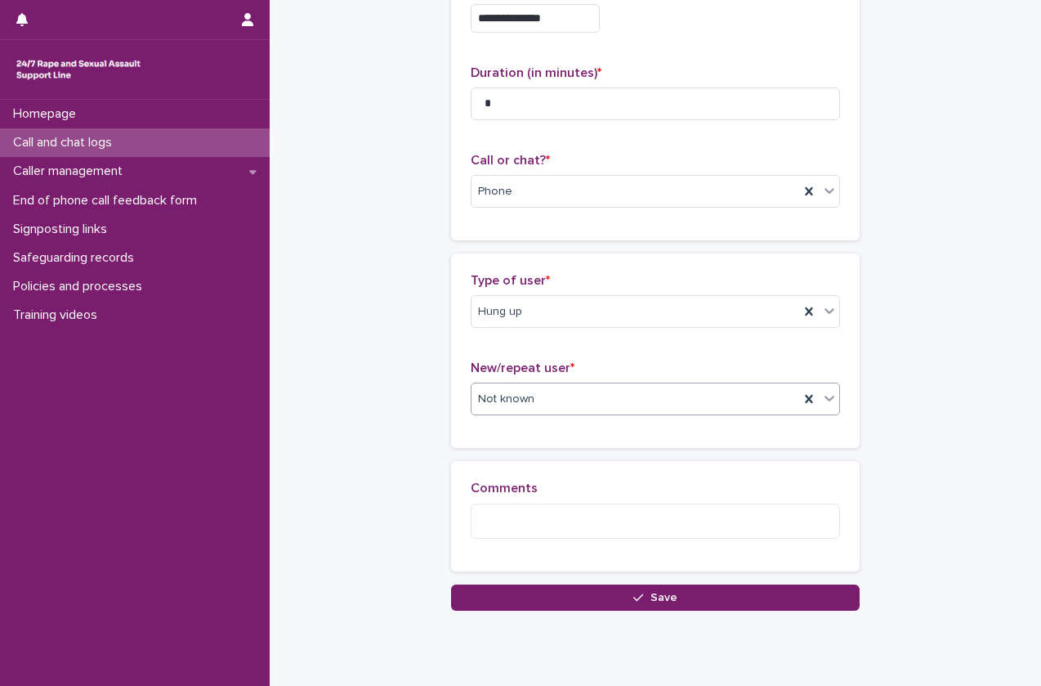
scroll to position [132, 0]
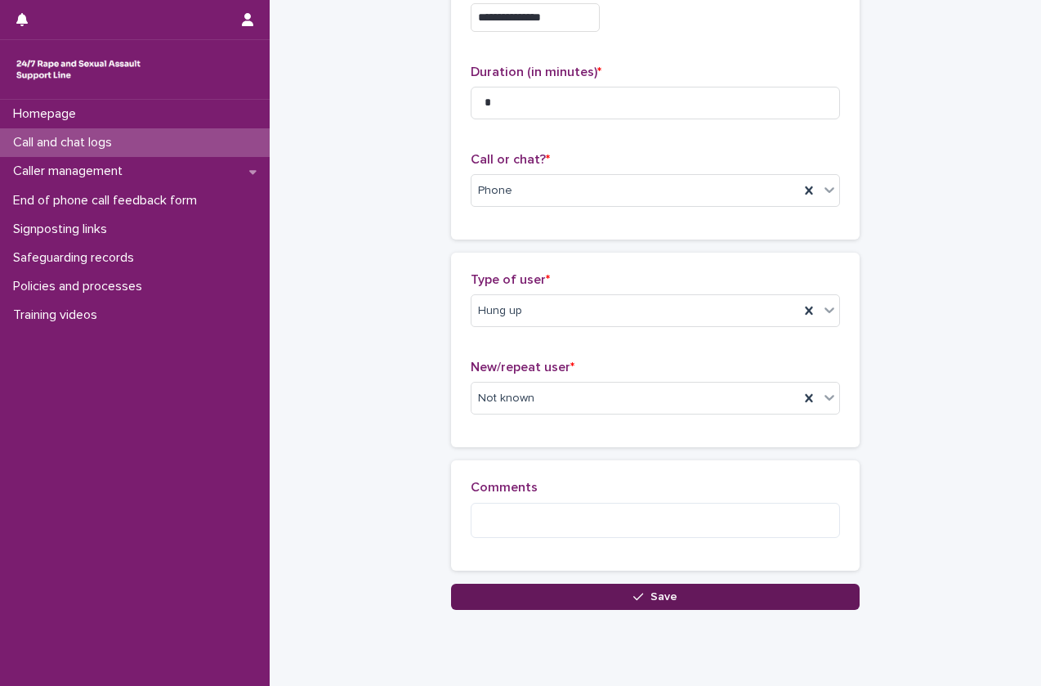
click at [590, 588] on button "Save" at bounding box center [655, 597] width 409 height 26
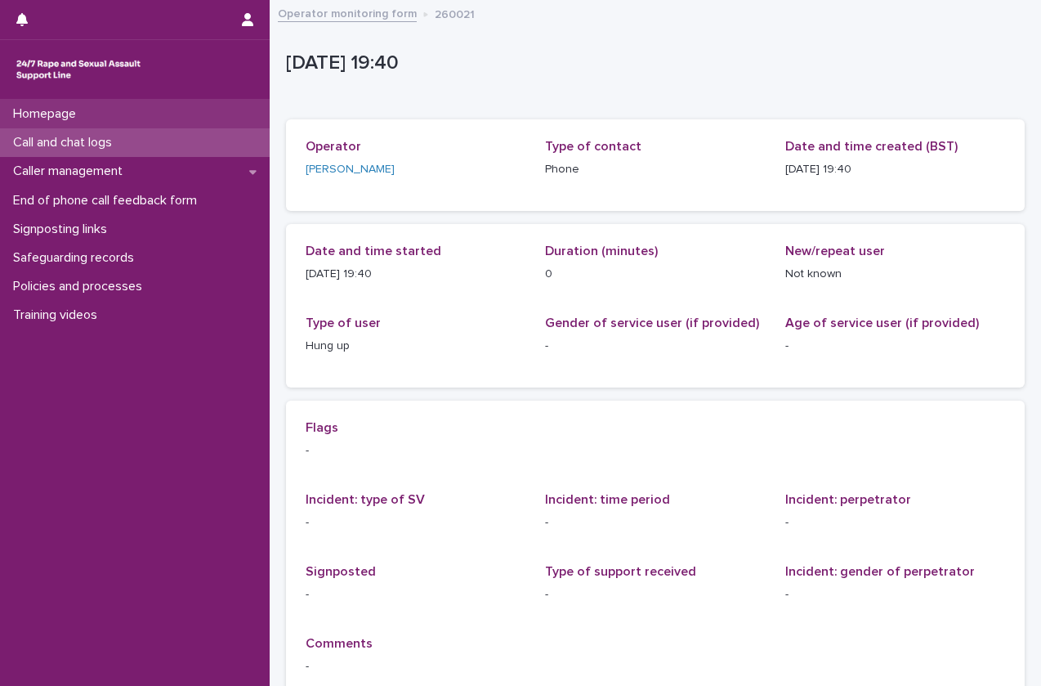
click at [190, 126] on div "Homepage" at bounding box center [135, 114] width 270 height 29
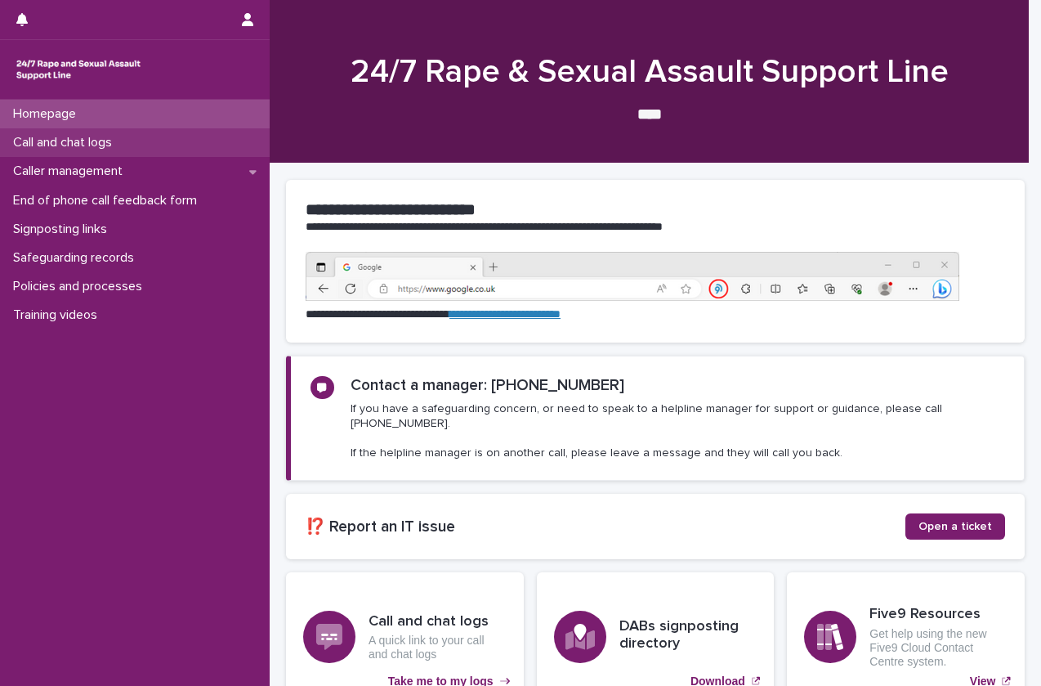
click at [184, 145] on div "Call and chat logs" at bounding box center [135, 142] width 270 height 29
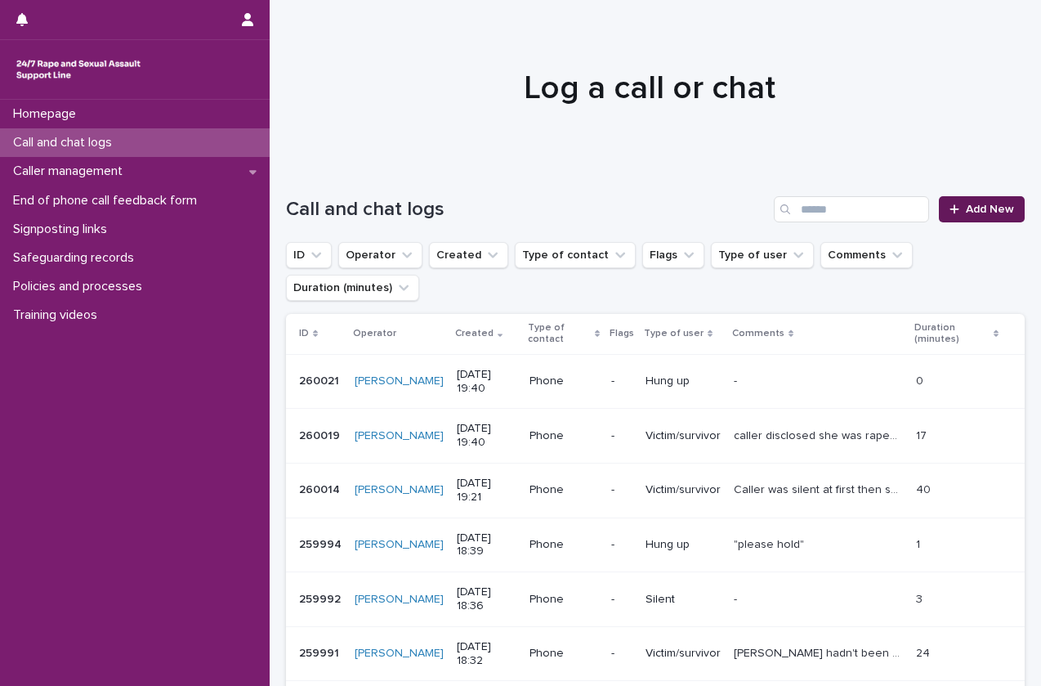
click at [954, 200] on link "Add New" at bounding box center [982, 209] width 86 height 26
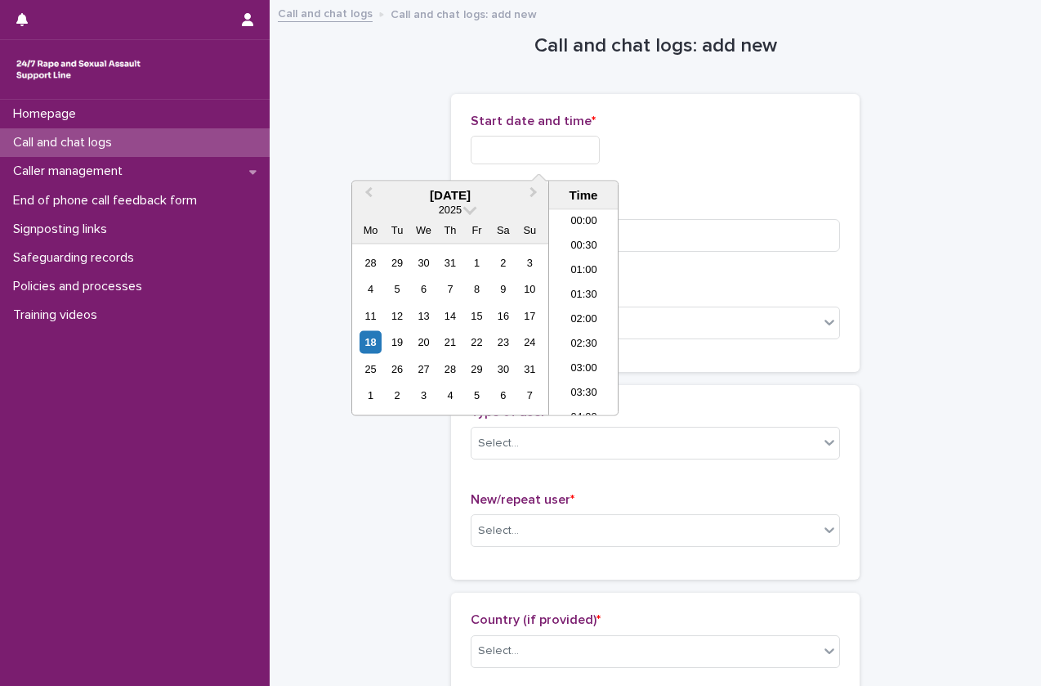
scroll to position [865, 0]
click at [558, 158] on input "text" at bounding box center [535, 150] width 129 height 29
click at [586, 293] on li "19:00" at bounding box center [583, 288] width 69 height 25
click at [548, 146] on input "**********" at bounding box center [535, 150] width 129 height 29
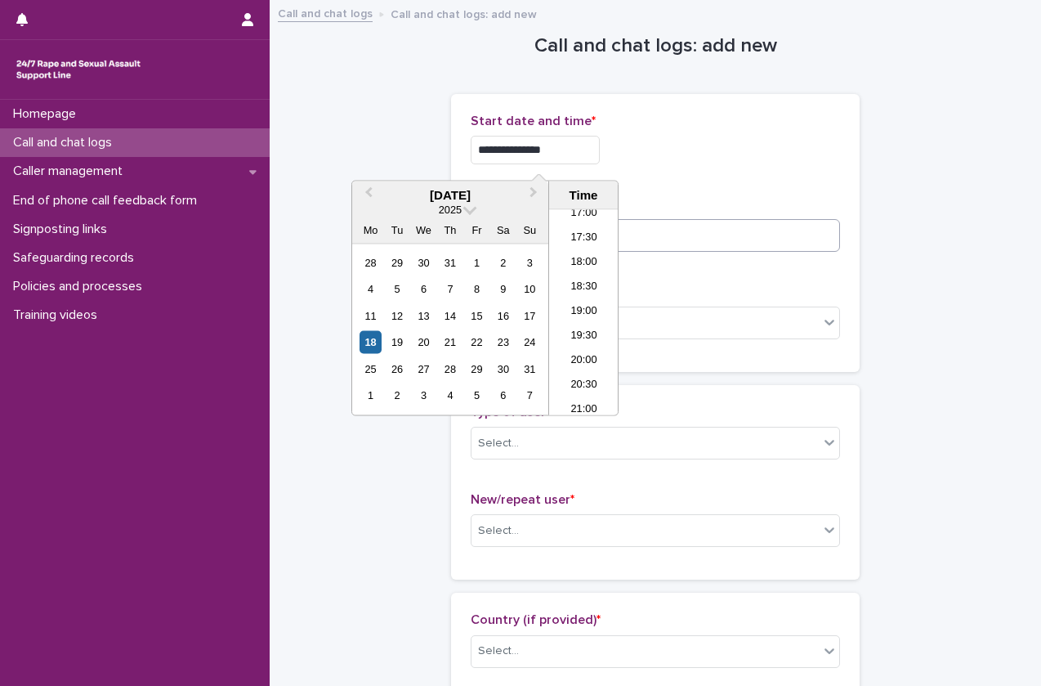
type input "**********"
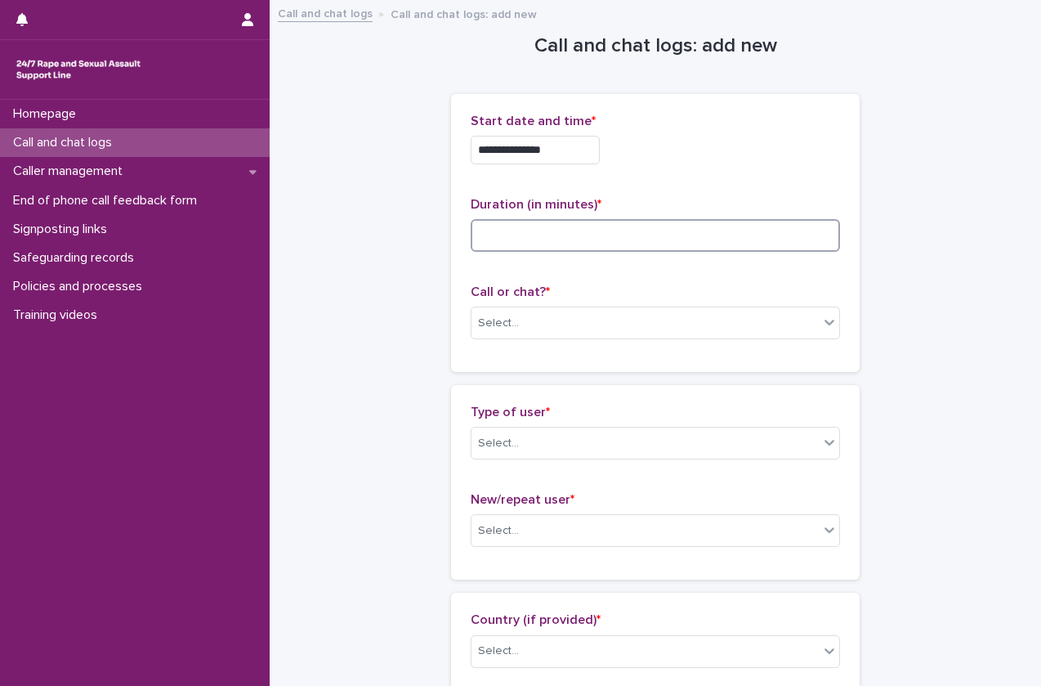
click at [665, 221] on input at bounding box center [655, 235] width 369 height 33
type input "*"
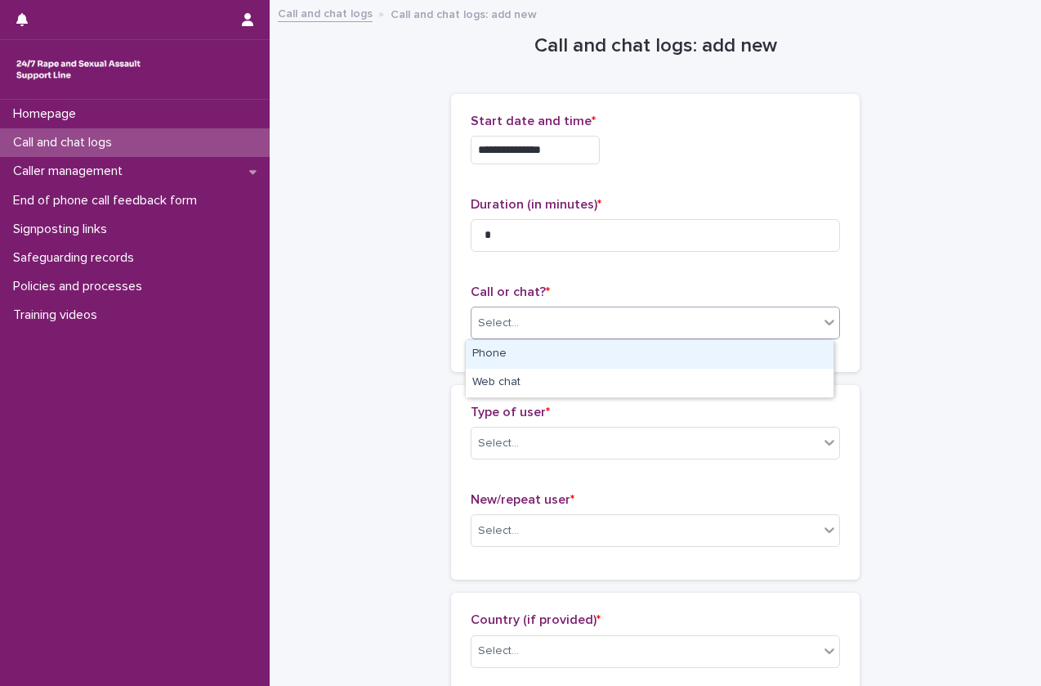
click at [623, 323] on div "Select..." at bounding box center [645, 323] width 347 height 27
click at [609, 355] on div "Phone" at bounding box center [650, 354] width 368 height 29
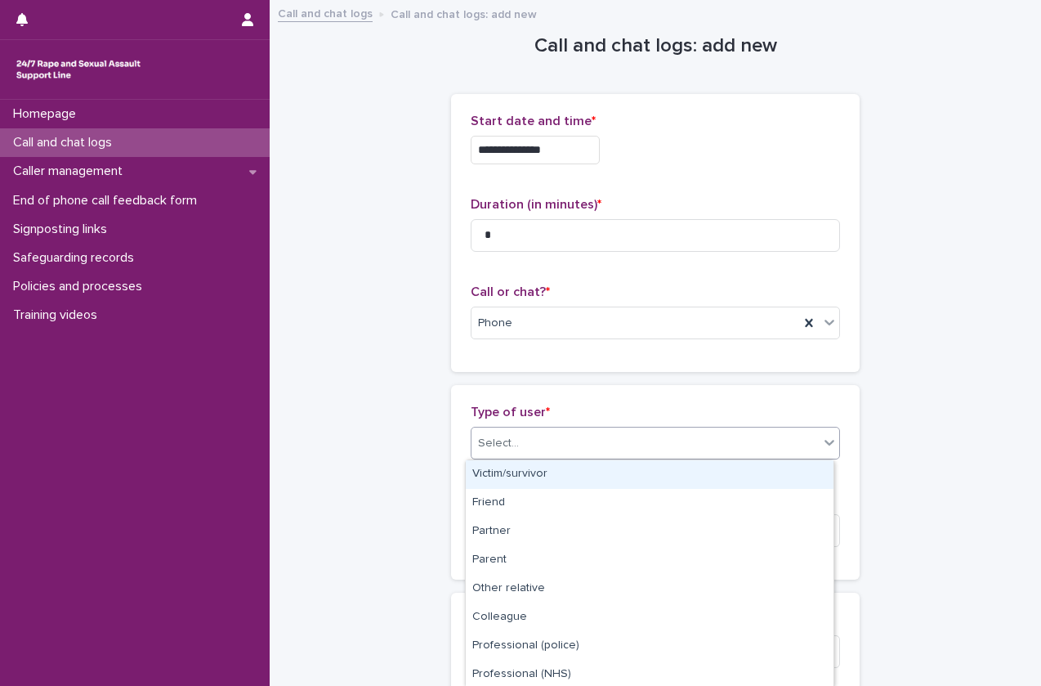
click at [575, 446] on div "Select..." at bounding box center [645, 443] width 347 height 27
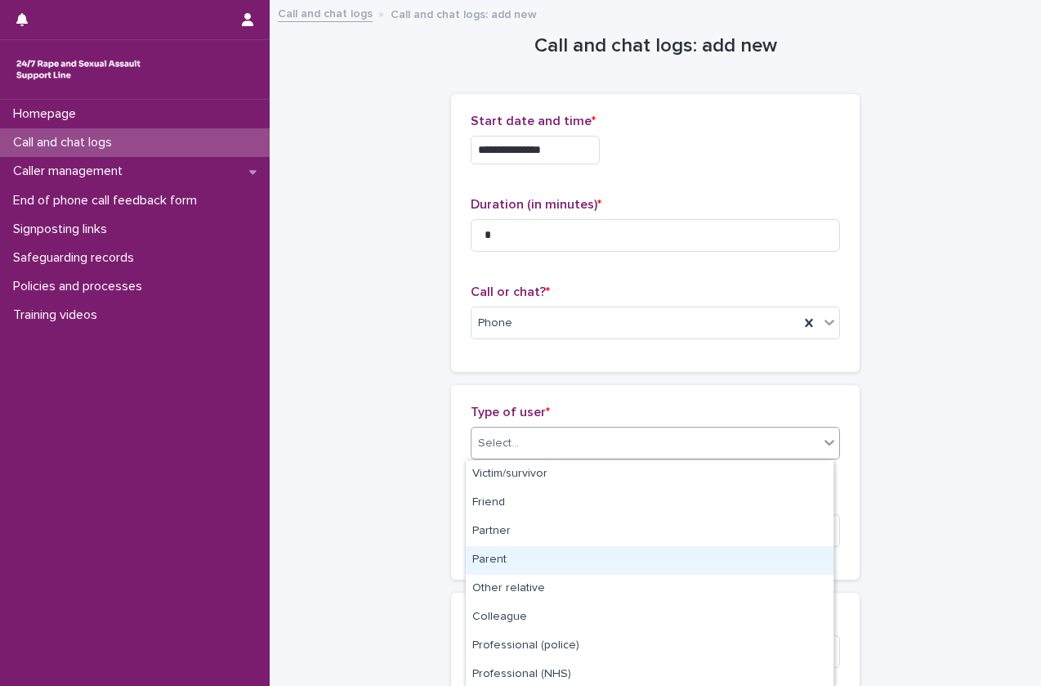
scroll to position [203, 0]
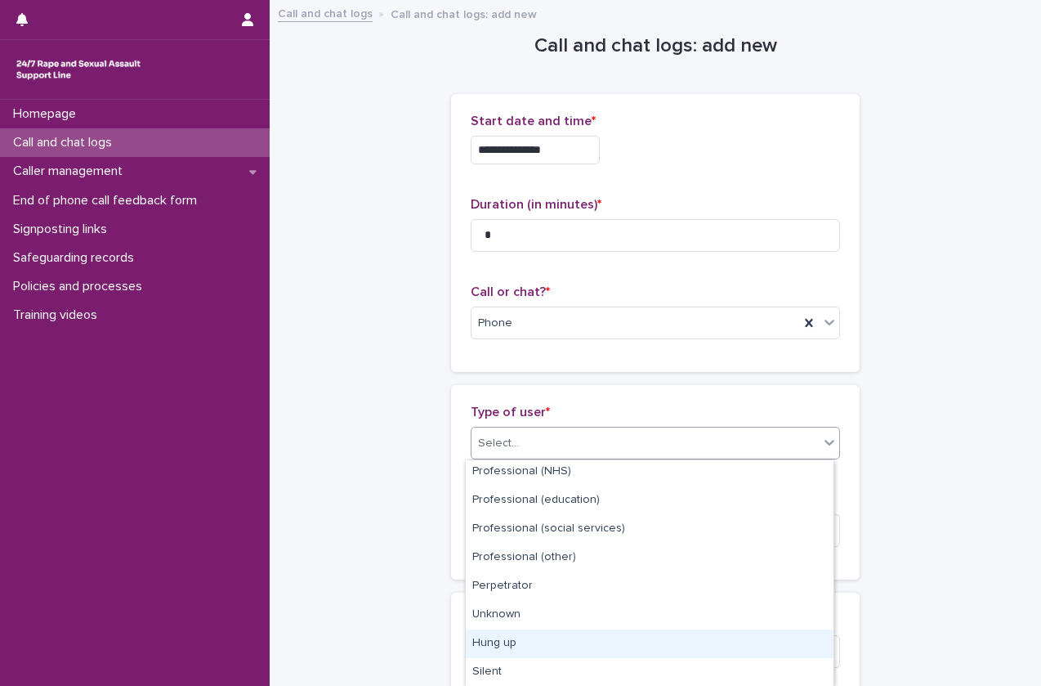
click at [526, 655] on div "Hung up" at bounding box center [650, 643] width 368 height 29
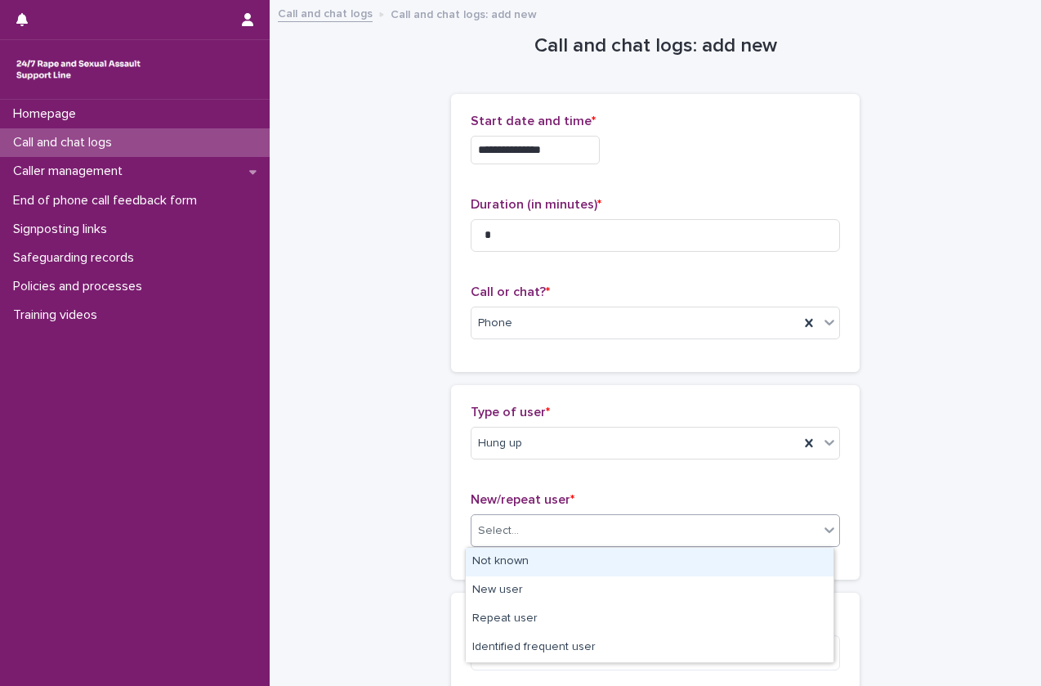
click at [575, 543] on div "Select..." at bounding box center [645, 530] width 347 height 27
click at [561, 572] on div "Not known" at bounding box center [650, 562] width 368 height 29
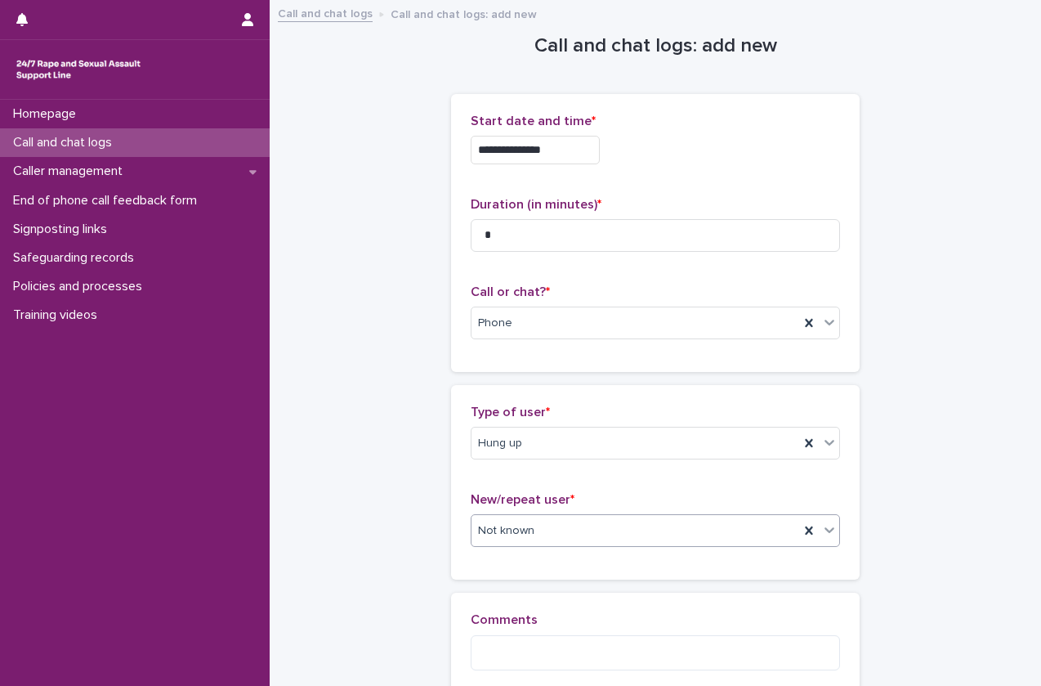
scroll to position [184, 0]
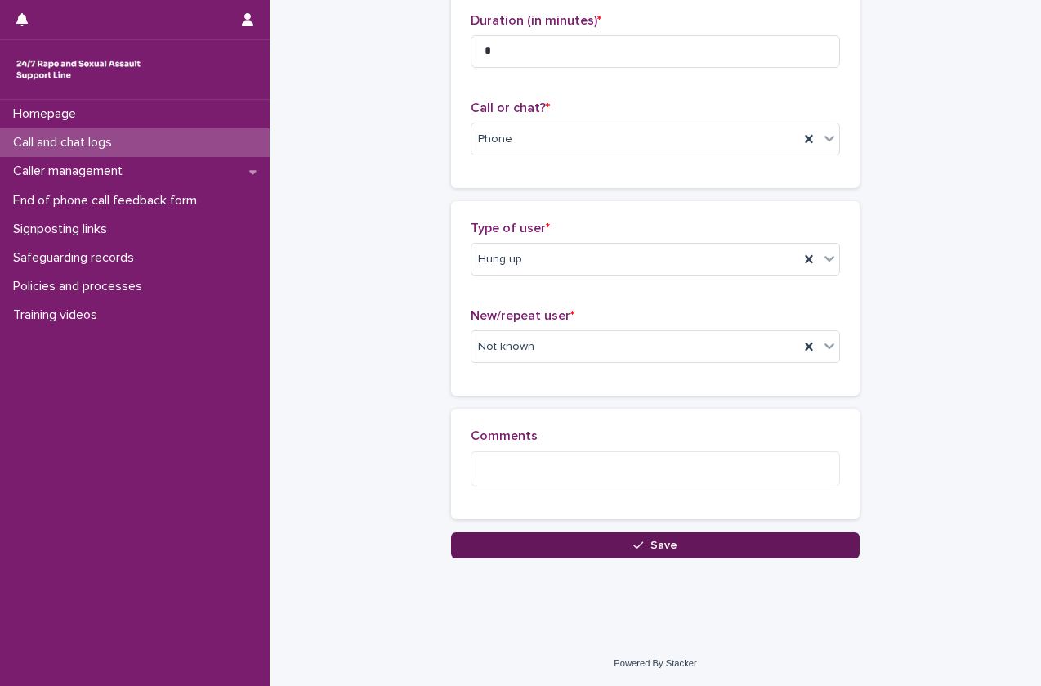
click at [583, 542] on button "Save" at bounding box center [655, 545] width 409 height 26
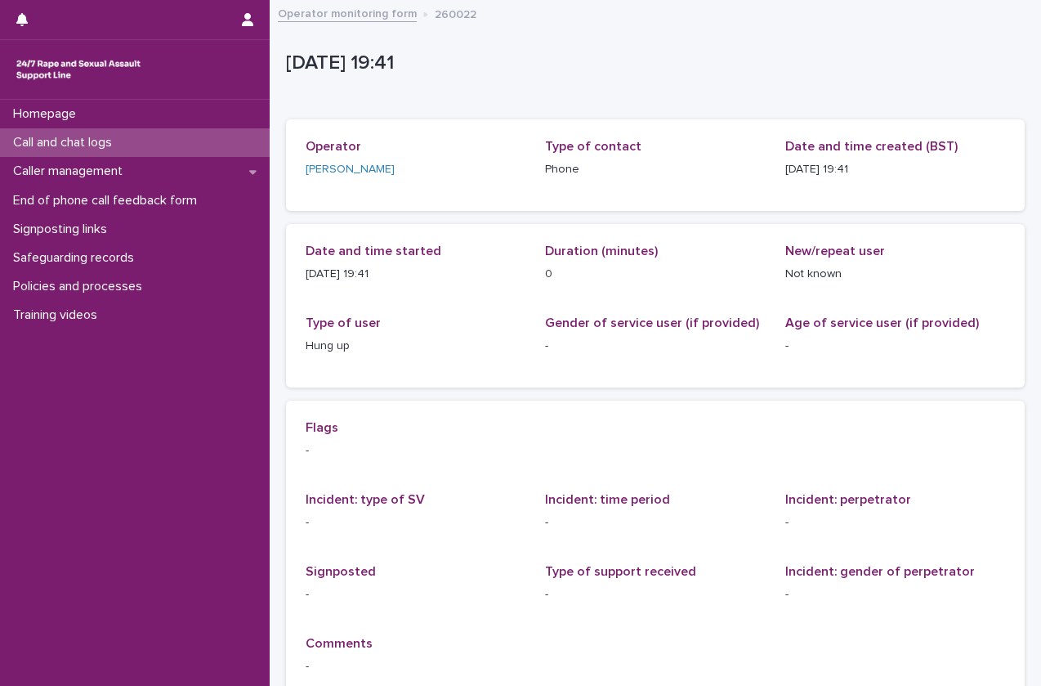
click at [173, 154] on div "Call and chat logs" at bounding box center [135, 142] width 270 height 29
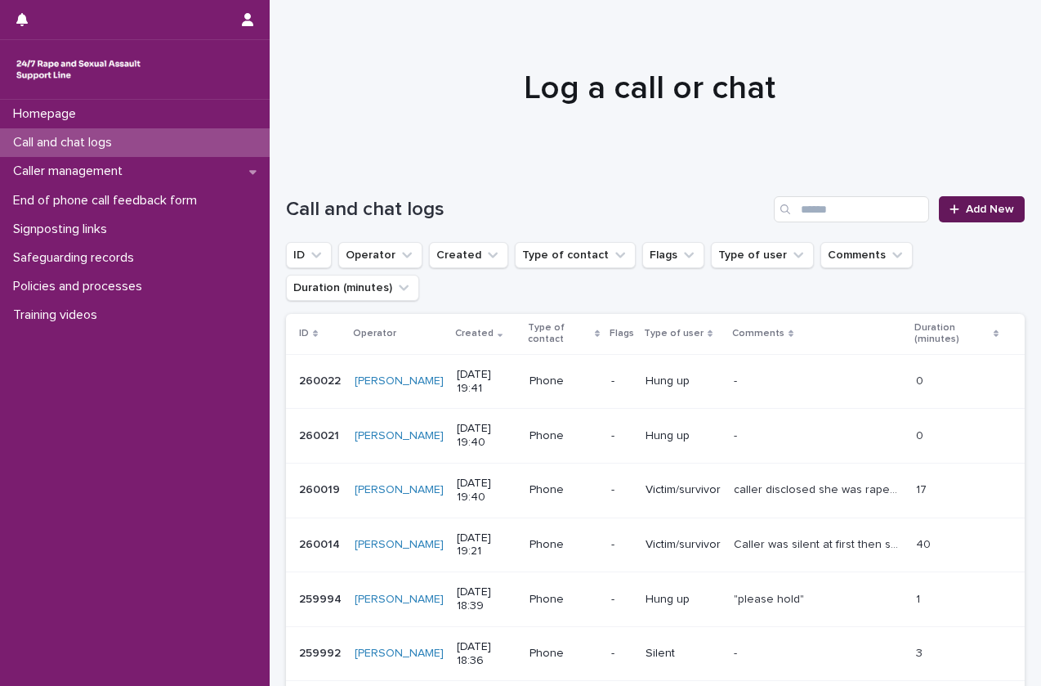
click at [946, 217] on link "Add New" at bounding box center [982, 209] width 86 height 26
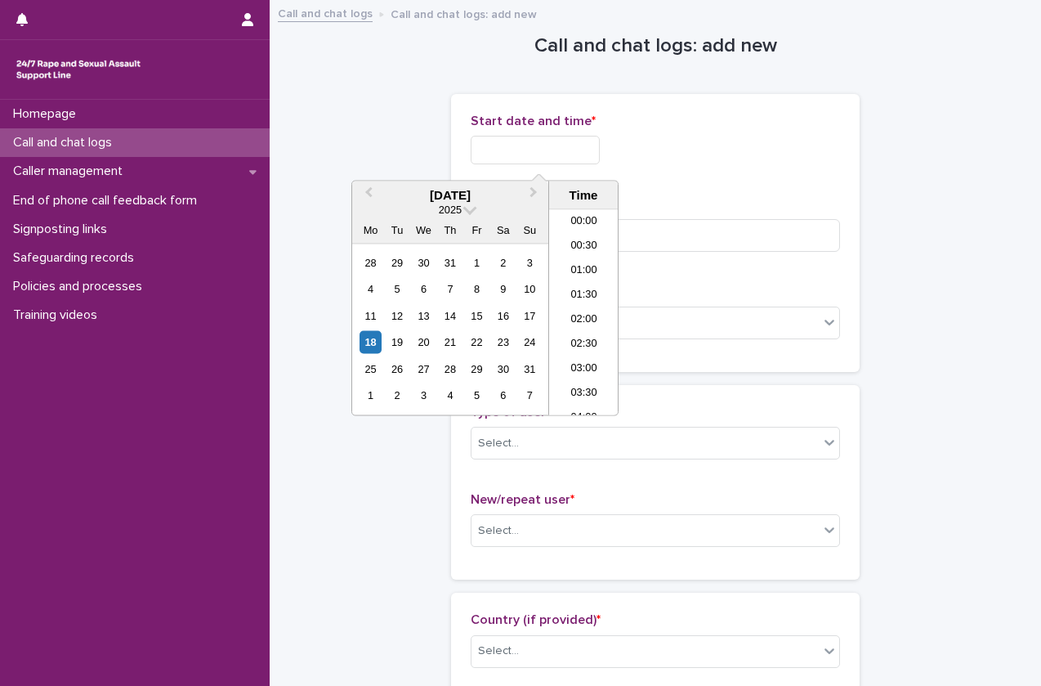
click at [579, 163] on input "text" at bounding box center [535, 150] width 129 height 29
click at [579, 311] on li "19:30" at bounding box center [583, 313] width 69 height 25
click at [551, 157] on input "**********" at bounding box center [535, 150] width 129 height 29
type input "**********"
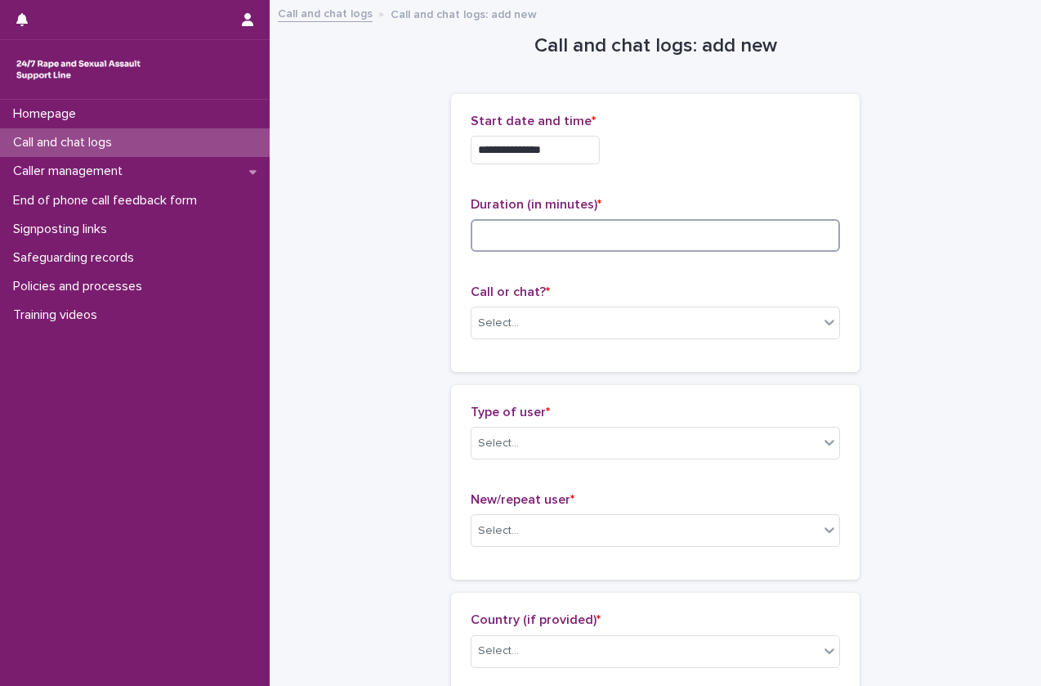
click at [679, 244] on input at bounding box center [655, 235] width 369 height 33
click at [515, 236] on input at bounding box center [655, 235] width 369 height 33
type input "*"
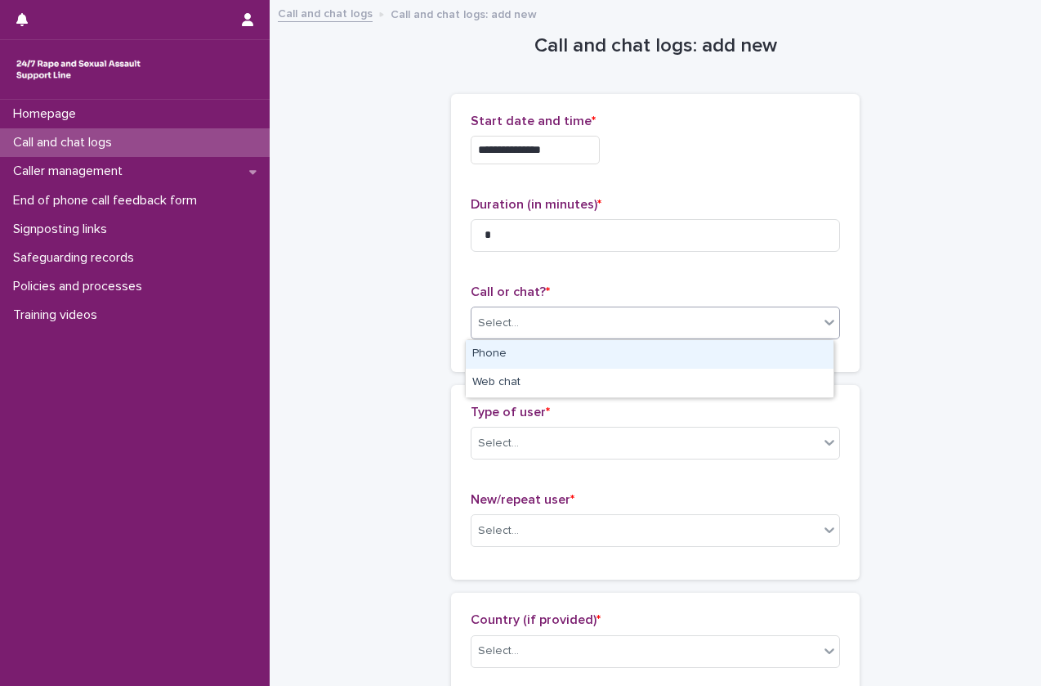
click at [493, 329] on div "Select..." at bounding box center [498, 323] width 41 height 17
click at [509, 350] on div "Phone" at bounding box center [650, 354] width 368 height 29
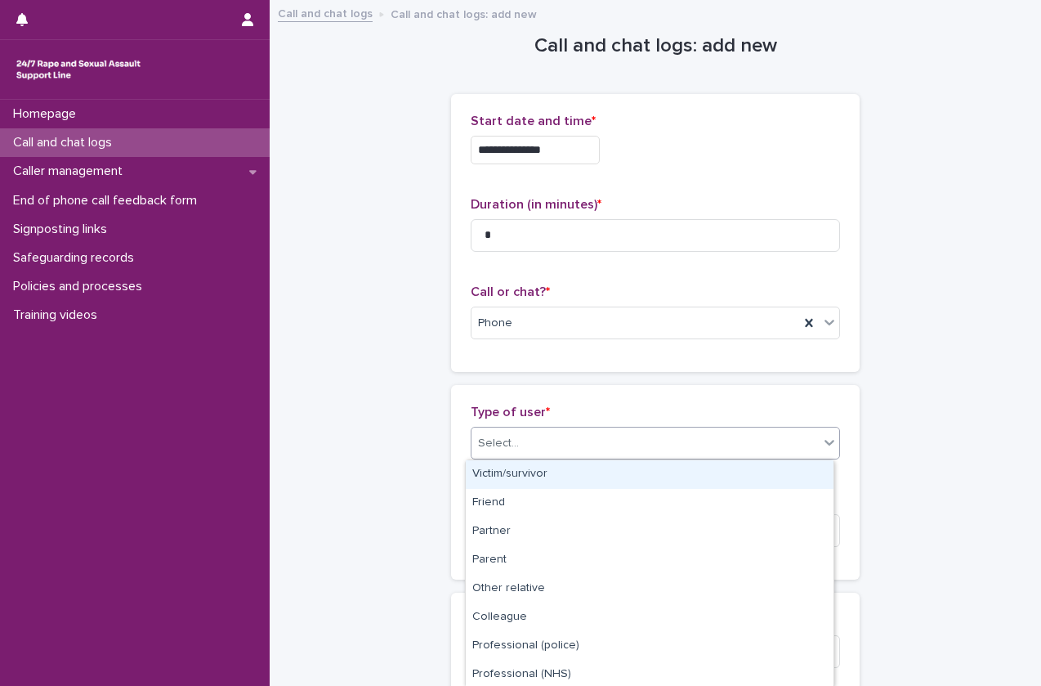
click at [499, 440] on div "Select..." at bounding box center [498, 443] width 41 height 17
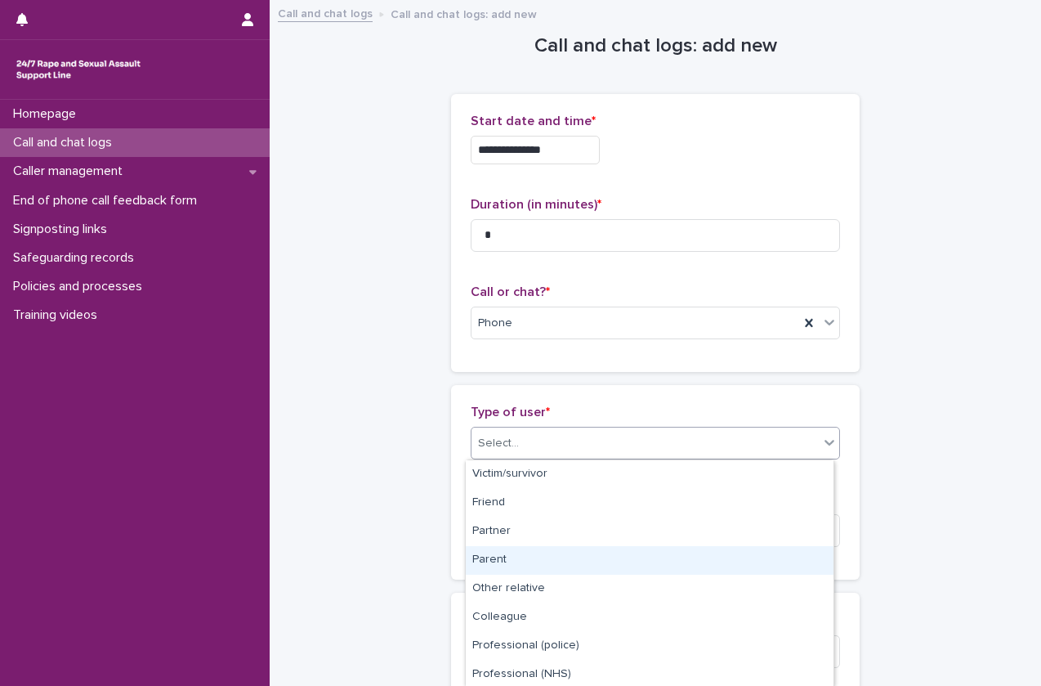
scroll to position [203, 0]
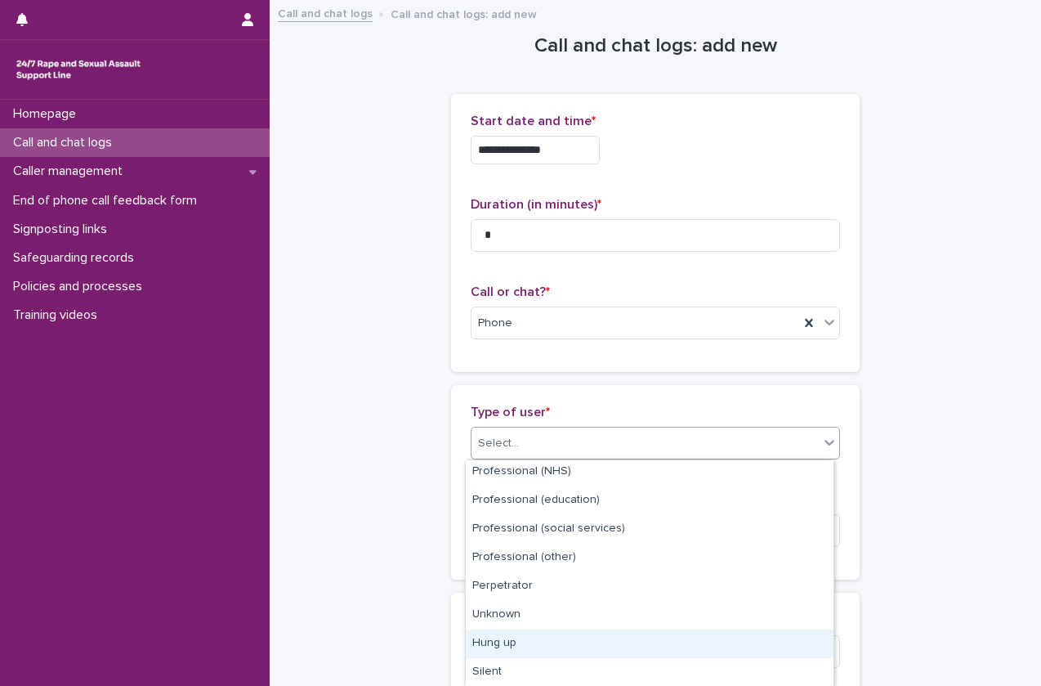
click at [507, 638] on div "Hung up" at bounding box center [650, 643] width 368 height 29
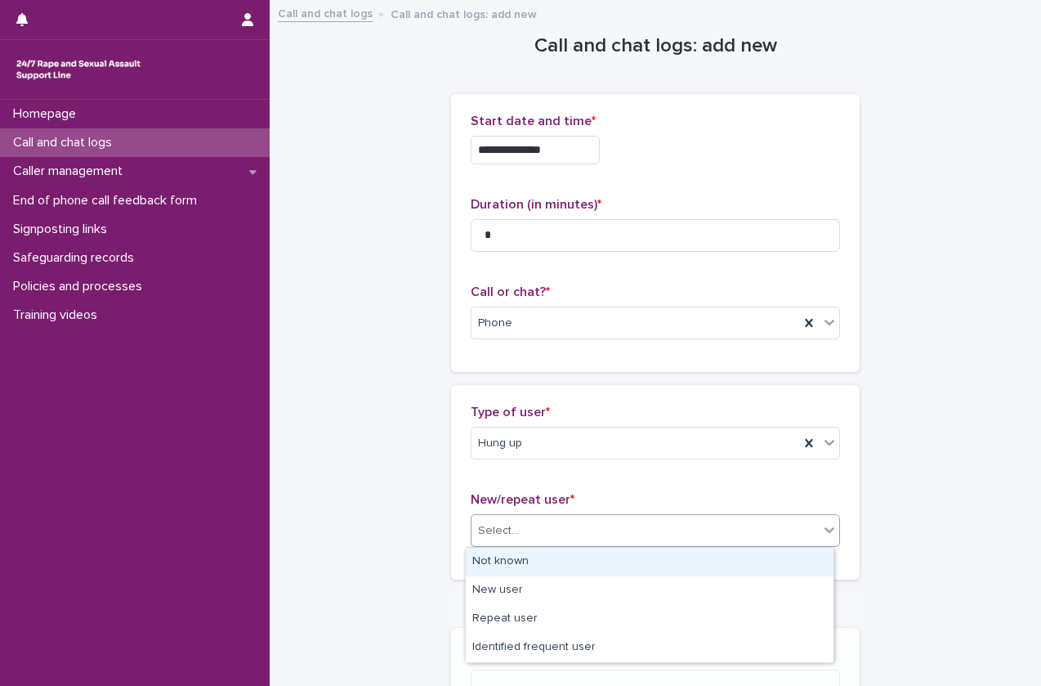
click at [550, 530] on div "Select..." at bounding box center [645, 530] width 347 height 27
click at [539, 564] on div "Not known" at bounding box center [650, 562] width 368 height 29
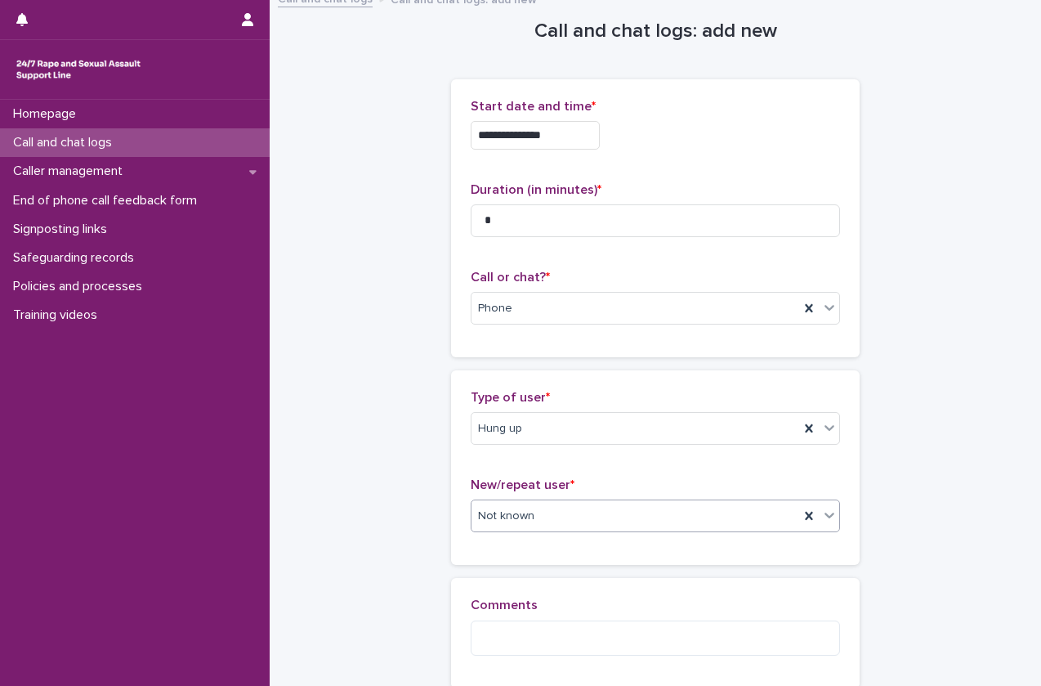
scroll to position [184, 0]
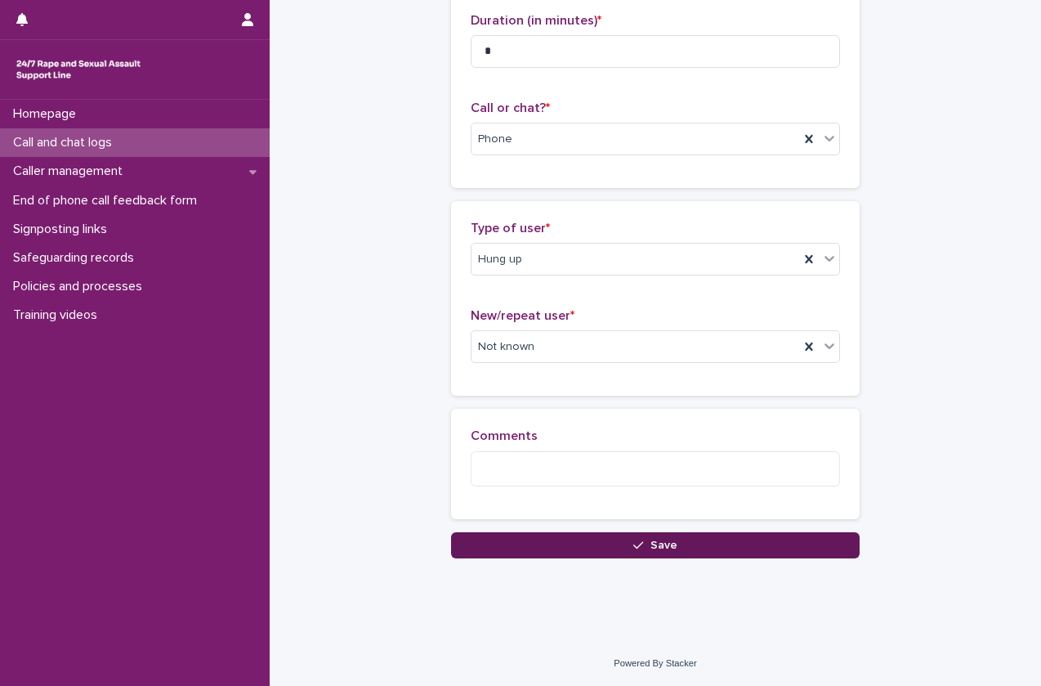
click at [551, 550] on button "Save" at bounding box center [655, 545] width 409 height 26
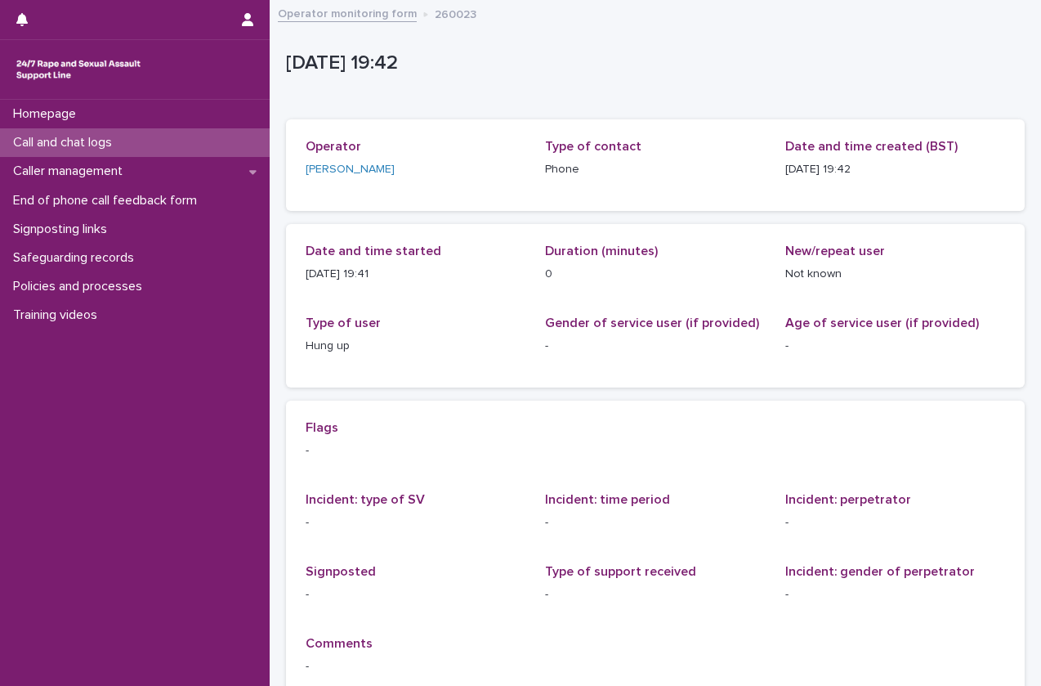
click at [75, 139] on p "Call and chat logs" at bounding box center [66, 143] width 118 height 16
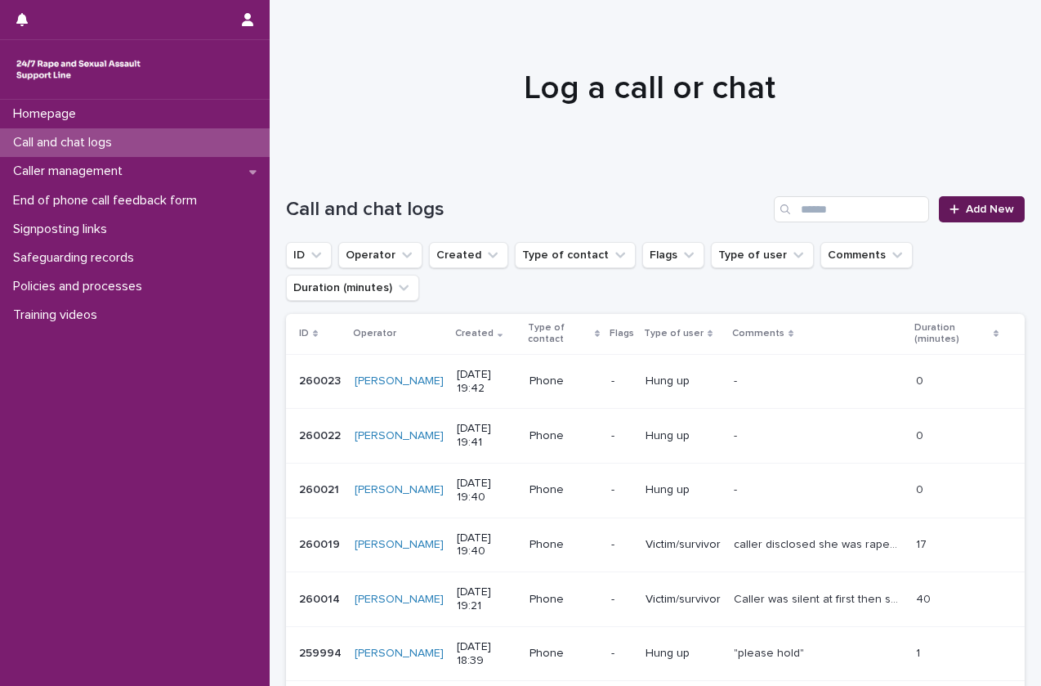
click at [975, 215] on link "Add New" at bounding box center [982, 209] width 86 height 26
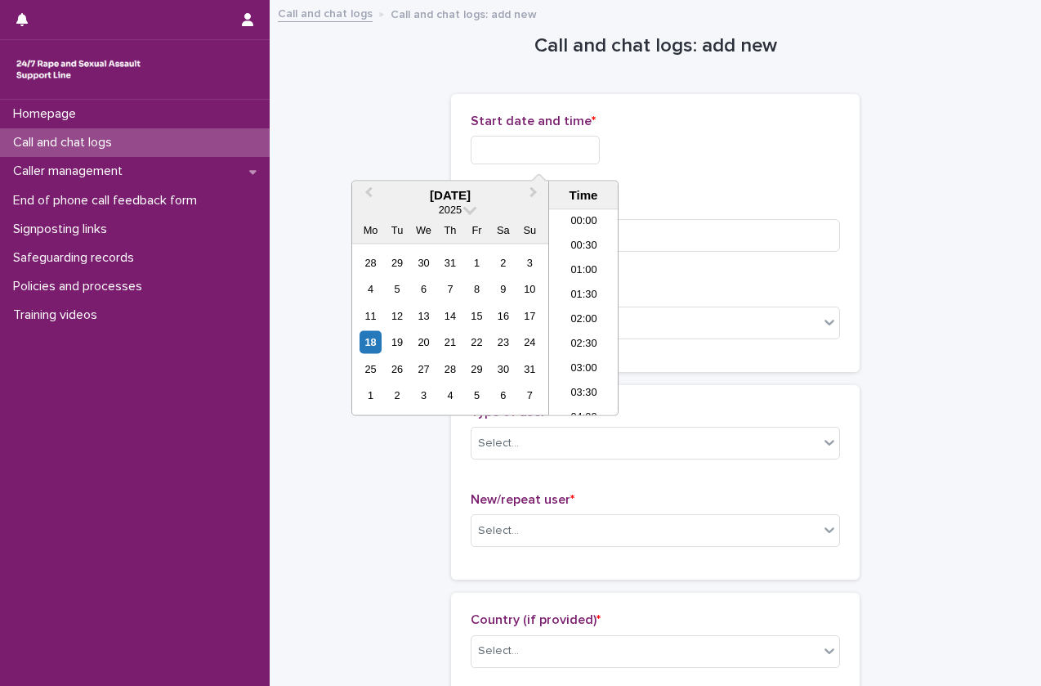
scroll to position [865, 0]
click at [584, 163] on input "text" at bounding box center [535, 150] width 129 height 29
click at [592, 287] on li "19:00" at bounding box center [583, 288] width 69 height 25
click at [567, 154] on input "**********" at bounding box center [535, 150] width 129 height 29
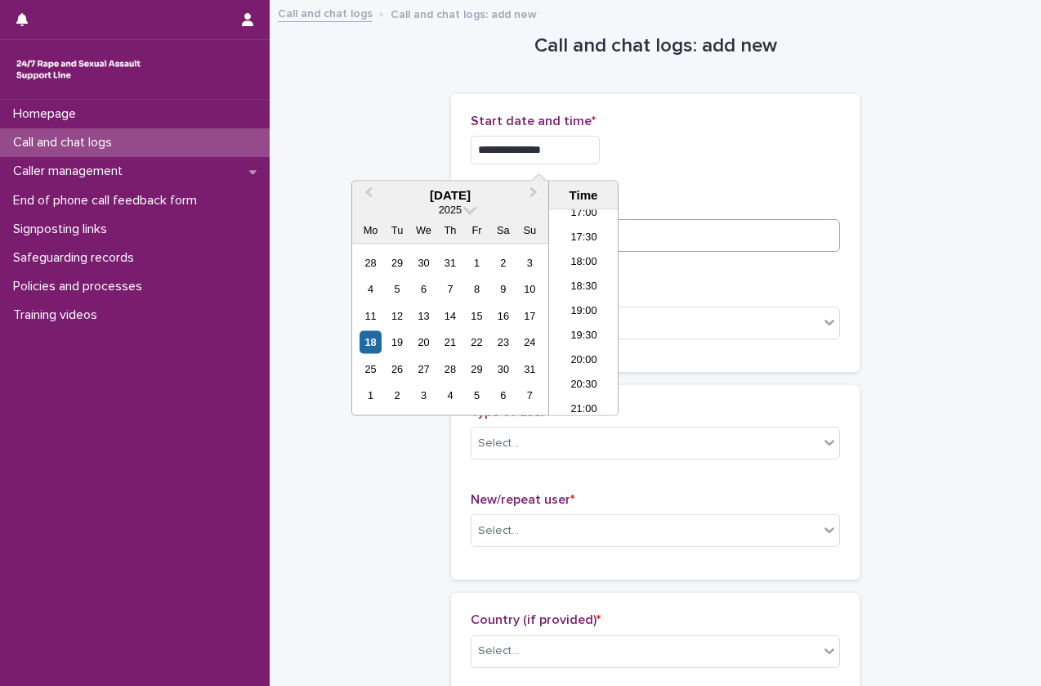
type input "**********"
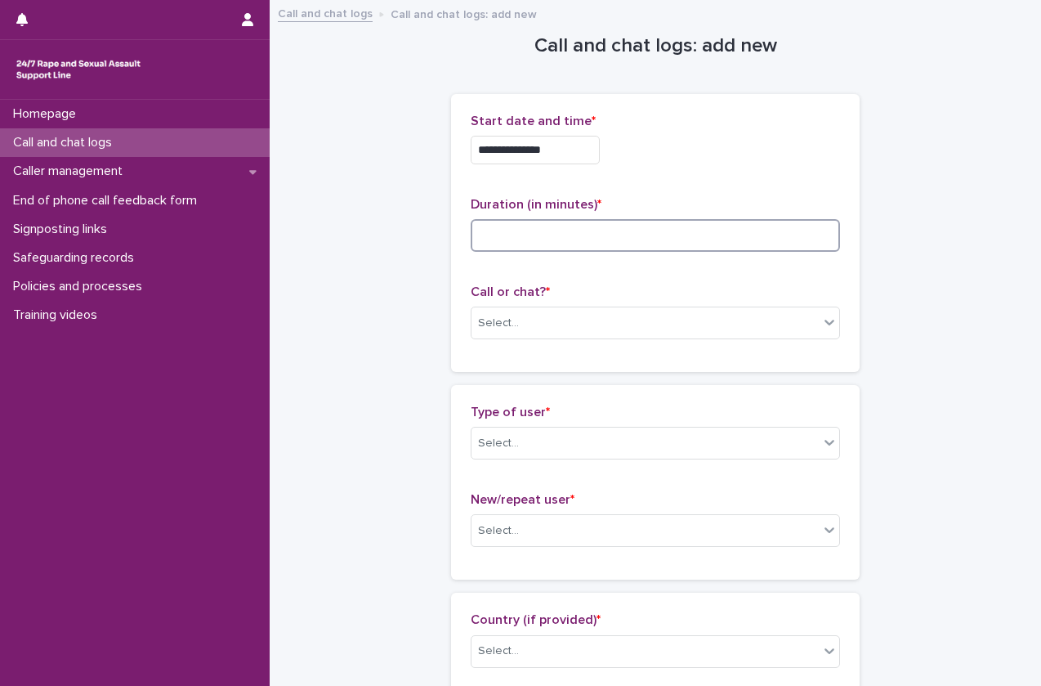
click at [665, 243] on input at bounding box center [655, 235] width 369 height 33
